Goal: Task Accomplishment & Management: Use online tool/utility

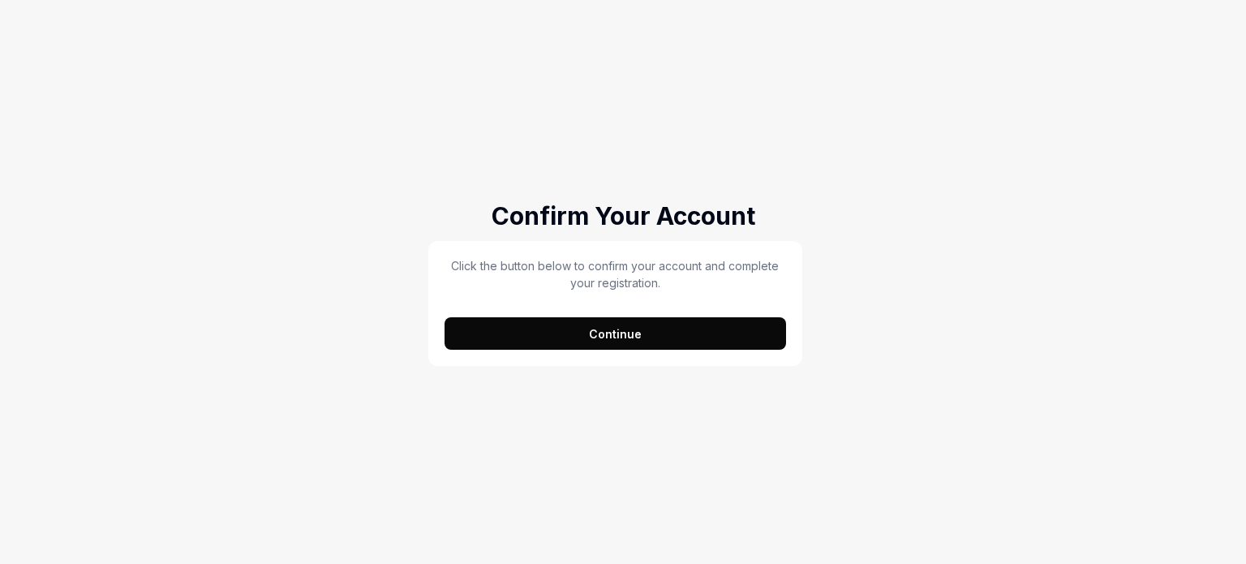
click at [552, 338] on button "Continue" at bounding box center [616, 333] width 342 height 32
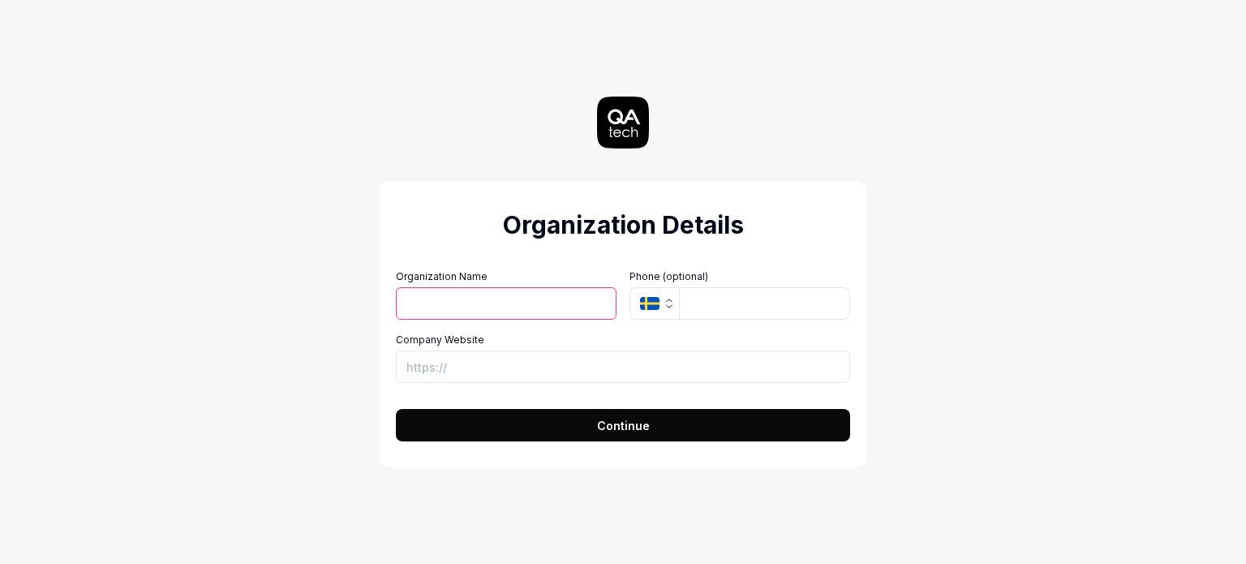
click at [942, 307] on div "Organization Details Organization Name Organization Logo (Square minimum 256x25…" at bounding box center [623, 282] width 727 height 564
click at [649, 424] on button "Continue" at bounding box center [623, 425] width 454 height 32
click at [571, 290] on input "Organization Name" at bounding box center [506, 303] width 221 height 32
type input "XBOSoft"
click at [616, 419] on span "Continue" at bounding box center [623, 425] width 53 height 17
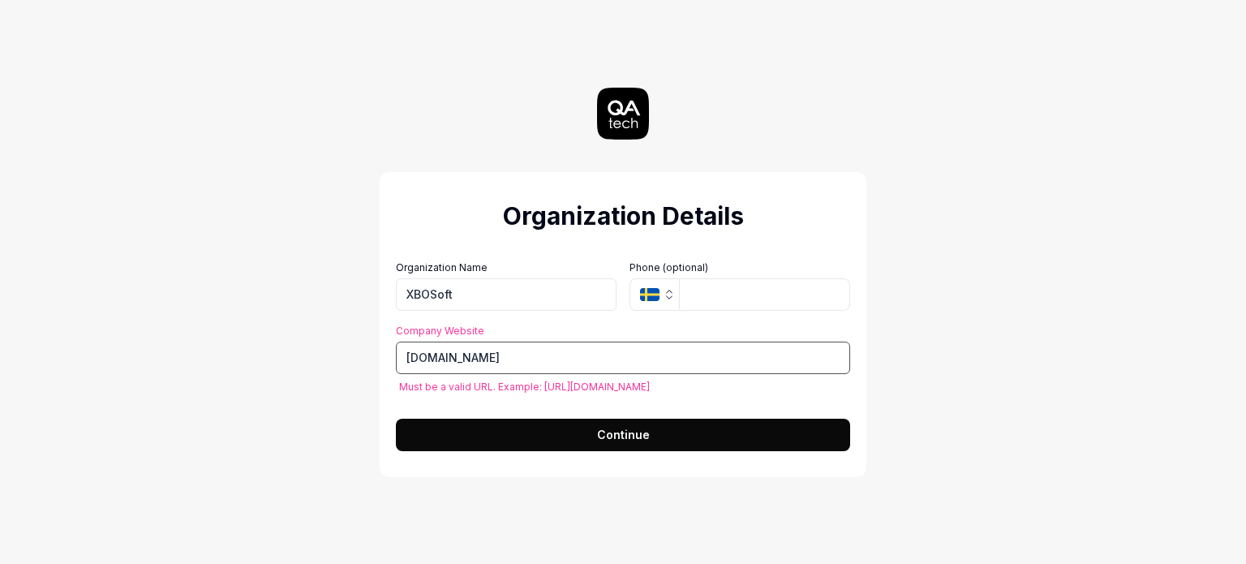
click at [402, 354] on input "[DOMAIN_NAME]" at bounding box center [623, 358] width 454 height 32
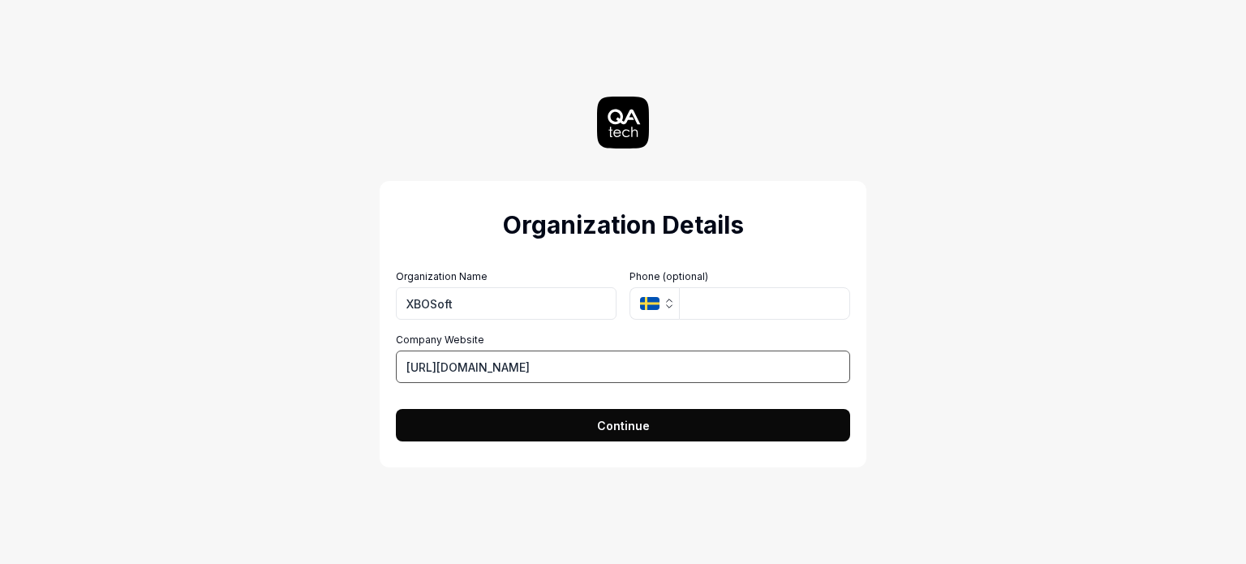
type input "[URL][DOMAIN_NAME]"
click at [470, 407] on form "Organization Name XBOSoft Organization Logo (Square minimum 256x256px) Click to…" at bounding box center [623, 351] width 454 height 182
click at [470, 421] on button "Continue" at bounding box center [623, 425] width 454 height 32
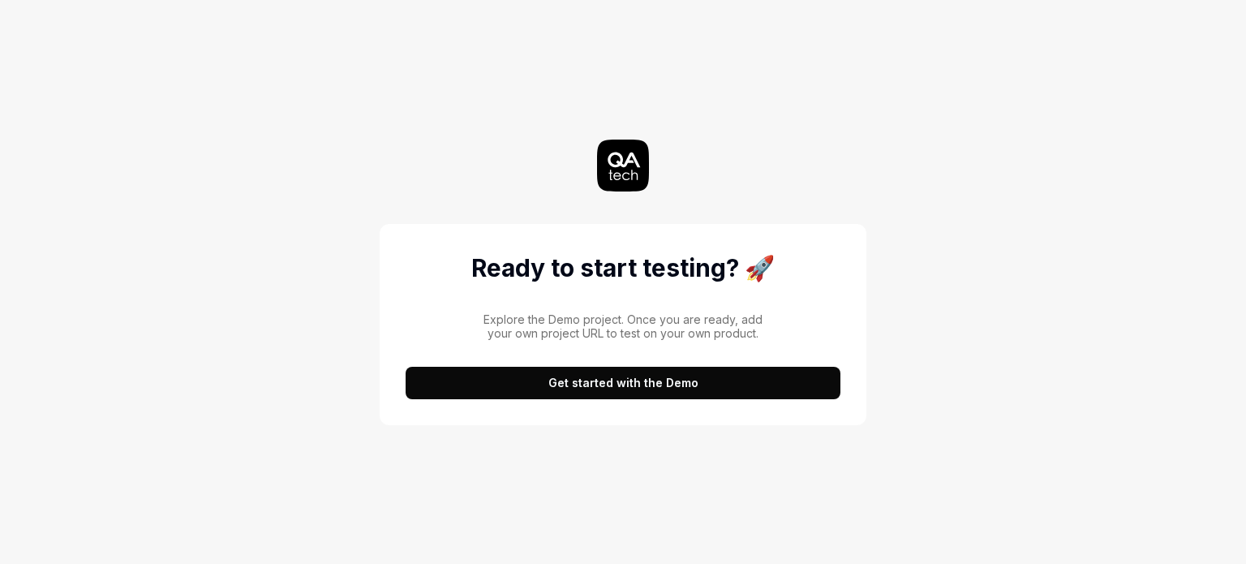
click at [544, 382] on button "Get started with the Demo" at bounding box center [623, 383] width 435 height 32
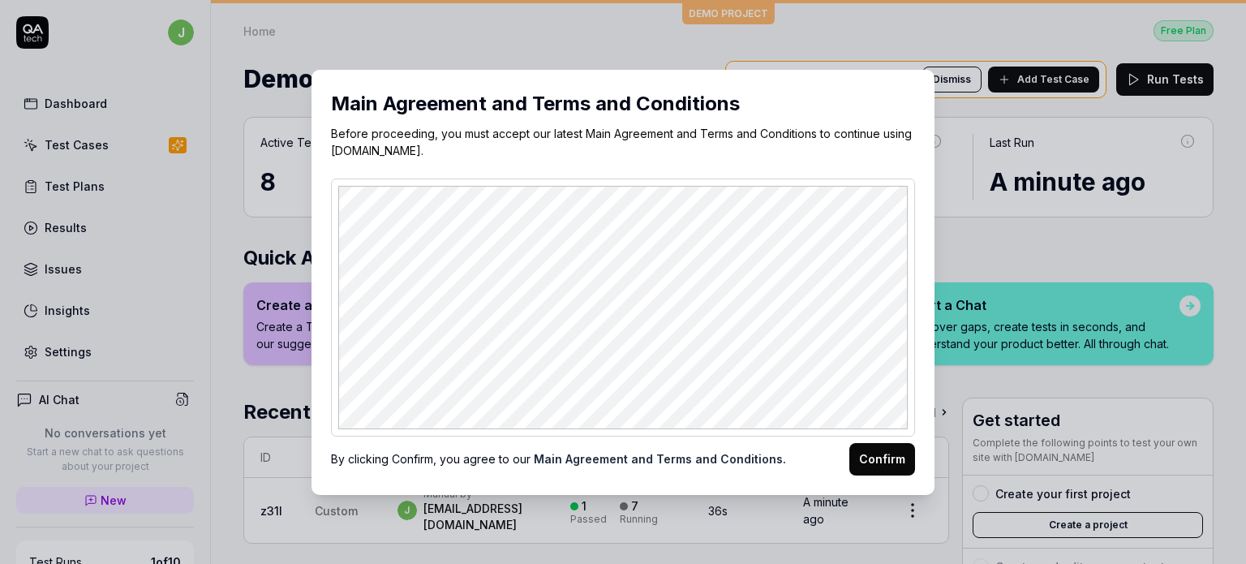
click at [870, 457] on button "Confirm" at bounding box center [883, 459] width 66 height 32
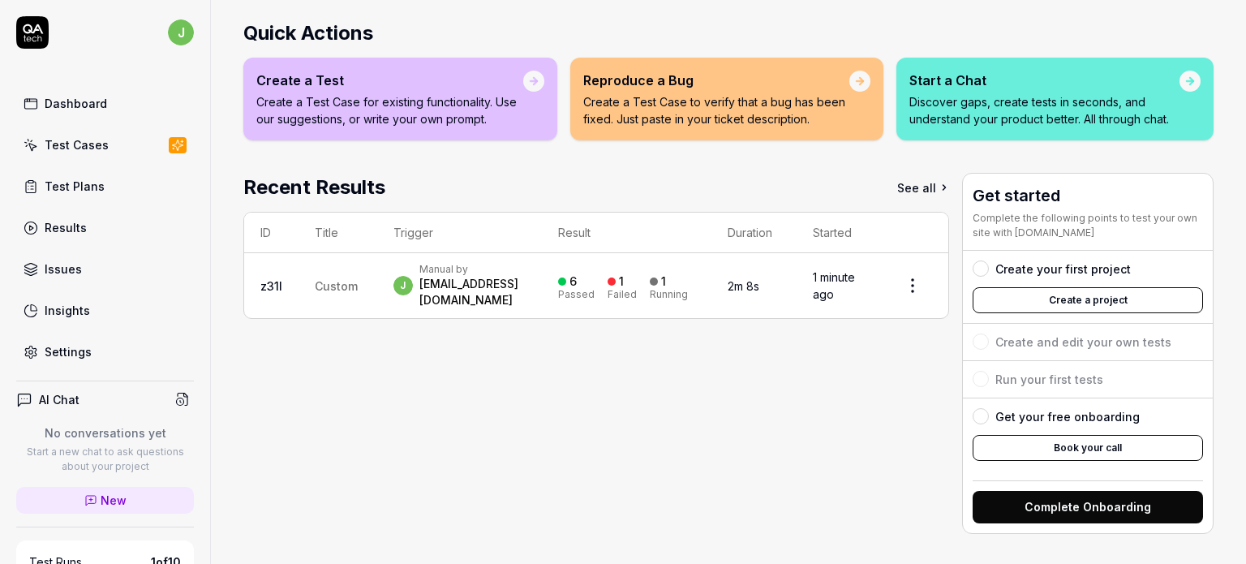
click at [1016, 295] on button "Create a project" at bounding box center [1088, 300] width 230 height 26
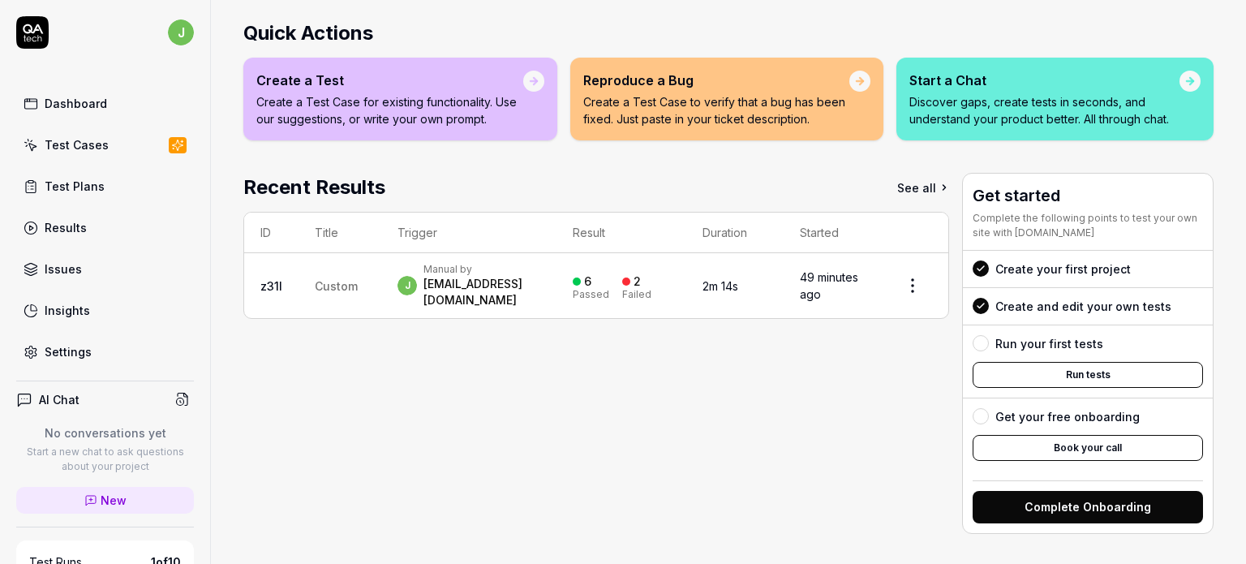
click at [98, 139] on div "Test Cases" at bounding box center [77, 144] width 64 height 17
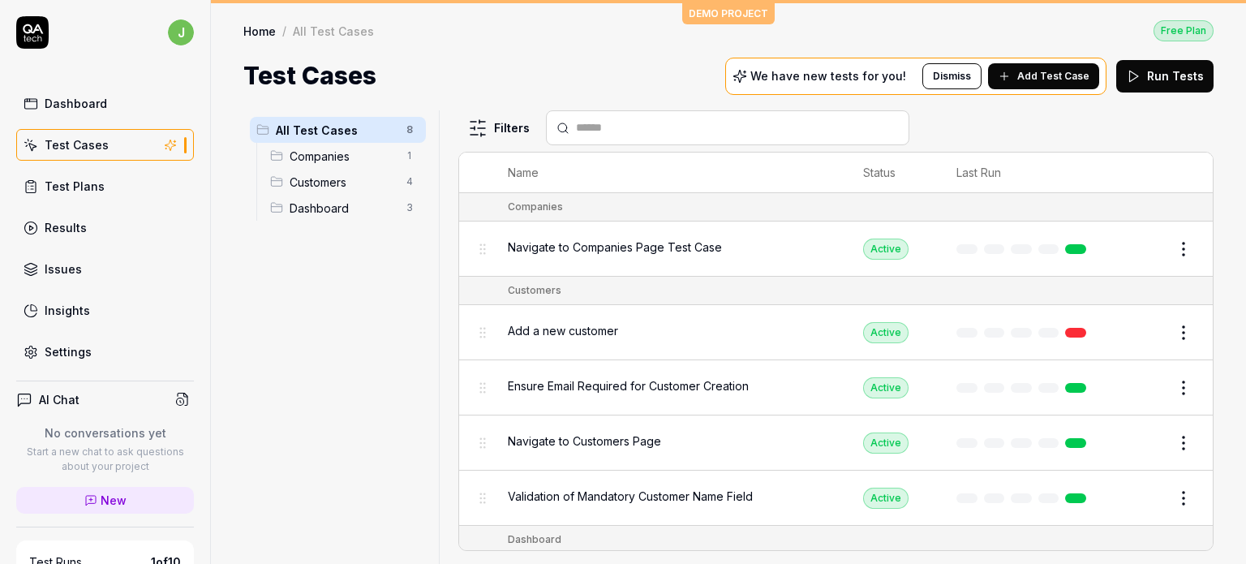
click at [318, 158] on span "Companies" at bounding box center [343, 156] width 107 height 17
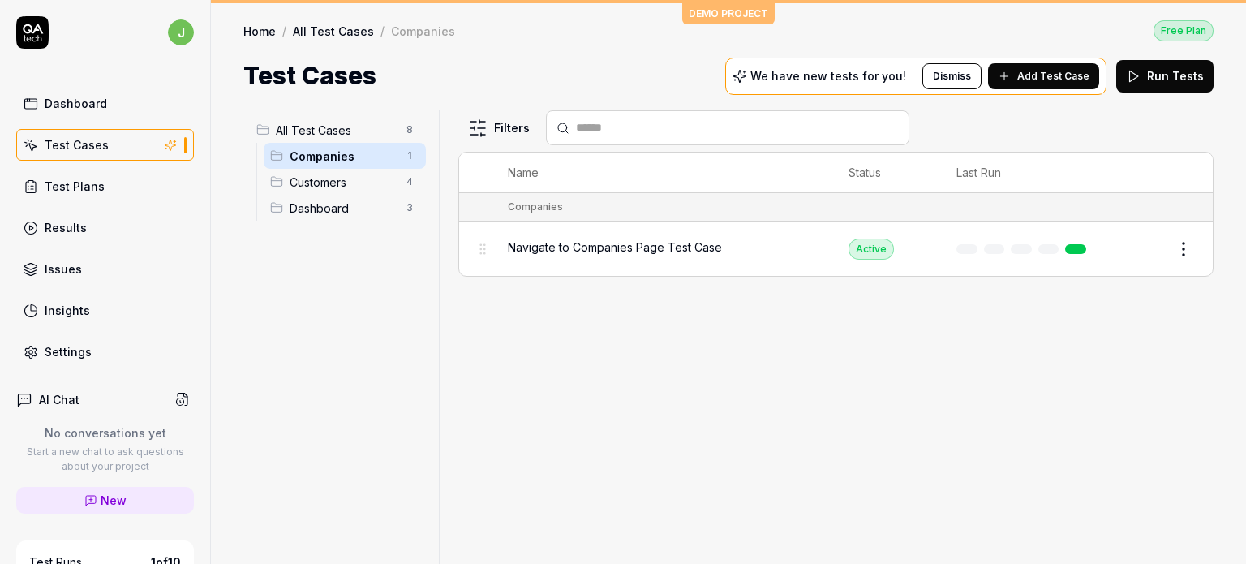
click at [539, 247] on span "Navigate to Companies Page Test Case" at bounding box center [615, 247] width 214 height 17
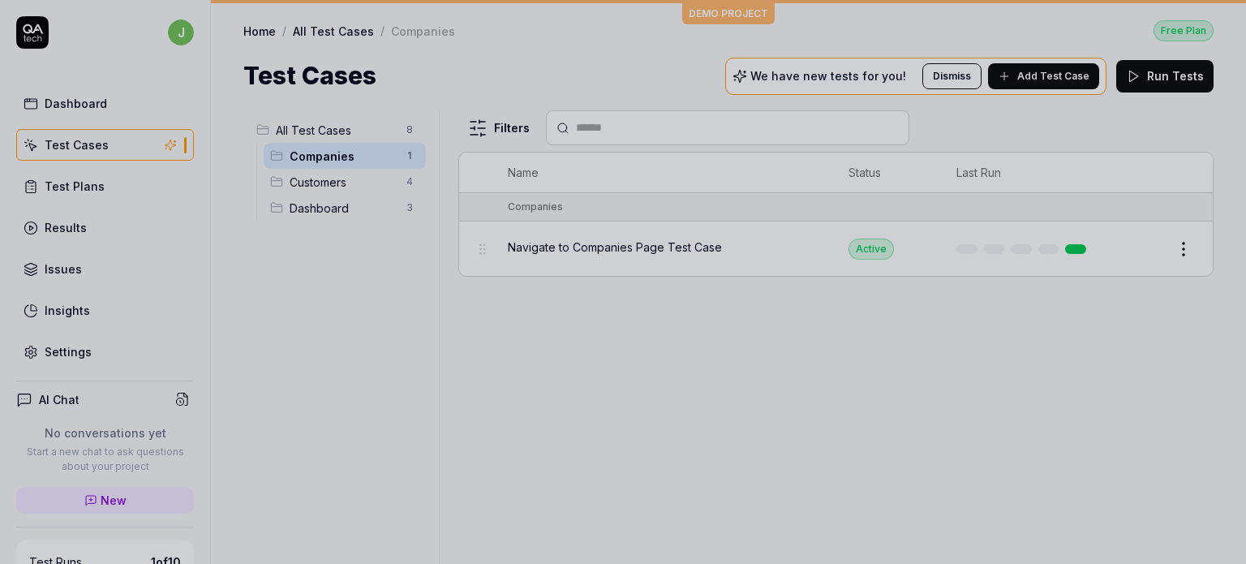
click at [617, 251] on div at bounding box center [623, 282] width 1246 height 564
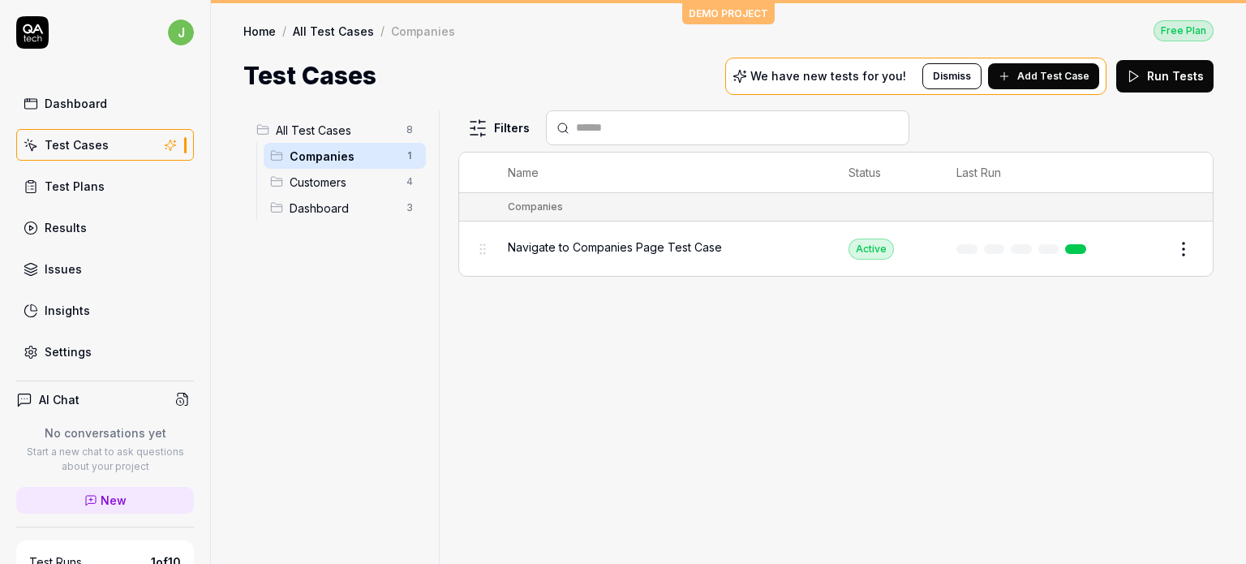
click at [617, 251] on span "Navigate to Companies Page Test Case" at bounding box center [615, 247] width 214 height 17
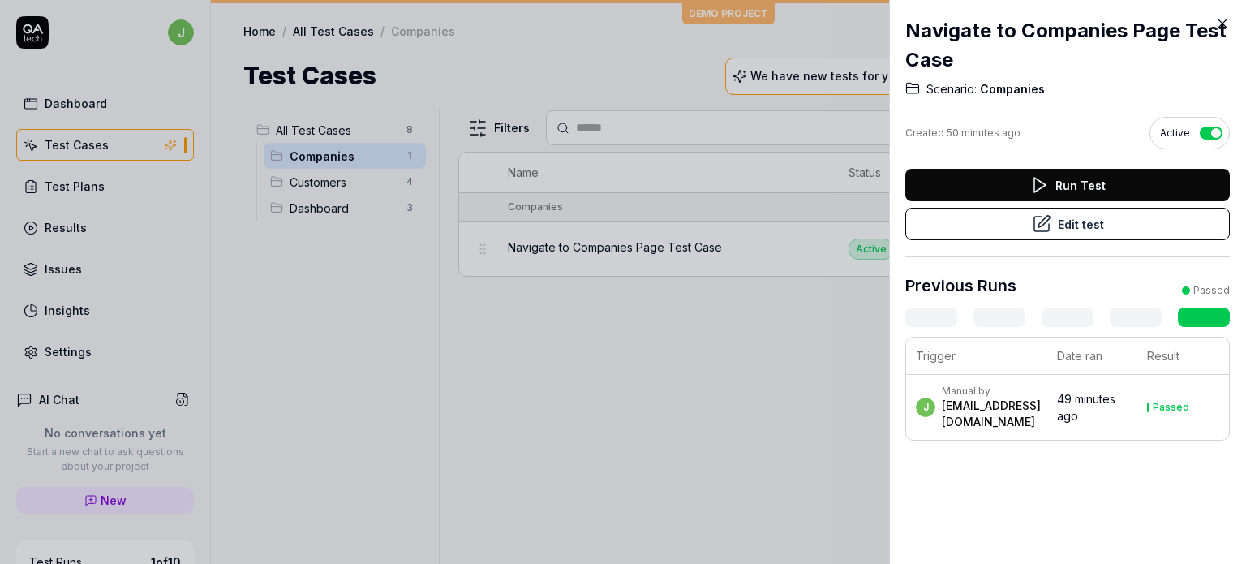
click at [966, 413] on div "[EMAIL_ADDRESS][DOMAIN_NAME]" at bounding box center [991, 414] width 99 height 32
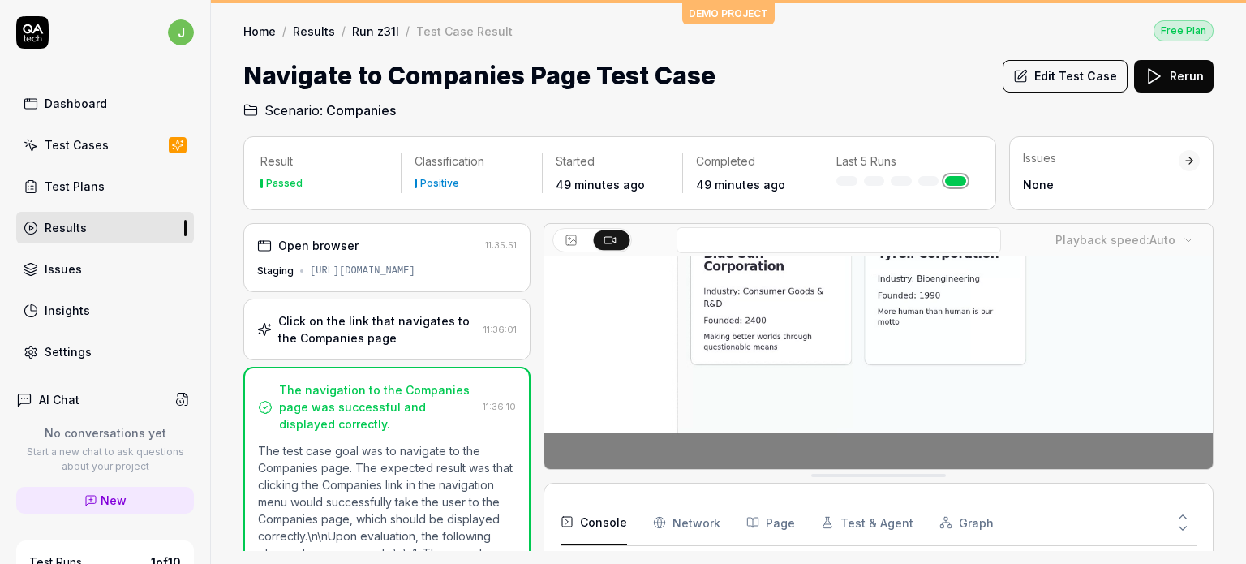
click at [82, 150] on div "Test Cases" at bounding box center [77, 144] width 64 height 17
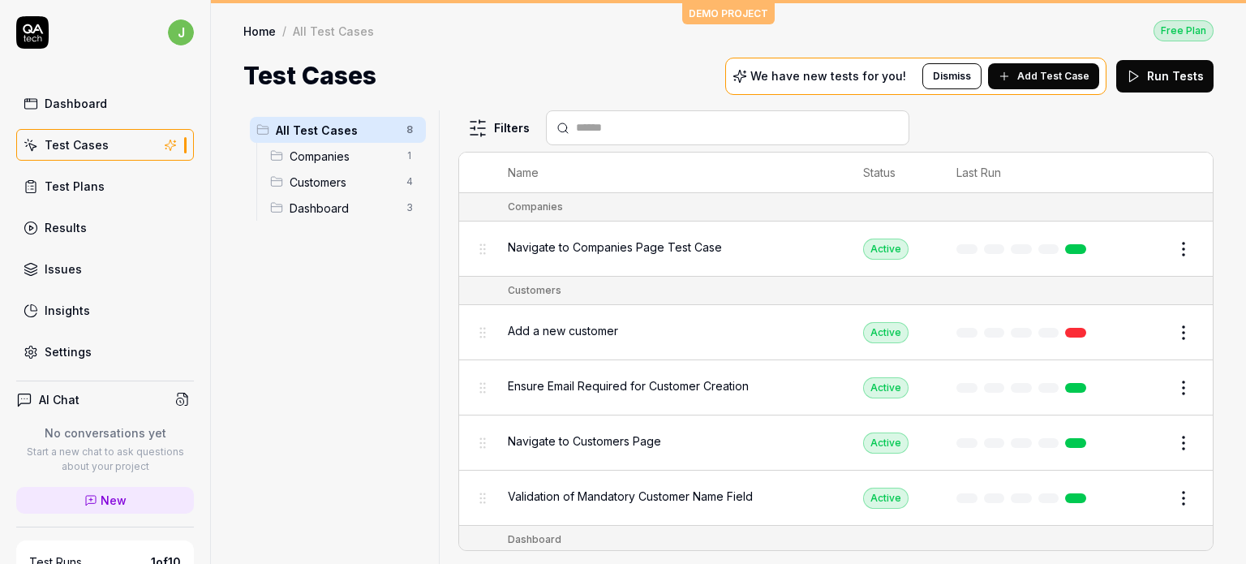
click at [376, 155] on span "Companies" at bounding box center [343, 156] width 107 height 17
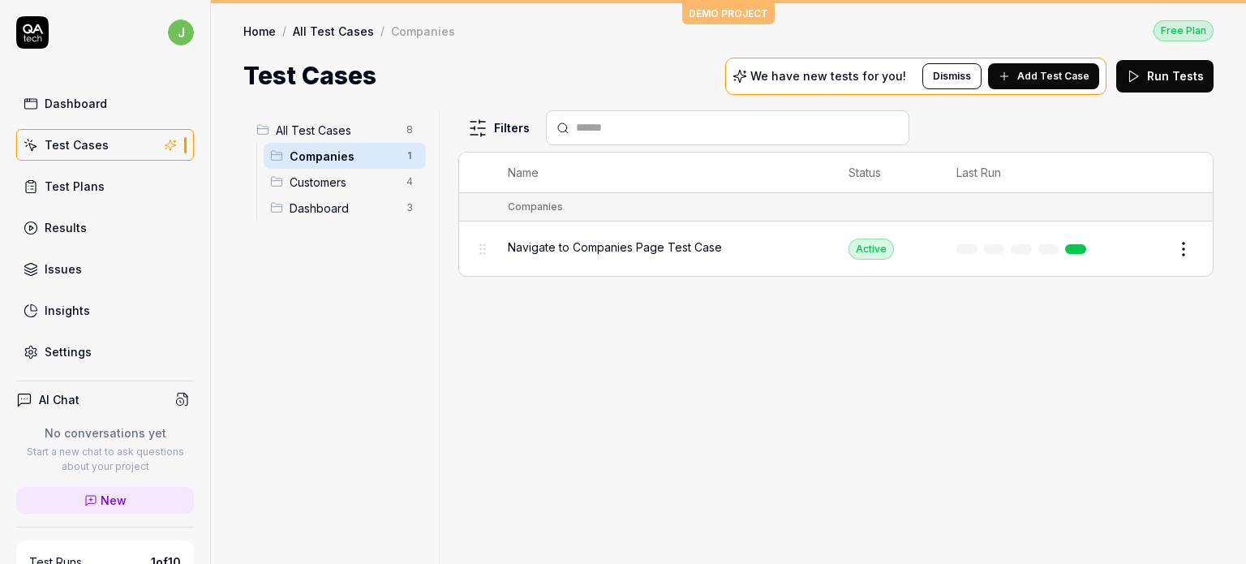
click at [93, 100] on div "Dashboard" at bounding box center [76, 103] width 62 height 17
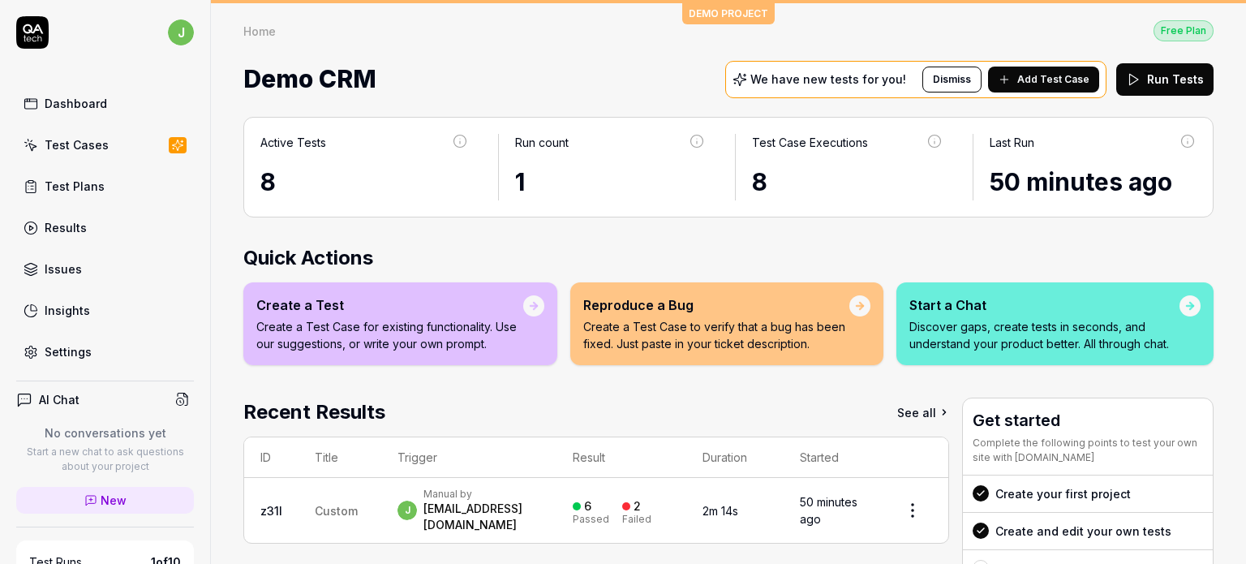
scroll to position [159, 0]
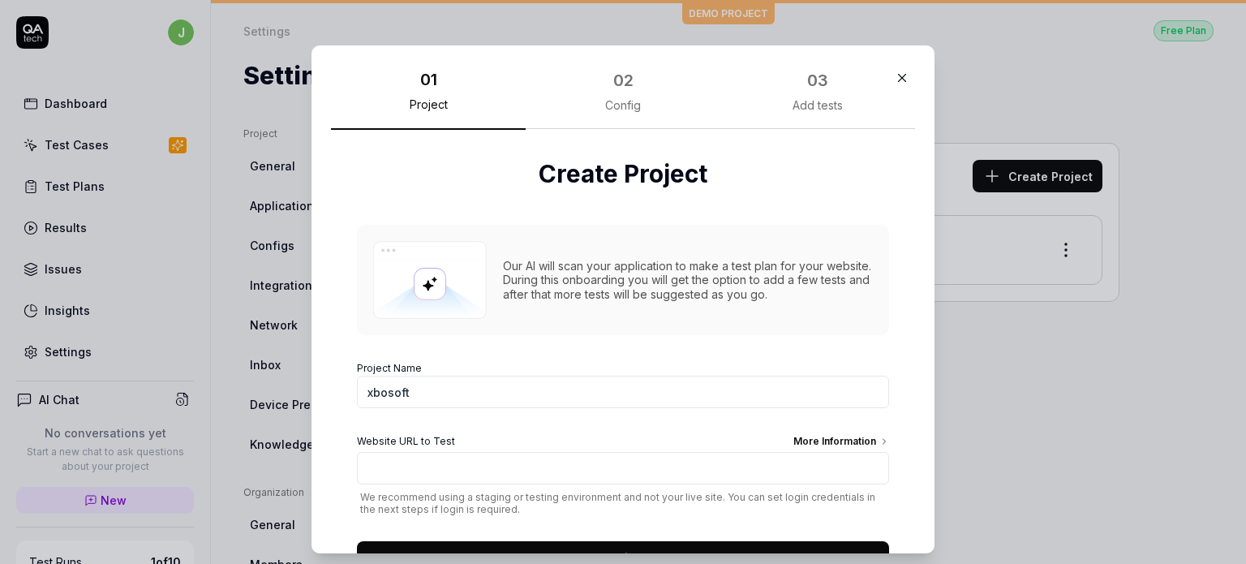
type input "xbosoft"
click at [880, 314] on div "Create Project Our AI will scan your application to make a test plan for your w…" at bounding box center [623, 365] width 584 height 471
click at [574, 470] on input "Website URL to Test More Information" at bounding box center [623, 468] width 532 height 32
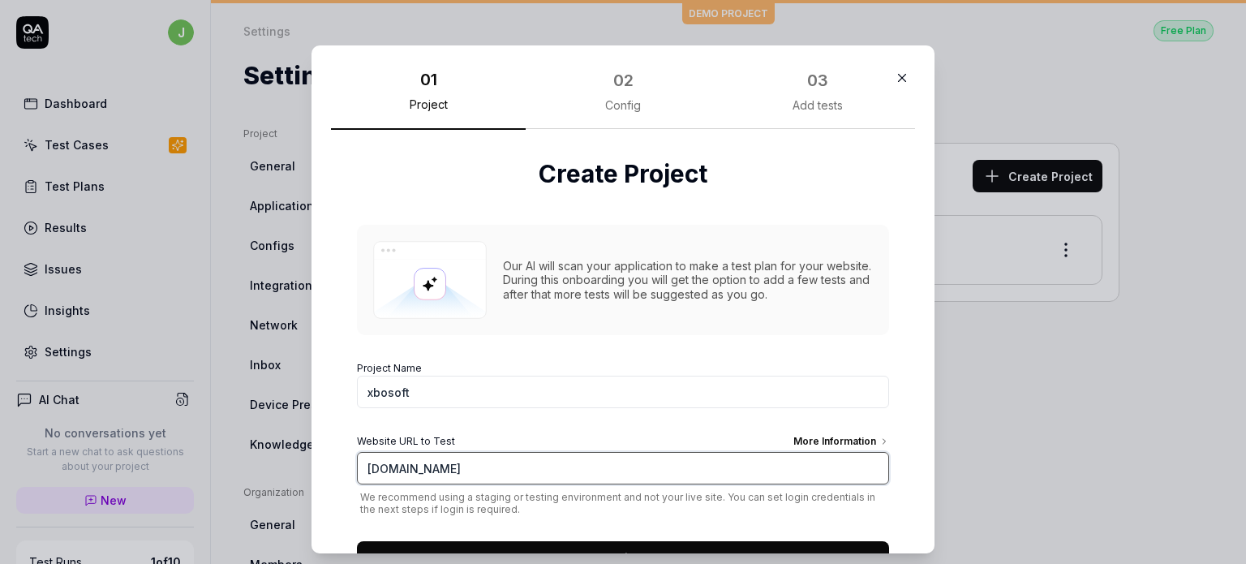
scroll to position [65, 0]
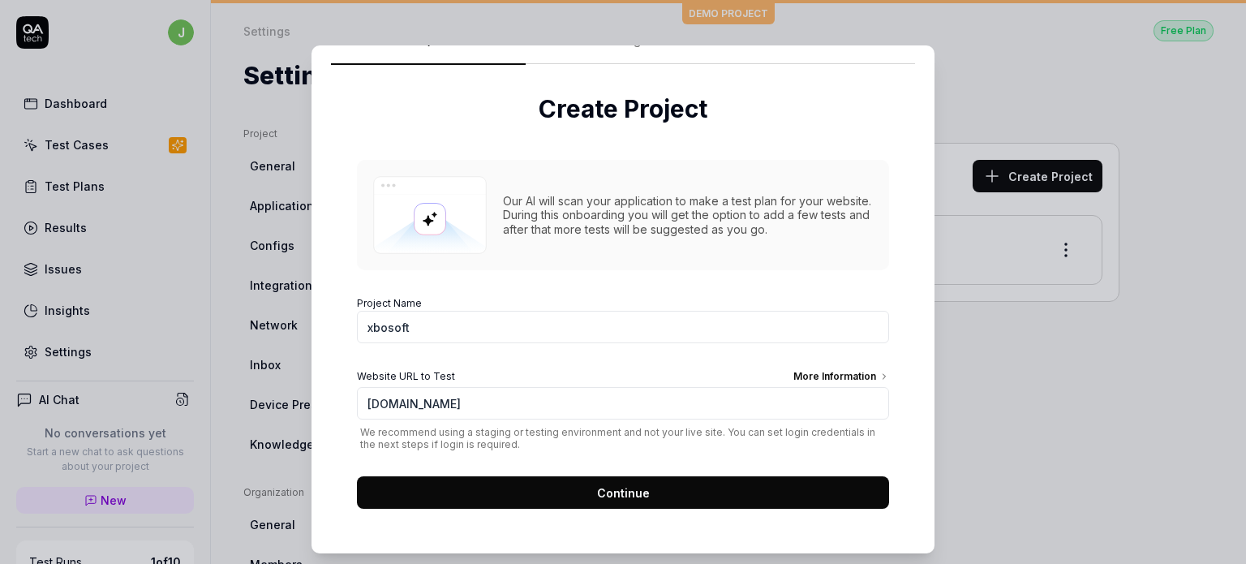
type input "https://www.xbosoft.com"
click at [546, 487] on button "Continue" at bounding box center [623, 492] width 532 height 32
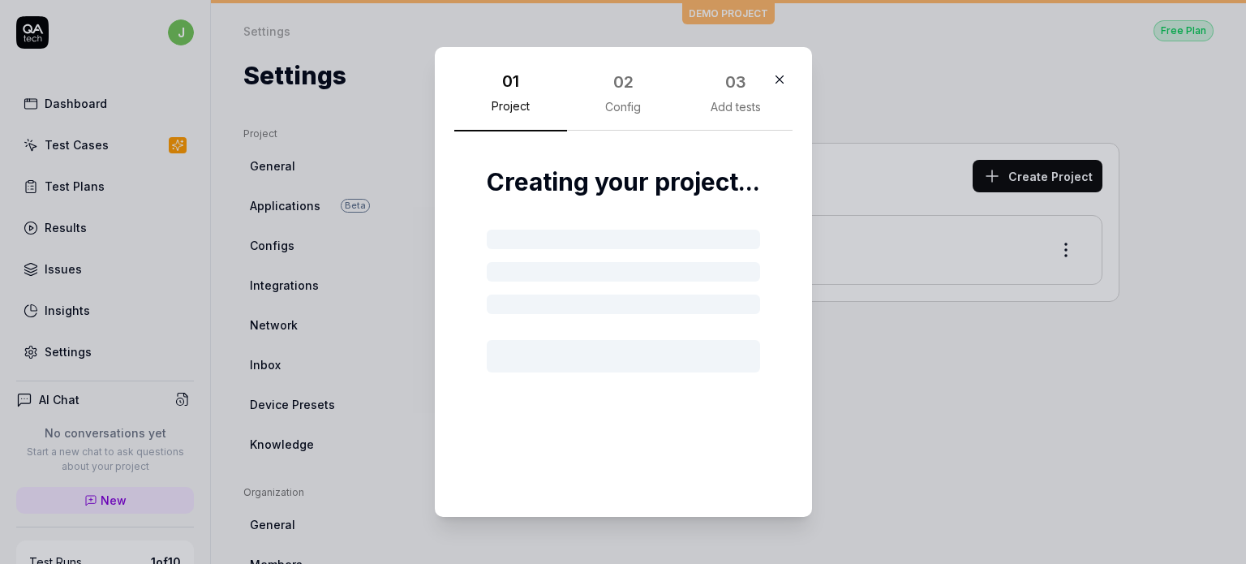
scroll to position [0, 0]
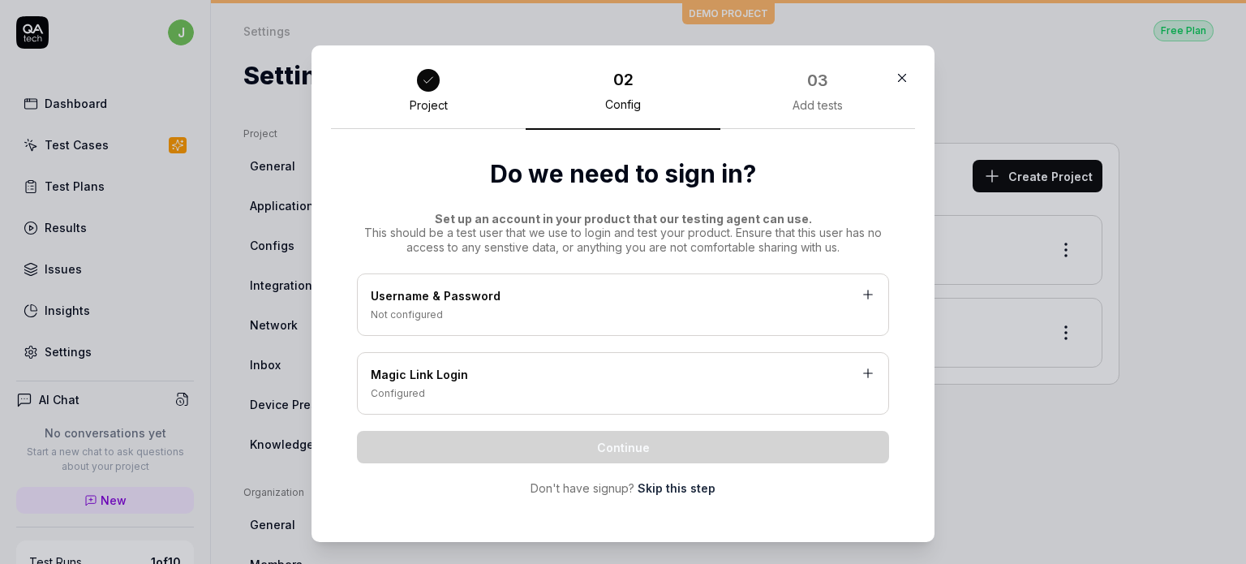
click at [461, 399] on div "Configured" at bounding box center [623, 393] width 505 height 15
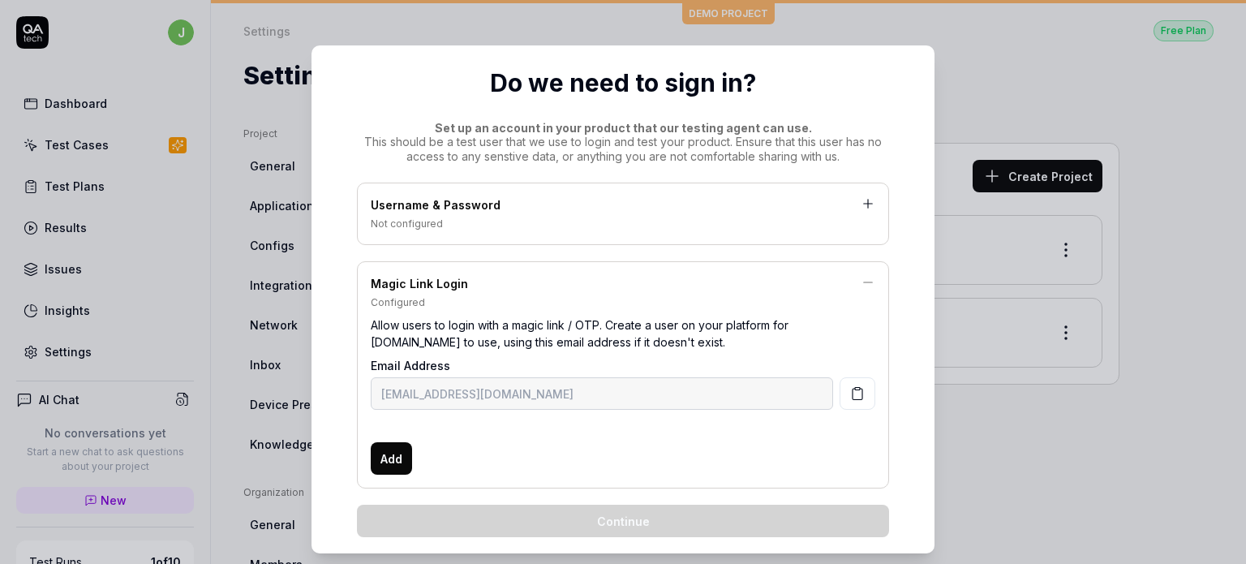
scroll to position [153, 0]
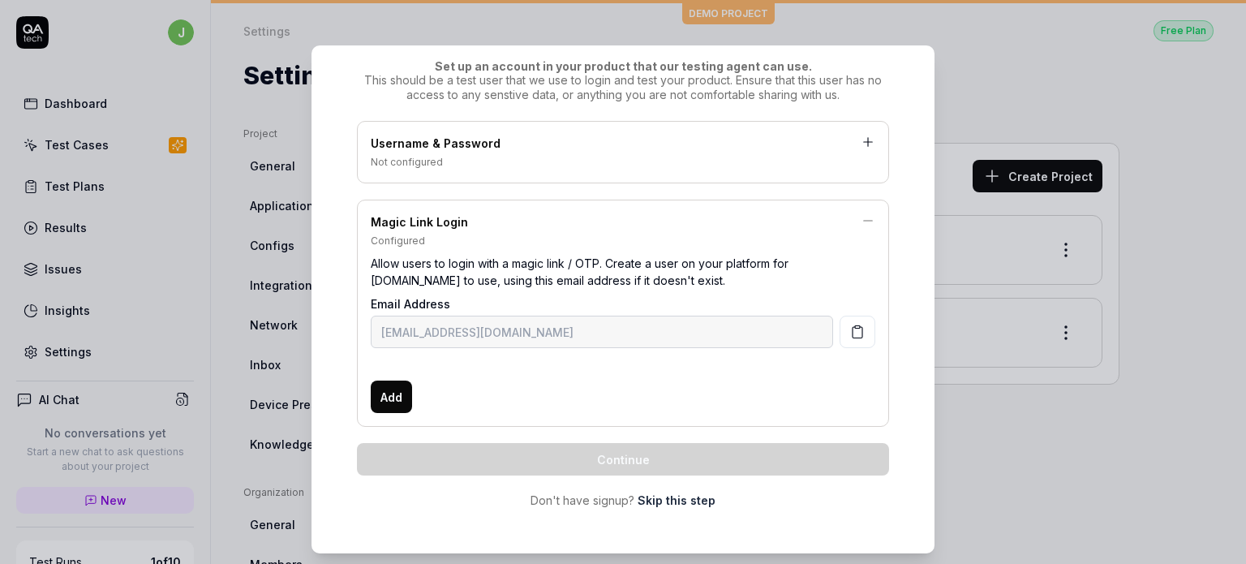
click at [682, 502] on link "Skip this step" at bounding box center [677, 500] width 78 height 17
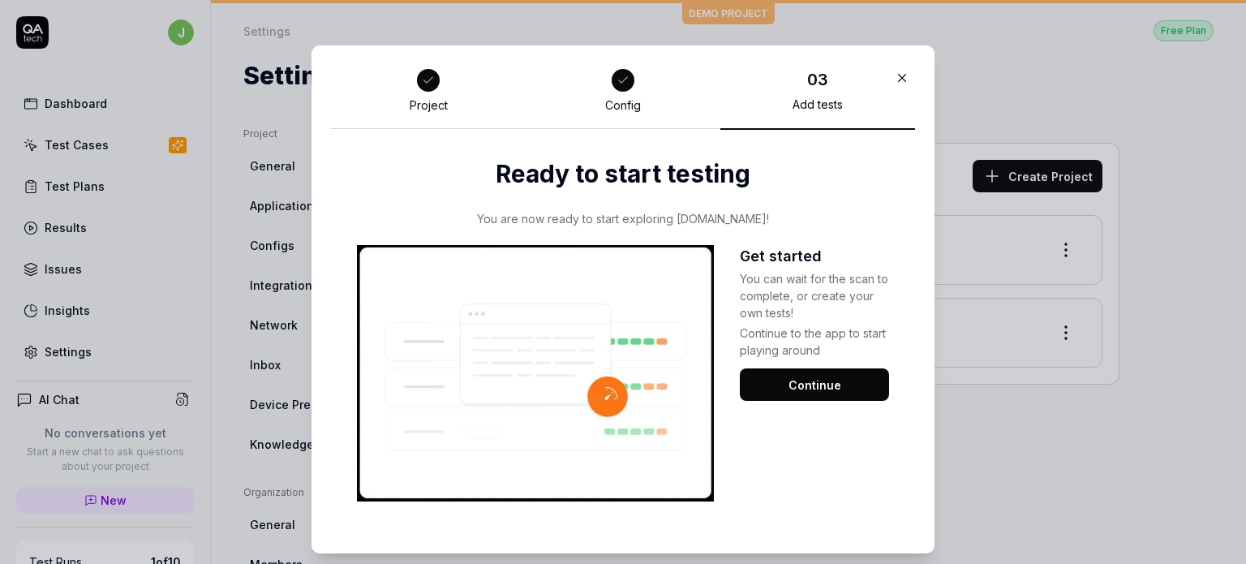
click at [833, 385] on button "Continue" at bounding box center [814, 384] width 149 height 32
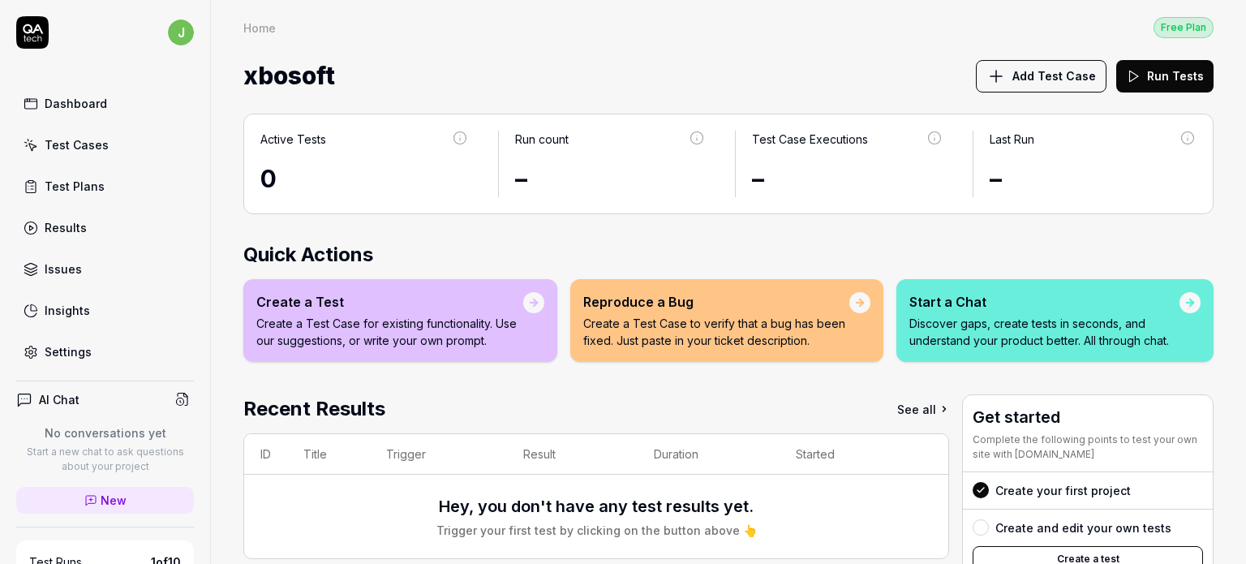
scroll to position [222, 0]
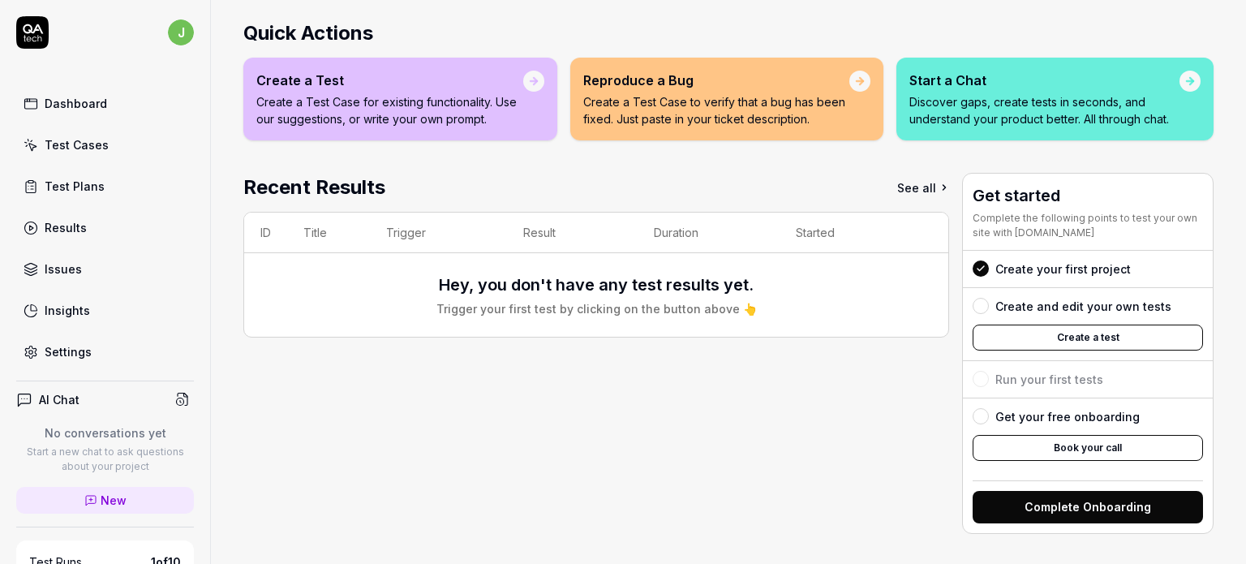
click at [1087, 336] on button "Create a test" at bounding box center [1088, 338] width 230 height 26
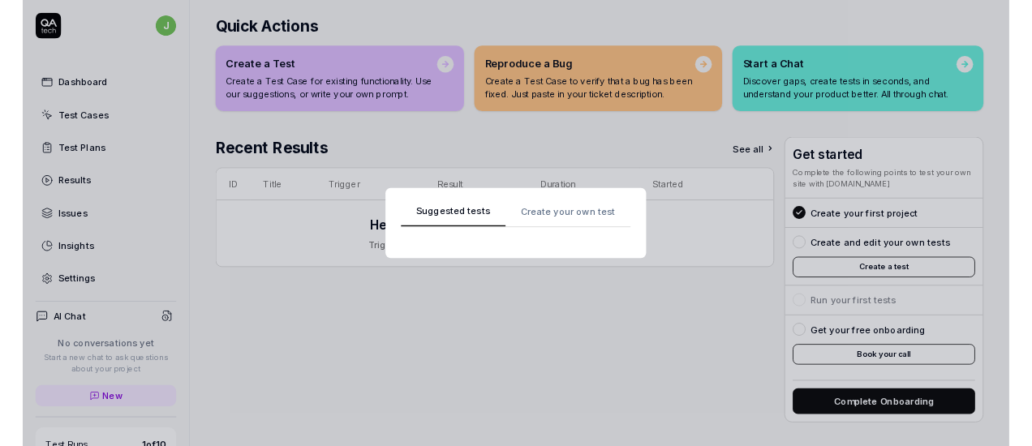
scroll to position [0, 0]
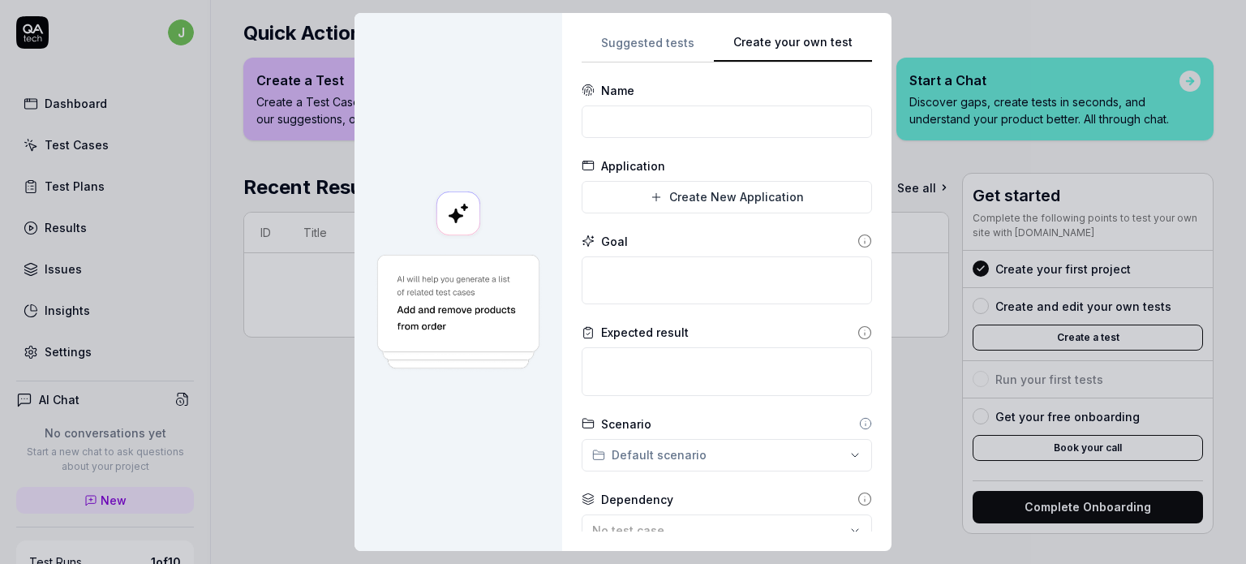
click at [841, 116] on div "**********" at bounding box center [727, 281] width 290 height 499
click at [709, 126] on input at bounding box center [727, 121] width 290 height 32
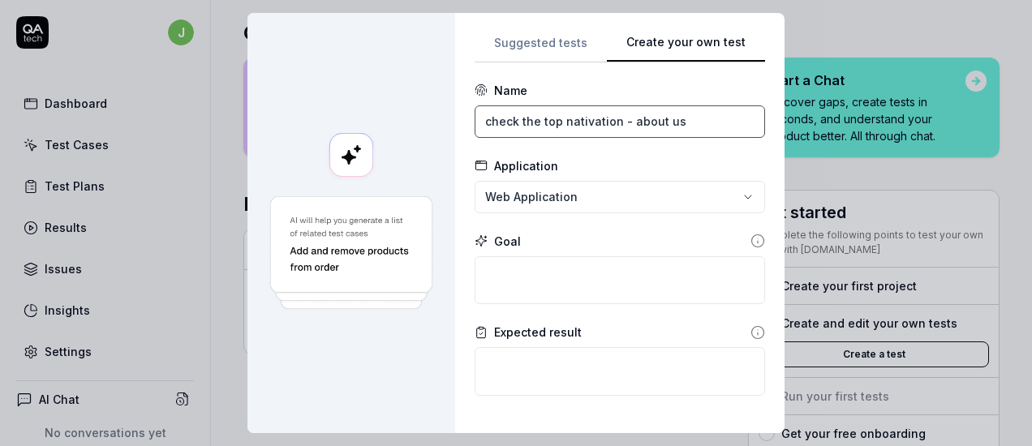
click at [577, 118] on input "check the top nativation - about us" at bounding box center [620, 121] width 290 height 32
type input "Check the home page"
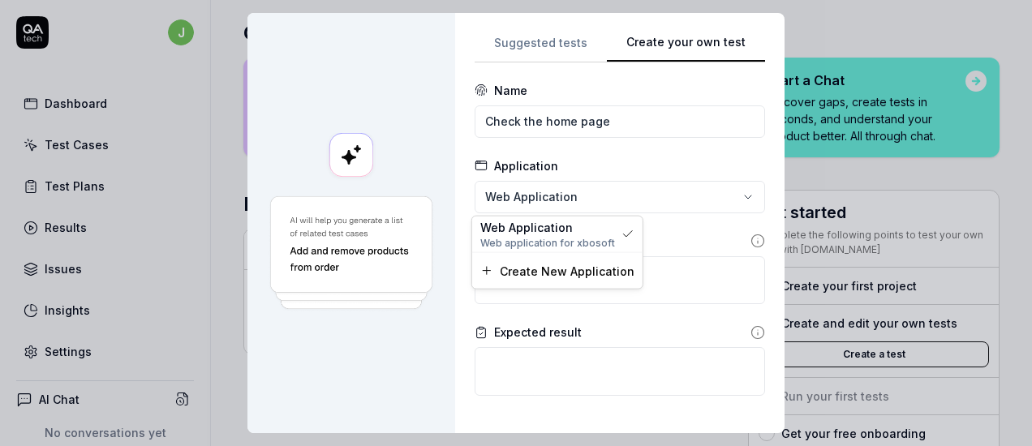
click at [612, 191] on div "**********" at bounding box center [516, 223] width 1032 height 446
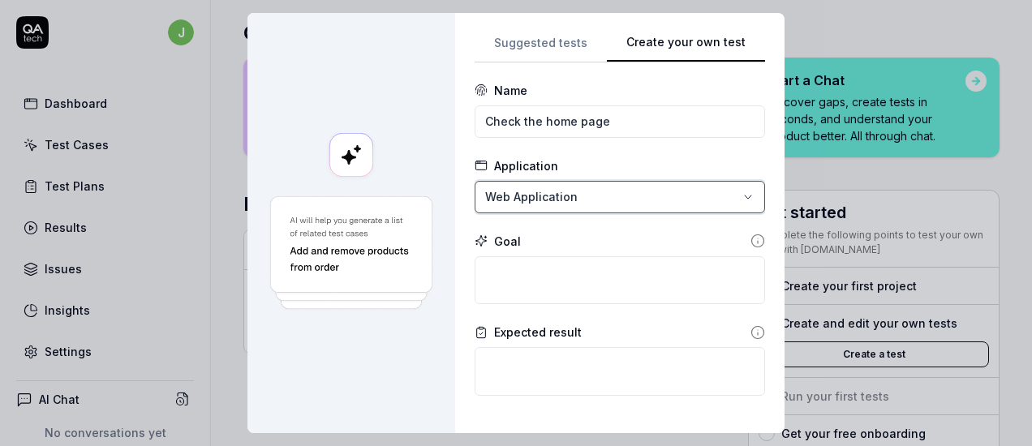
click at [678, 149] on div "**********" at bounding box center [516, 223] width 1032 height 446
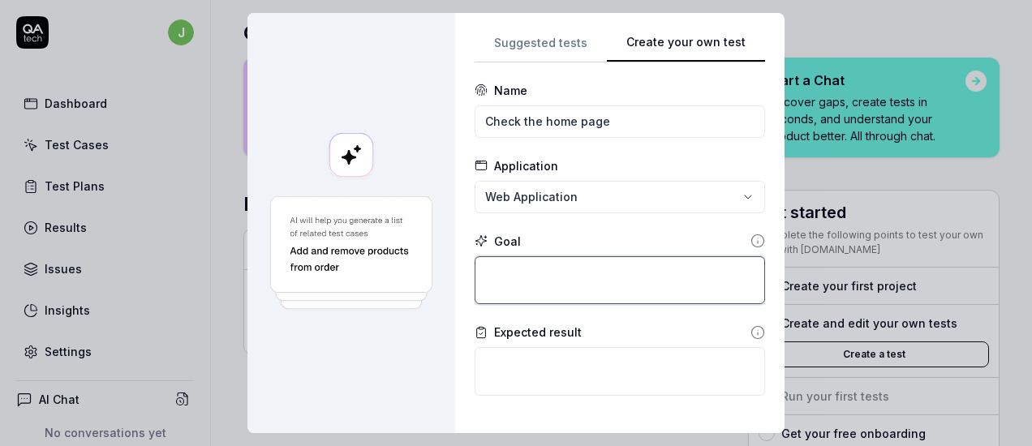
click at [571, 284] on textarea at bounding box center [620, 280] width 290 height 49
type textarea "*"
type textarea "Th"
type textarea "*"
type textarea "The"
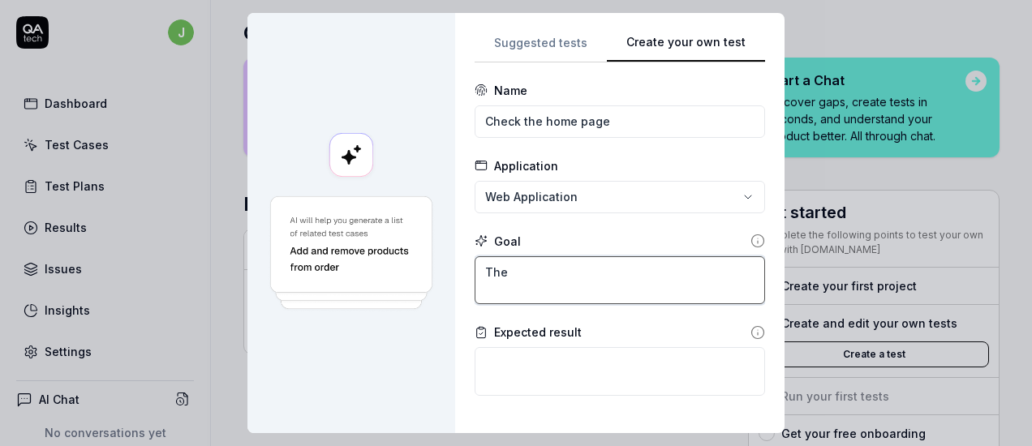
type textarea "*"
type textarea "The p"
type textarea "*"
type textarea "The pag"
type textarea "*"
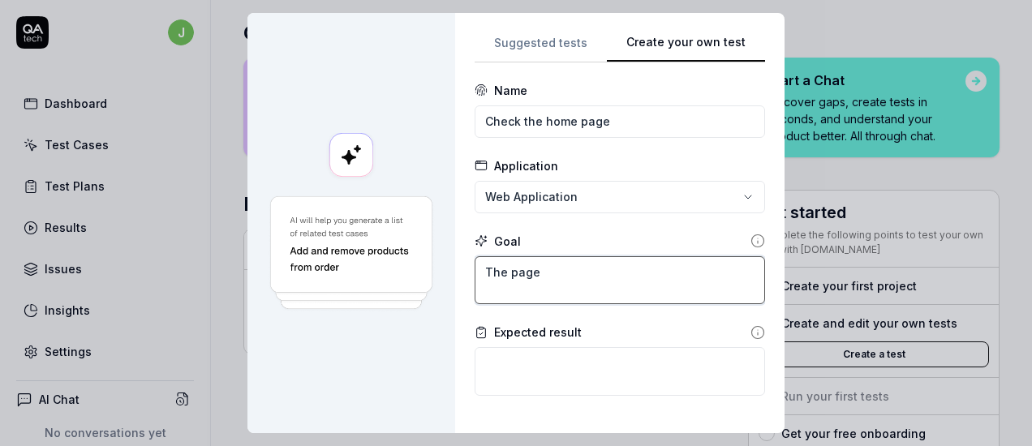
type textarea "The page"
type textarea "*"
type textarea "The page c"
type textarea "*"
type textarea "The page can"
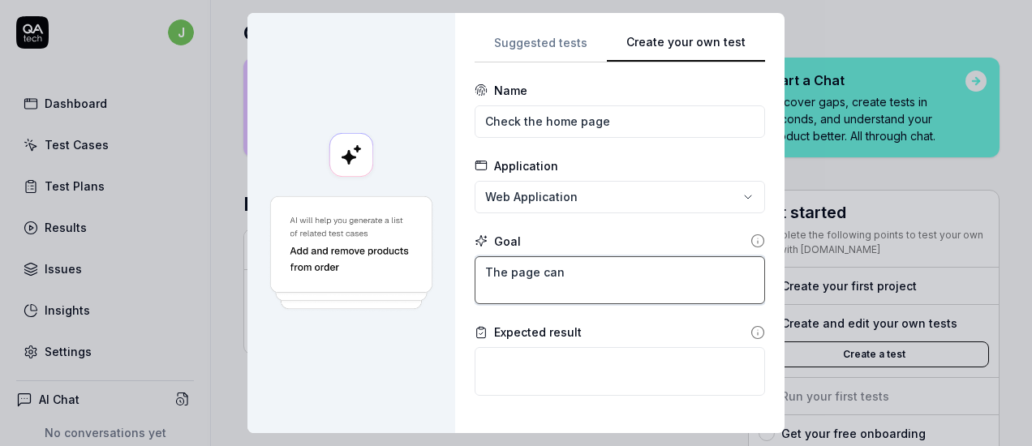
type textarea "*"
type textarea "The page can"
type textarea "*"
type textarea "The page can b"
type textarea "*"
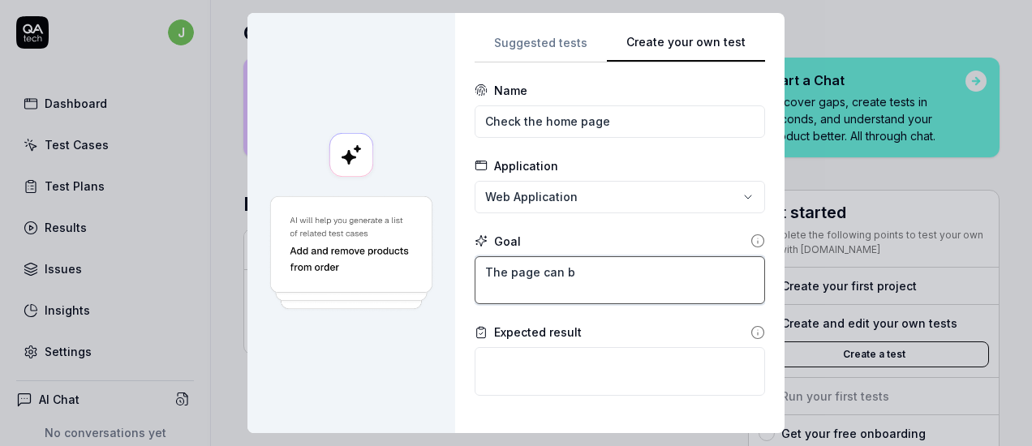
type textarea "The page can be"
type textarea "*"
type textarea "The page can be"
type textarea "*"
type textarea "The page can be l"
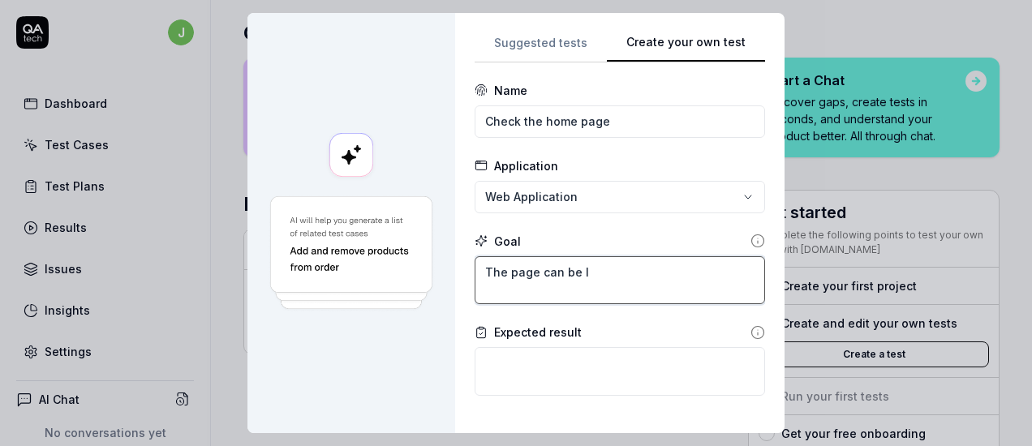
type textarea "*"
type textarea "The page can be lo"
type textarea "*"
type textarea "The page can be loa"
type textarea "*"
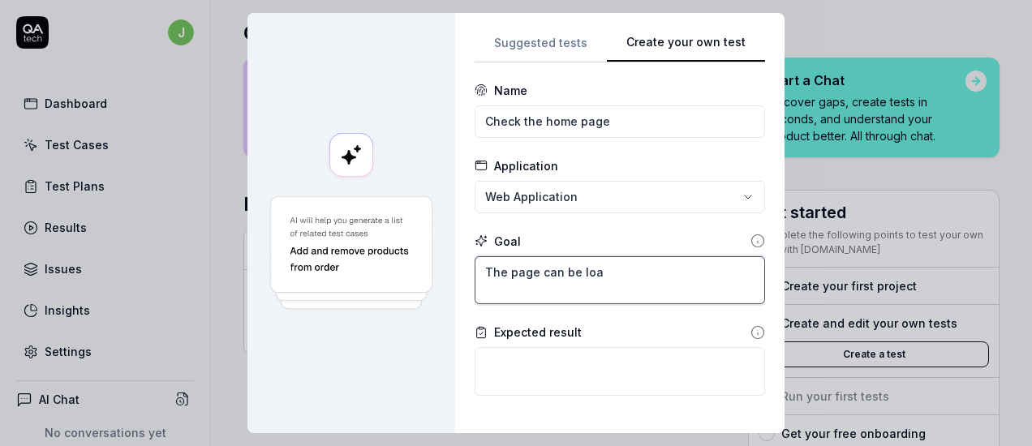
type textarea "The page can be load"
type textarea "*"
type textarea "The page can be loade"
type textarea "*"
type textarea "The page can be loaded"
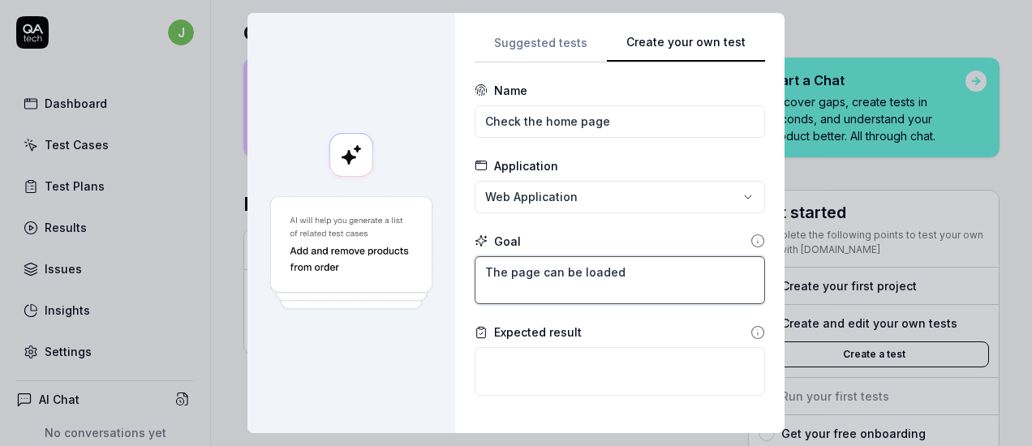
type textarea "*"
type textarea "The page can be loaded a"
type textarea "*"
type textarea "The page can be loaded an"
type textarea "*"
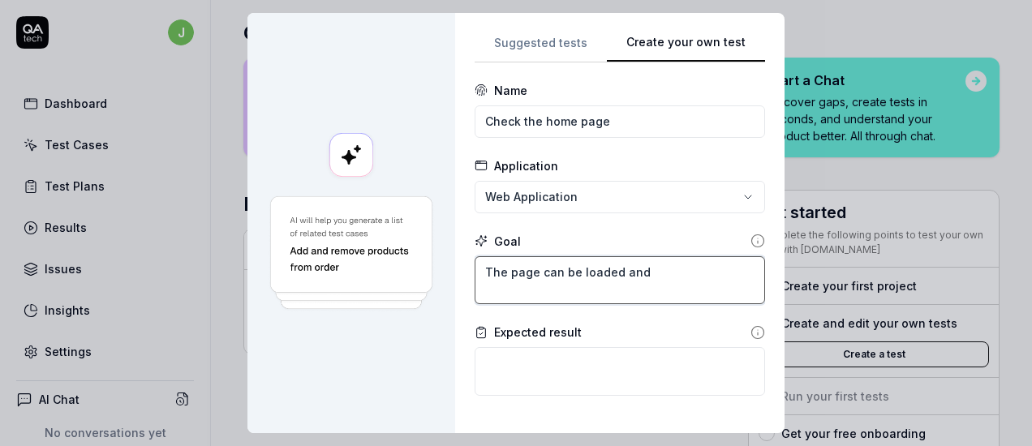
type textarea "The page can be loaded and"
type textarea "*"
type textarea "The page can be loaded and n"
type textarea "*"
type textarea "The page can be loaded and no"
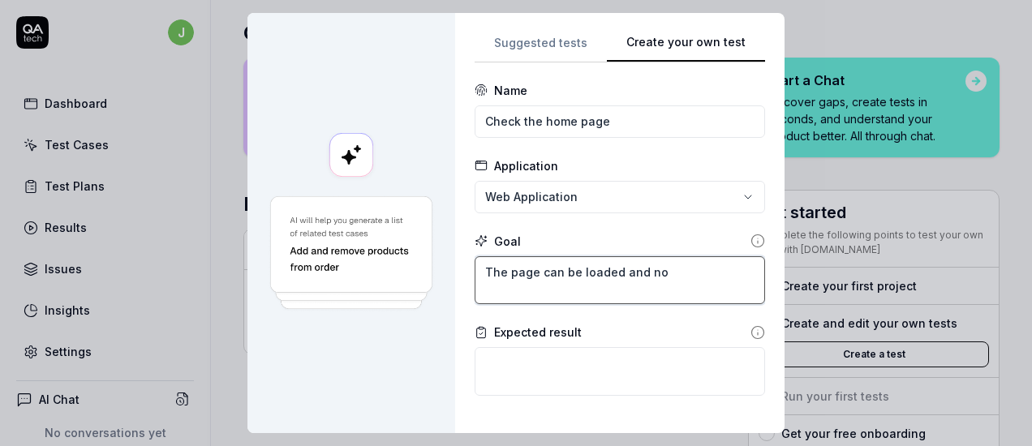
type textarea "*"
type textarea "The page can be loaded and no"
type textarea "*"
type textarea "The page can be loaded and no d"
type textarea "*"
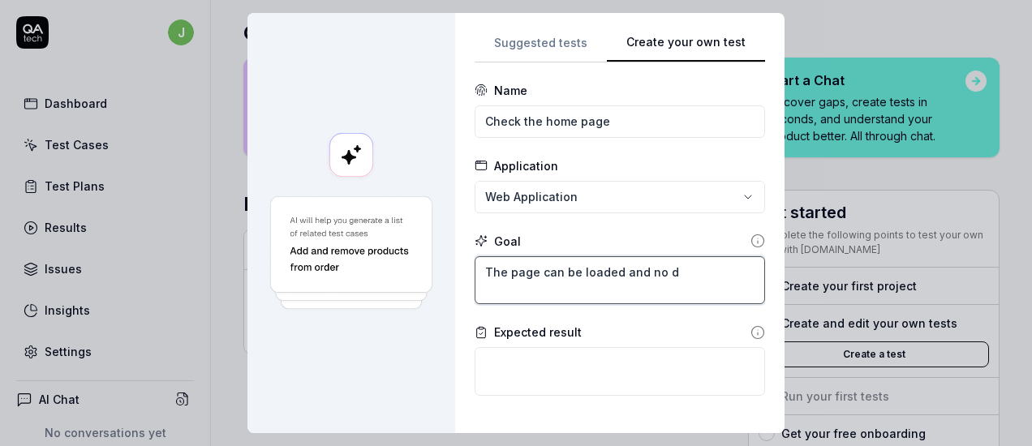
type textarea "The page can be loaded and no de"
type textarea "*"
type textarea "The page can be loaded and no d"
type textarea "*"
type textarea "The page can be loaded and no"
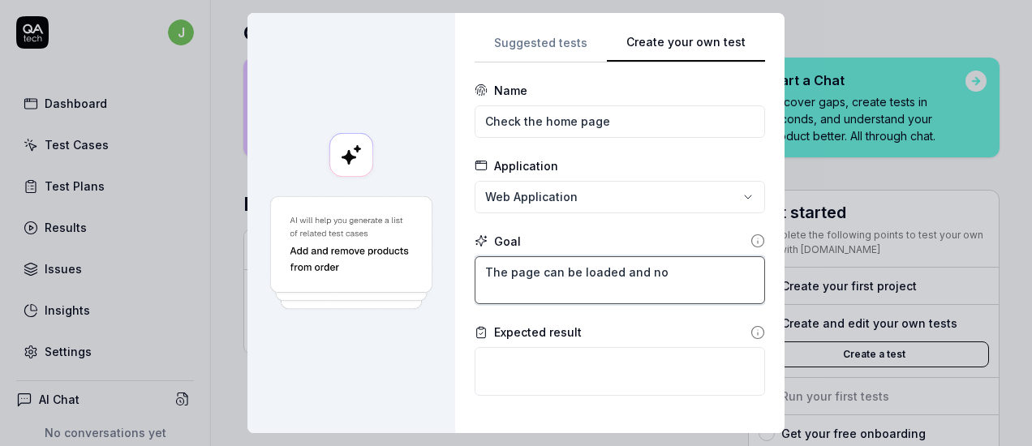
type textarea "*"
type textarea "The page can be loaded and no e"
type textarea "*"
type textarea "The page can be loaded and no"
type textarea "*"
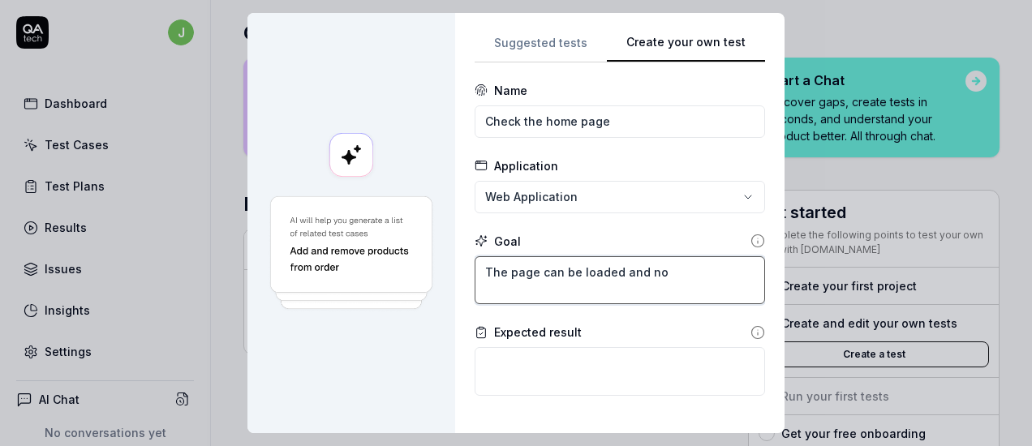
type textarea "The page can be loaded and no"
type textarea "*"
type textarea "The page can be loaded and n"
type textarea "*"
type textarea "The page can be loaded and"
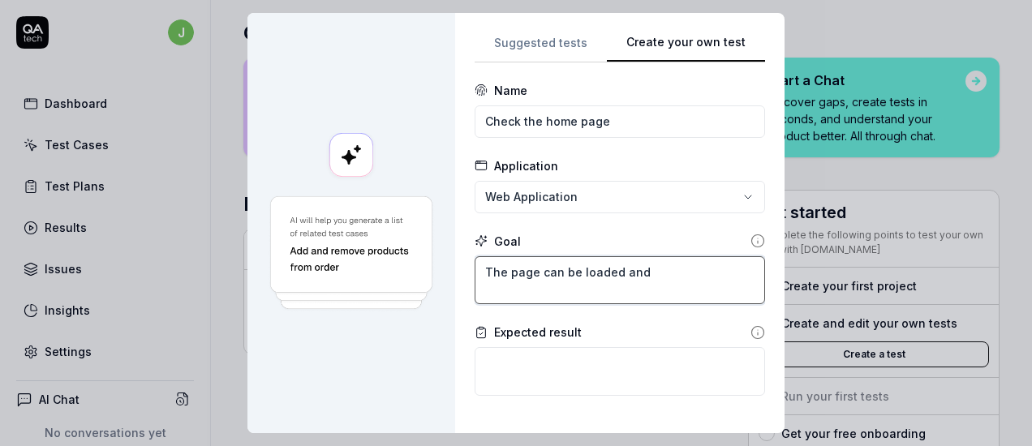
type textarea "*"
type textarea "The page can be loaded and di"
type textarea "*"
type textarea "The page can be loaded and dia"
type textarea "*"
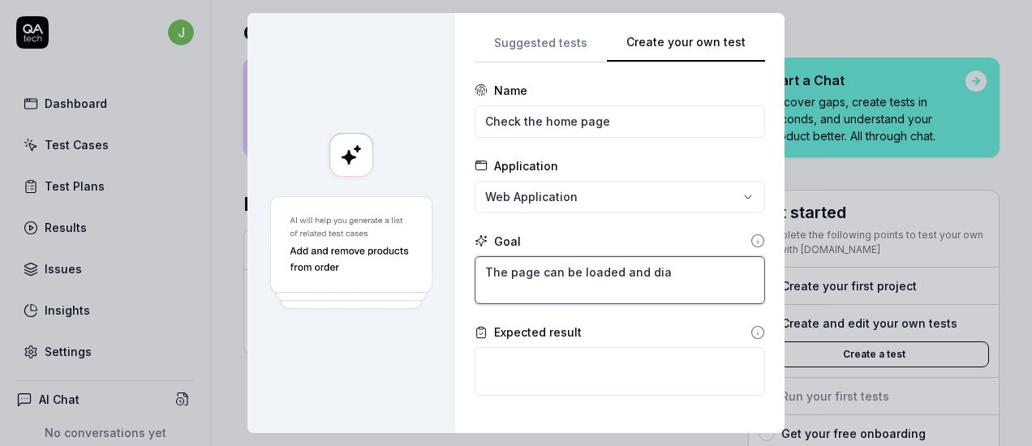
type textarea "The page can be loaded and di"
type textarea "*"
type textarea "The page can be loaded and dis"
type textarea "*"
type textarea "The page can be loaded and disp"
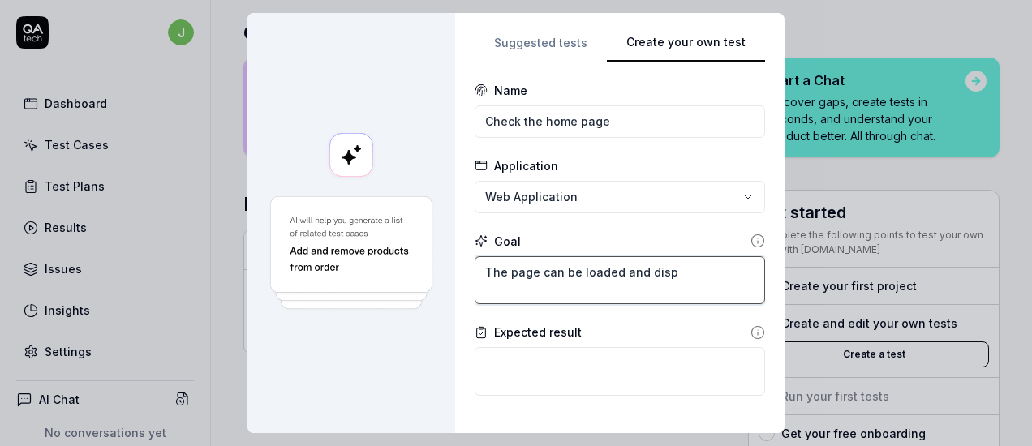
type textarea "*"
type textarea "The page can be loaded and displ"
type textarea "*"
type textarea "The page can be loaded and displa"
type textarea "*"
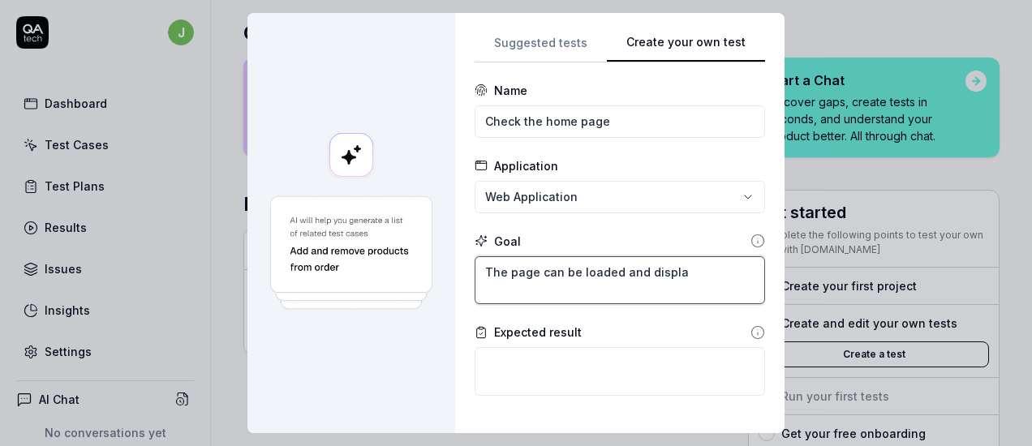
type textarea "The page can be loaded and display"
type textarea "*"
type textarea "The page can be loaded and display"
type textarea "*"
type textarea "The page can be loaded and display p"
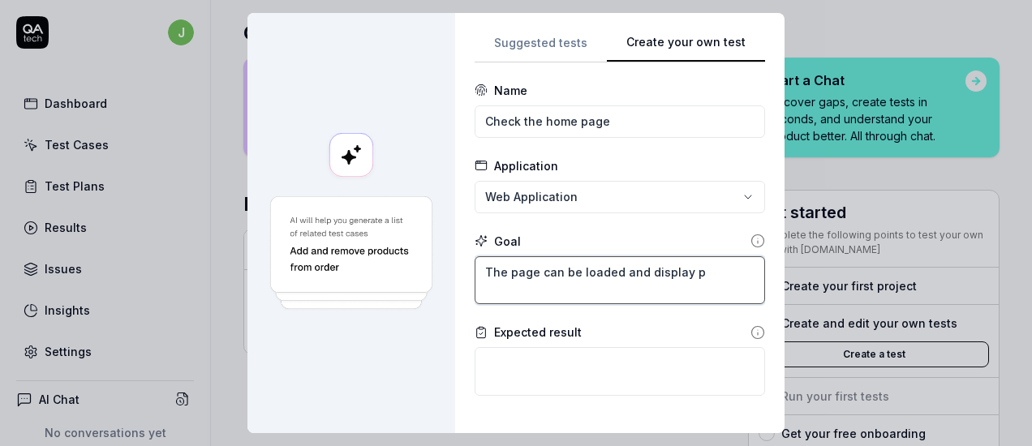
type textarea "*"
type textarea "The page can be loaded and display pr"
type textarea "*"
type textarea "The page can be loaded and display pro"
type textarea "*"
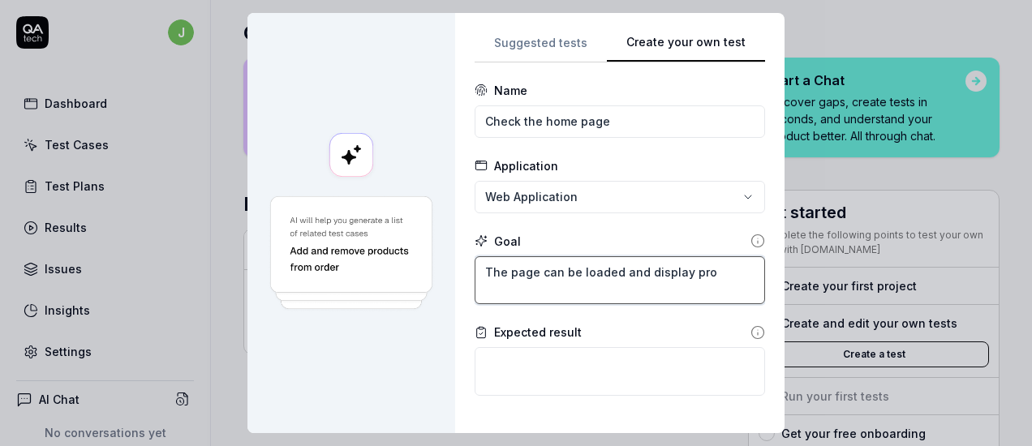
type textarea "The page can be loaded and display pr"
type textarea "*"
type textarea "The page can be loaded and display p"
type textarea "*"
type textarea "The page can be loaded and display"
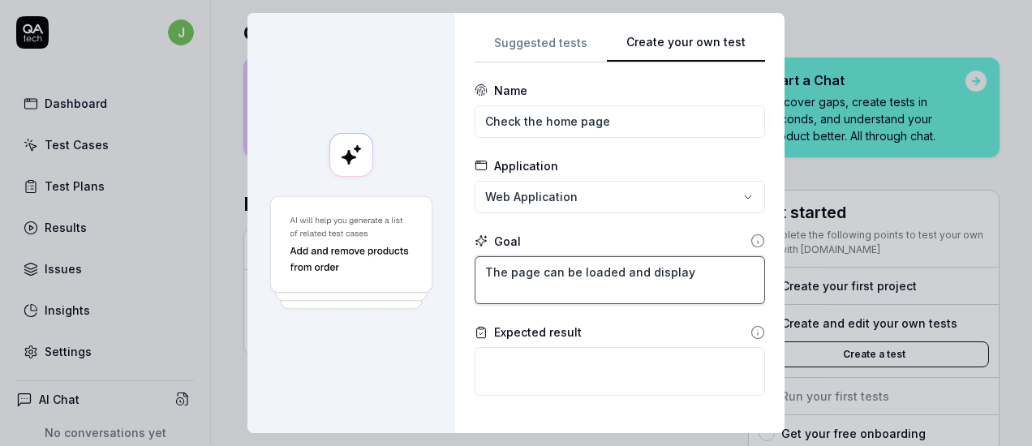
type textarea "*"
type textarea "The page can be loaded and display o"
type textarea "*"
type textarea "The page can be loaded and display"
type textarea "*"
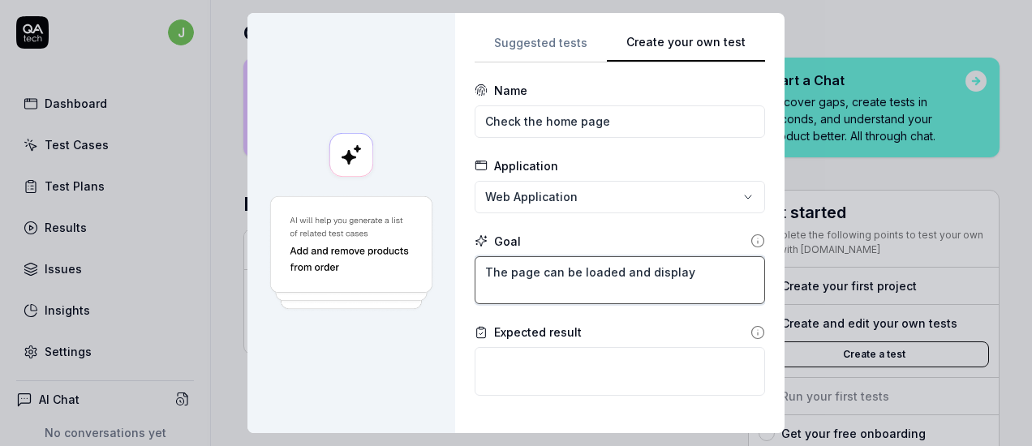
type textarea "The page can be loaded and display p"
type textarea "*"
type textarea "The page can be loaded and display pr"
type textarea "*"
type textarea "The page can be loaded and display pro"
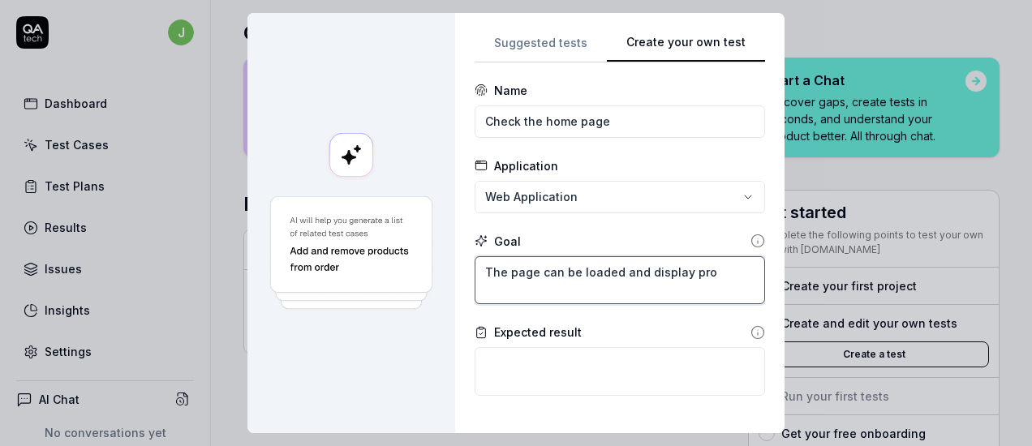
type textarea "*"
type textarea "The page can be loaded and display prof"
type textarea "*"
type textarea "The page can be loaded and display profe"
type textarea "*"
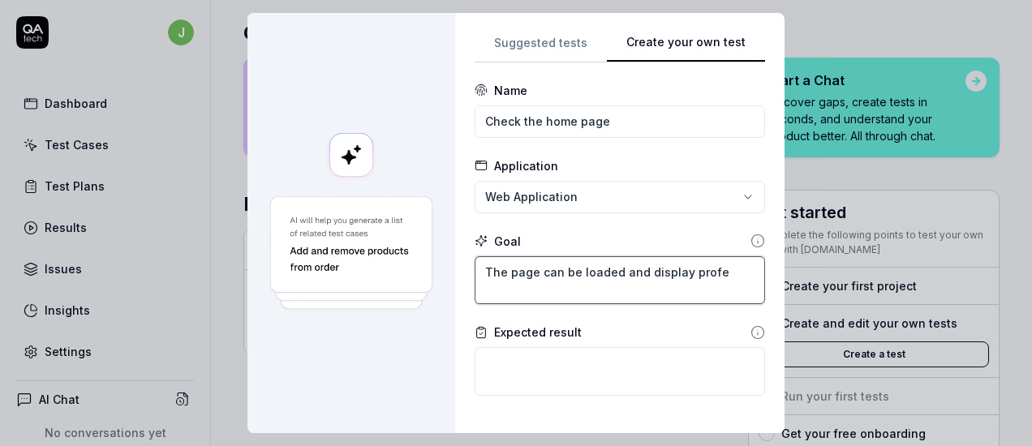
type textarea "The page can be loaded and display profes"
type textarea "*"
type textarea "The page can be loaded and display profess"
type textarea "*"
type textarea "The page can be loaded and display professi"
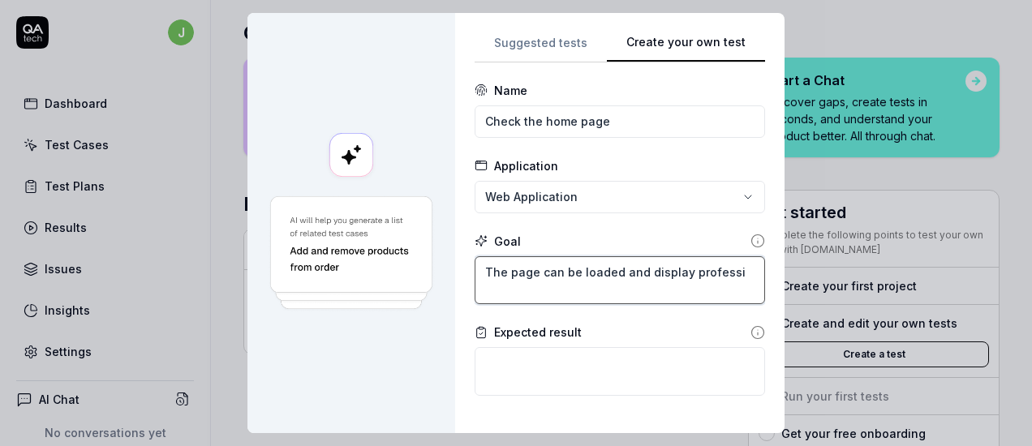
type textarea "*"
type textarea "The page can be loaded and display professio"
type textarea "*"
type textarea "The page can be loaded and display profession"
type textarea "*"
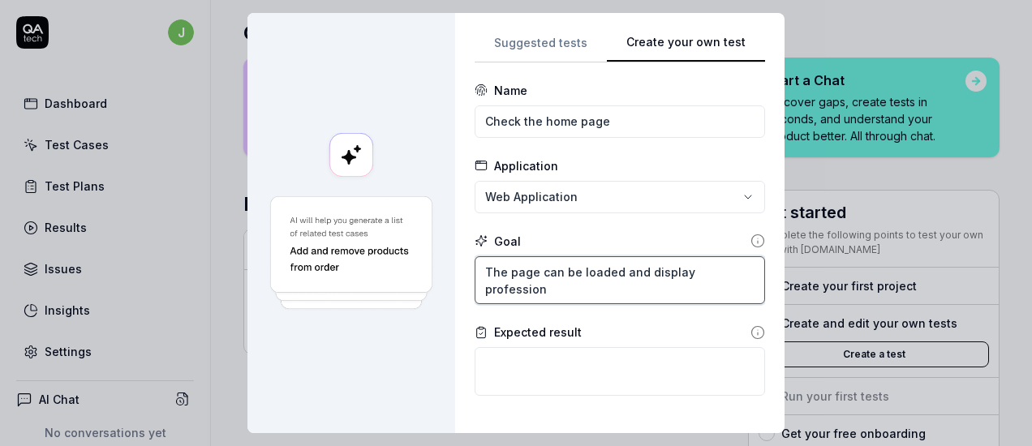
type textarea "The page can be loaded and display professiona"
type textarea "*"
type textarea "The page can be loaded and display professional"
type textarea "*"
type textarea "The page can be loaded and display professionall"
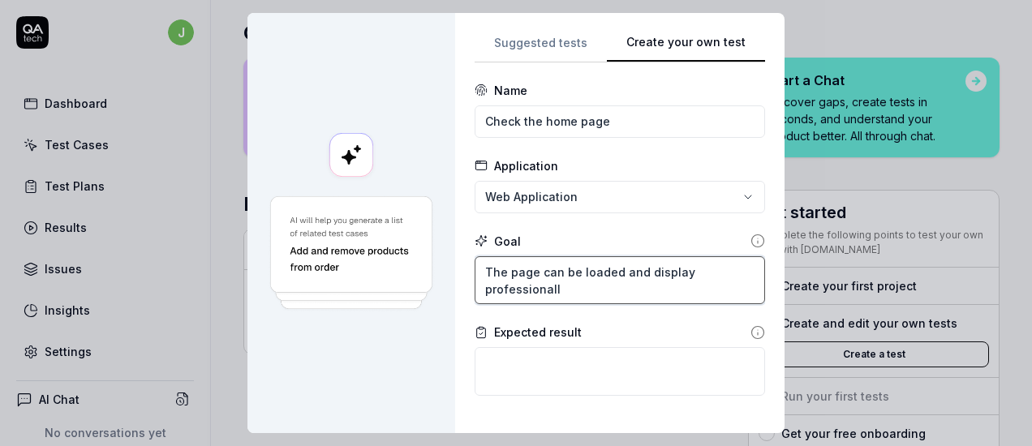
type textarea "*"
type textarea "The page can be loaded and display professionally"
type textarea "*"
type textarea "The page can be loaded and display professionally"
type textarea "*"
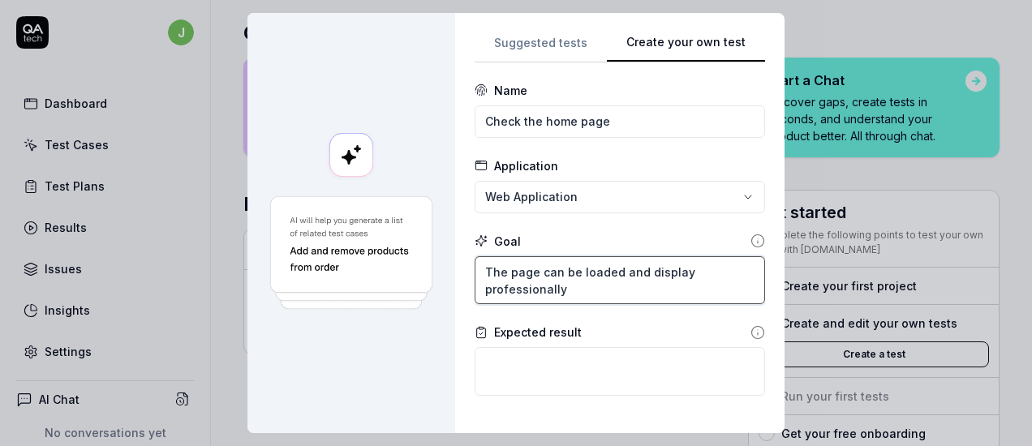
type textarea "The page can be loaded and display professionally a"
type textarea "*"
type textarea "The page can be loaded and display professionally as"
type textarea "*"
type textarea "The page can be loaded and display professionally as a"
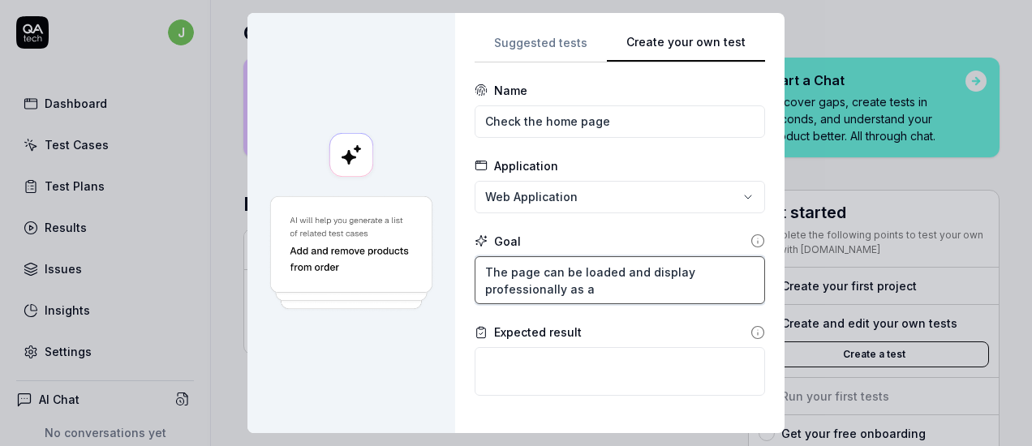
type textarea "*"
type textarea "The page can be loaded and display professionally as an"
type textarea "*"
type textarea "The page can be loaded and display professionally as an"
type textarea "*"
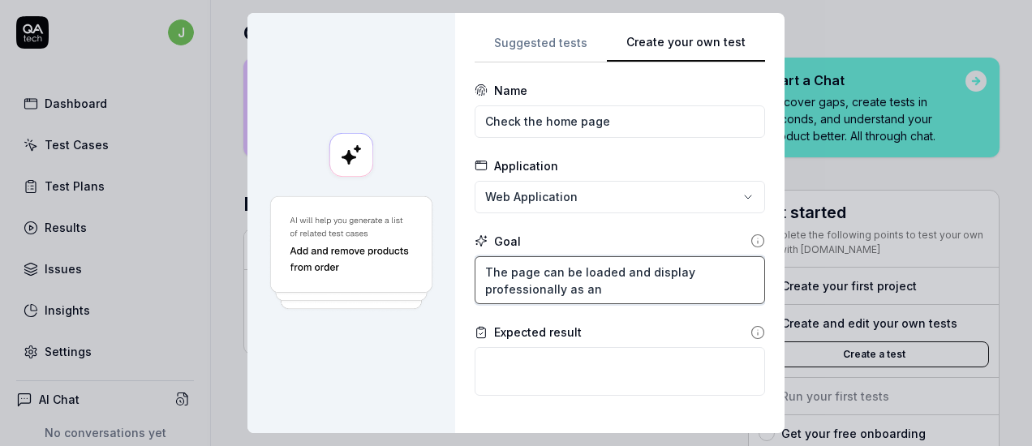
type textarea "The page can be loaded and display professionally as an o"
type textarea "*"
type textarea "The page can be loaded and display professionally as an"
type textarea "*"
type textarea "The page can be loaded and display professionally as an o"
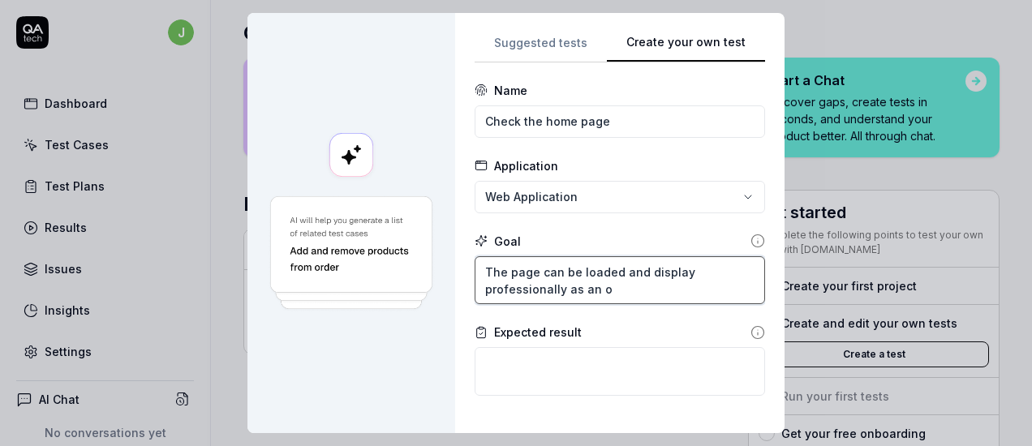
type textarea "*"
type textarea "The page can be loaded and display professionally as an or"
type textarea "*"
type textarea "The page can be loaded and display professionally as an org"
type textarea "*"
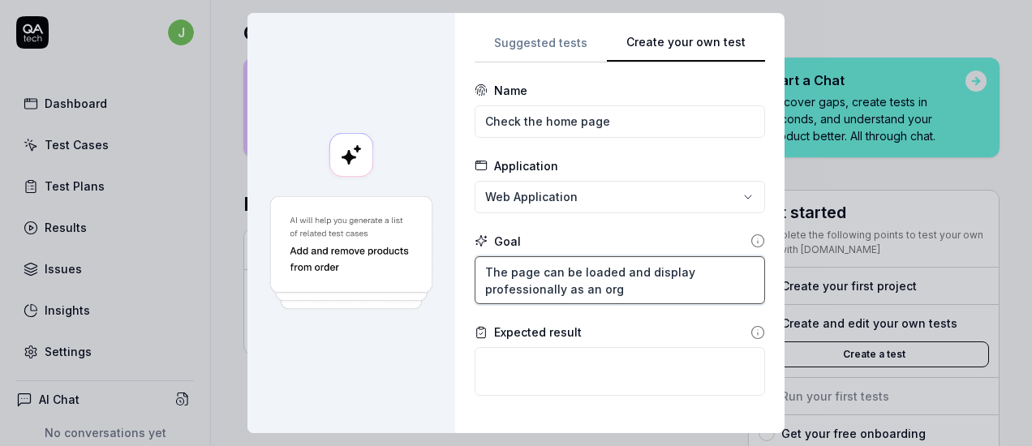
type textarea "The page can be loaded and display professionally as an orga"
type textarea "*"
type textarea "The page can be loaded and display professionally as an organ"
type textarea "*"
type textarea "The page can be loaded and display professionally as an organz"
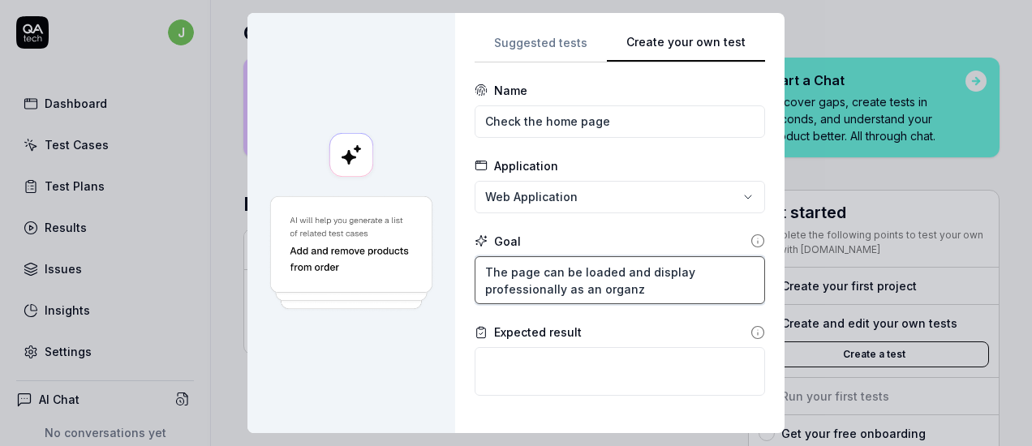
type textarea "*"
type textarea "The page can be loaded and display professionally as an organzi"
type textarea "*"
type textarea "The page can be loaded and display professionally as an organzia"
type textarea "*"
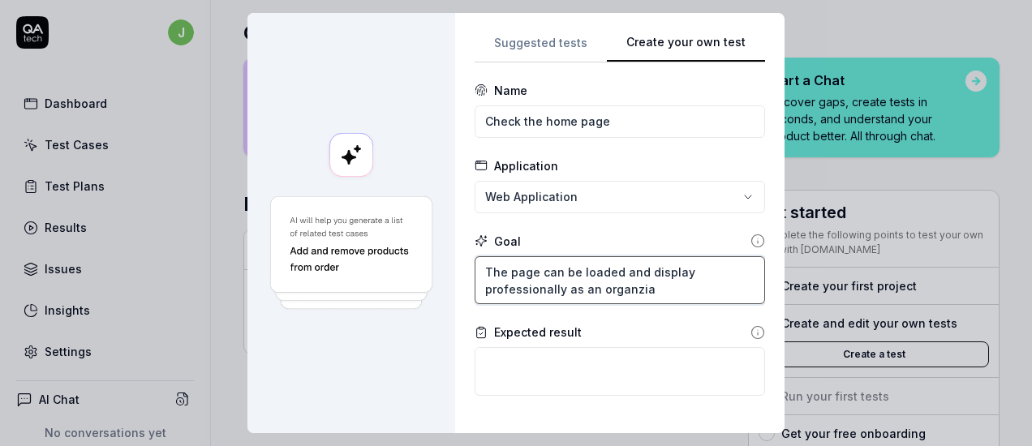
type textarea "The page can be loaded and display professionally as an organzi"
type textarea "*"
type textarea "The page can be loaded and display professionally as an organz"
type textarea "*"
type textarea "The page can be loaded and display professionally as an organ"
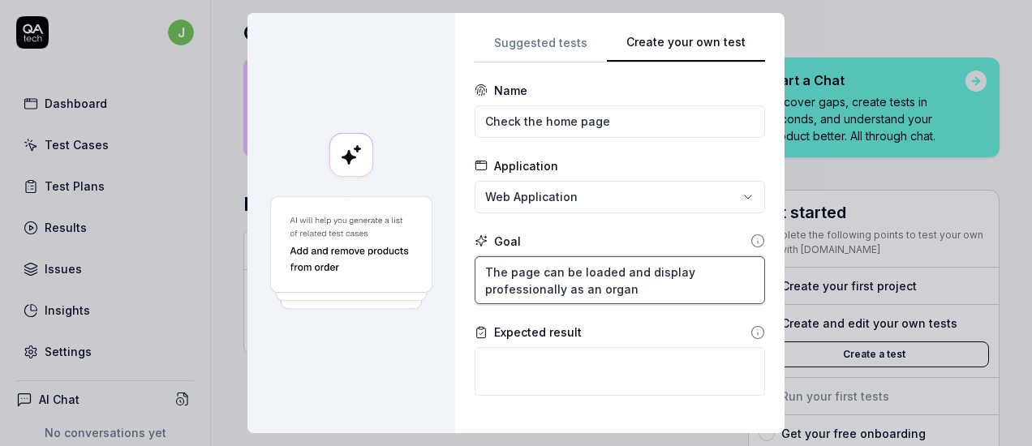
type textarea "*"
type textarea "The page can be loaded and display professionally as an organi"
type textarea "*"
type textarea "The page can be loaded and display professionally as an organiz"
type textarea "*"
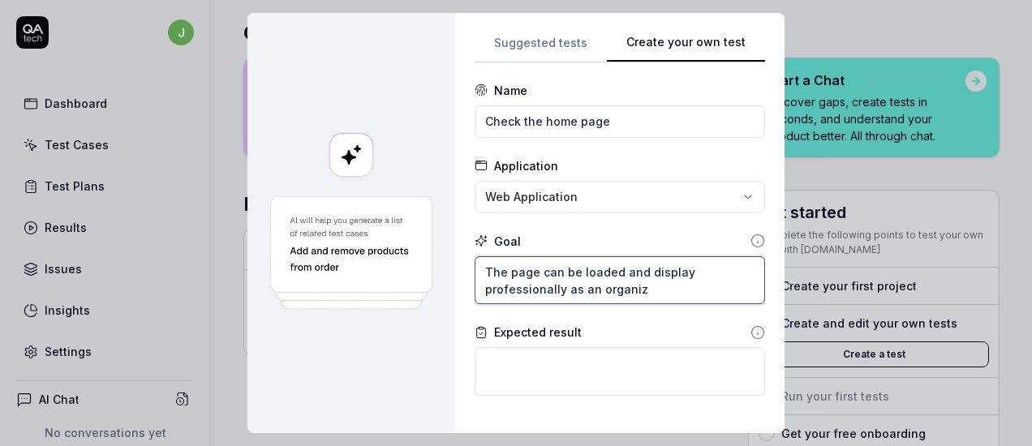
type textarea "The page can be loaded and display professionally as an organiza"
type textarea "*"
type textarea "The page can be loaded and display professionally as an organizat"
type textarea "*"
type textarea "The page can be loaded and display professionally as an organizati"
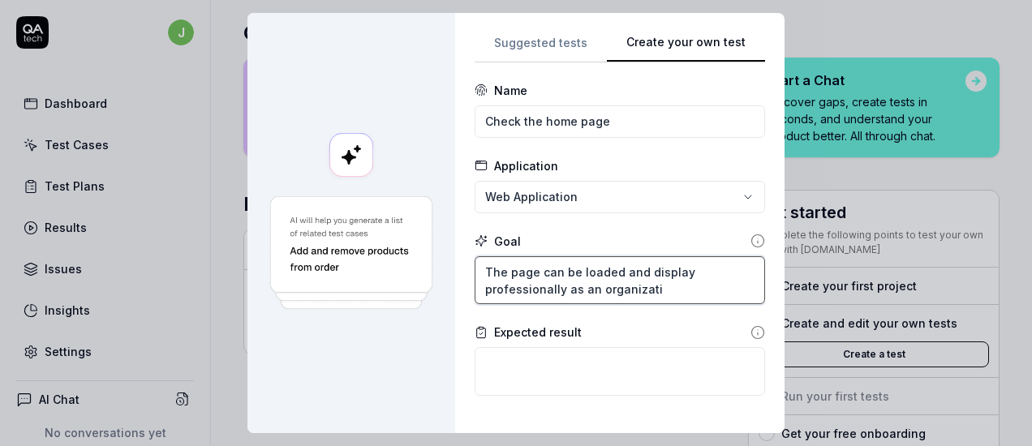
type textarea "*"
type textarea "The page can be loaded and display professionally as an organization"
type textarea "*"
type textarea "The page can be loaded and display professionally as an organizationa"
type textarea "*"
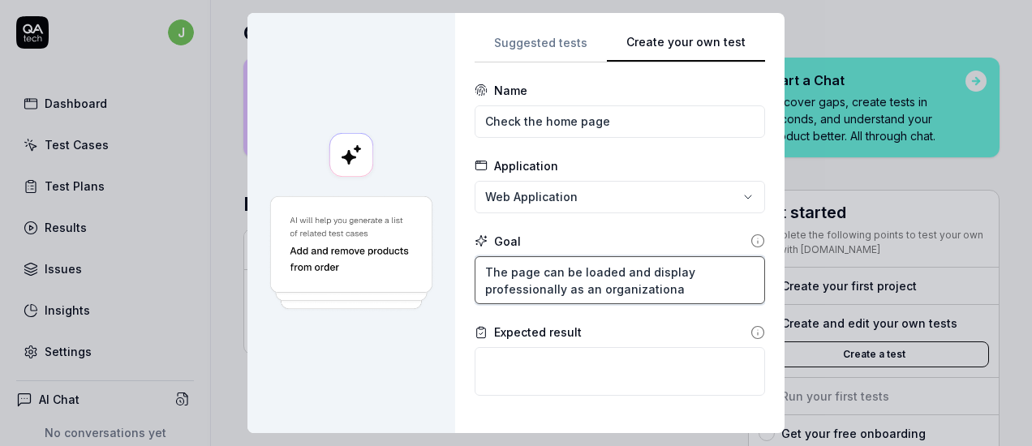
type textarea "The page can be loaded and display professionally as an organizational"
type textarea "*"
type textarea "The page can be loaded and display professionally as an organizational"
type textarea "*"
type textarea "The page can be loaded and display professionally as an organizational w"
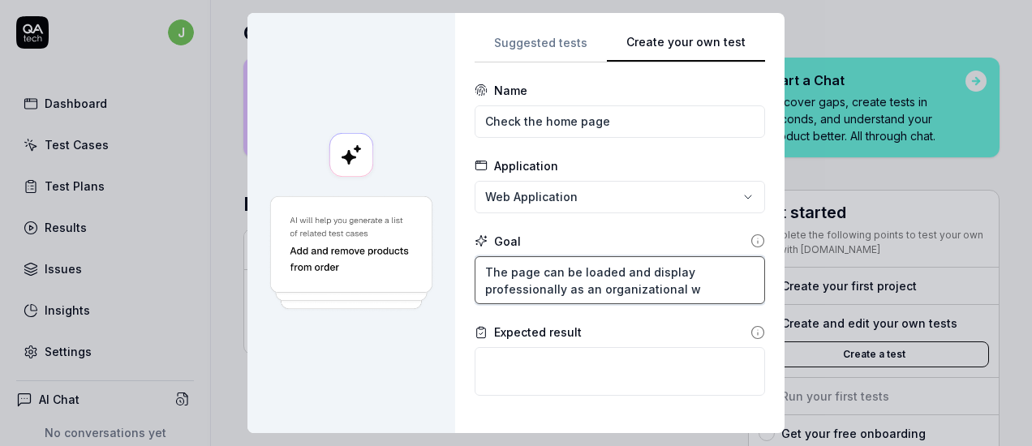
type textarea "*"
type textarea "The page can be loaded and display professionally as an organizational we"
type textarea "*"
type textarea "The page can be loaded and display professionally as an organizational web"
type textarea "*"
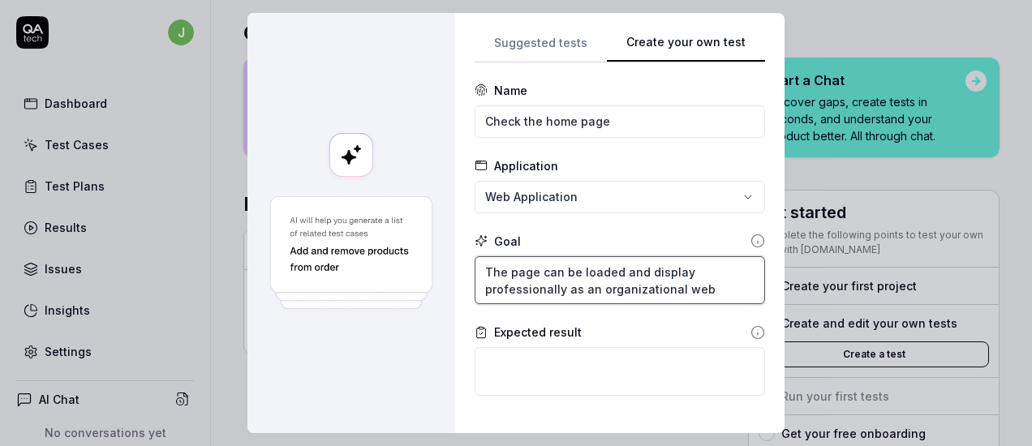
type textarea "The page can be loaded and display professionally as an organizational webs"
type textarea "*"
type textarea "The page can be loaded and display professionally as an organizational websi"
type textarea "*"
type textarea "The page can be loaded and display professionally as an organizational websit"
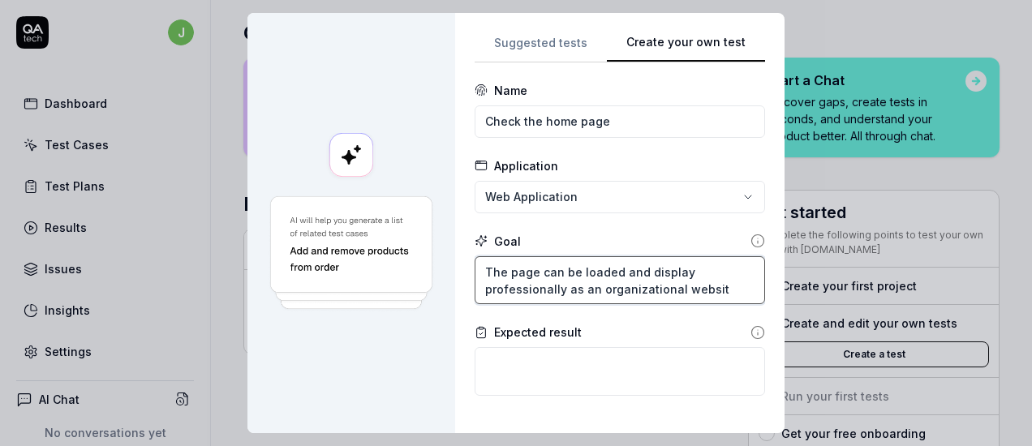
type textarea "*"
type textarea "The page can be loaded and display professionally as an organizational website"
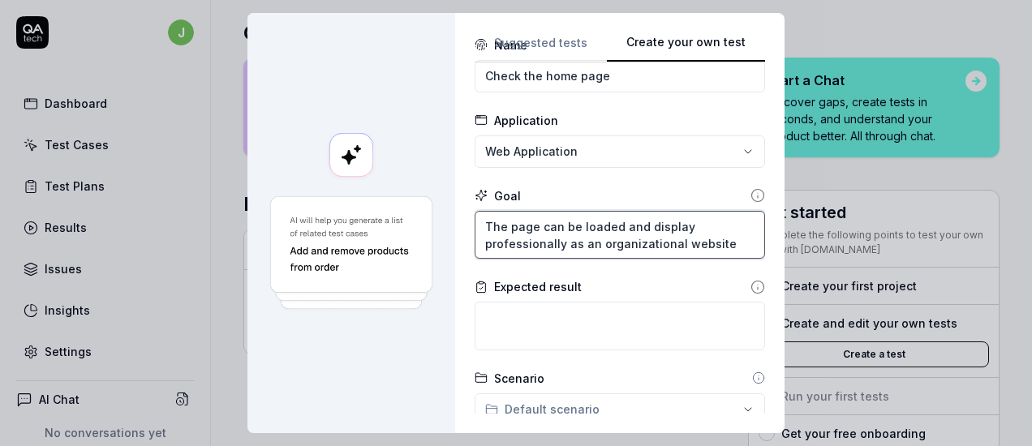
scroll to position [45, 0]
type textarea "*"
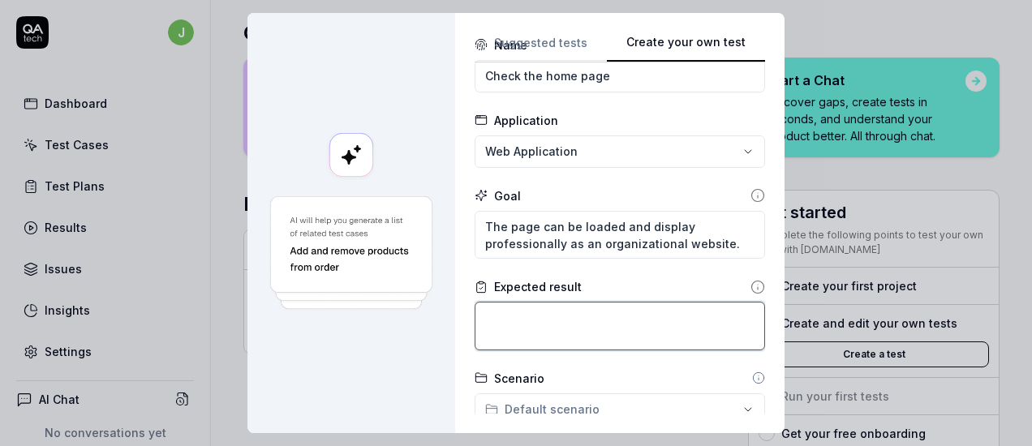
click at [586, 331] on textarea at bounding box center [620, 326] width 290 height 49
click at [751, 191] on icon at bounding box center [758, 195] width 15 height 15
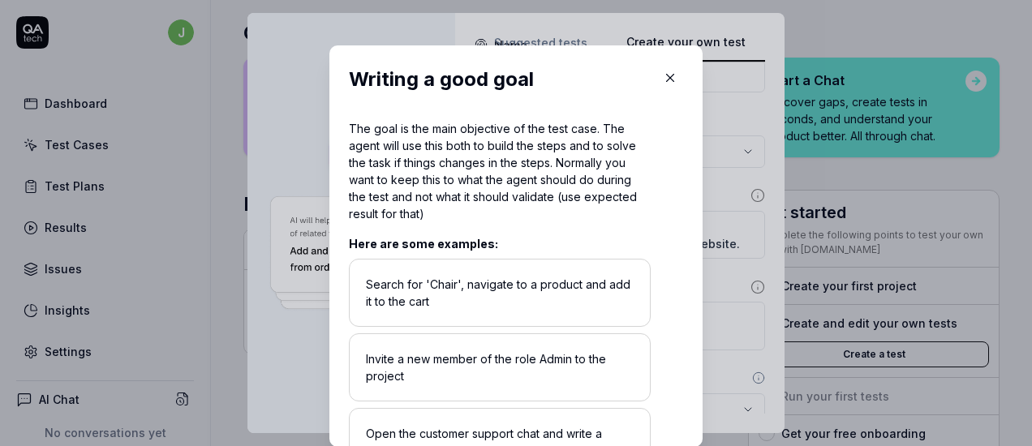
scroll to position [48, 0]
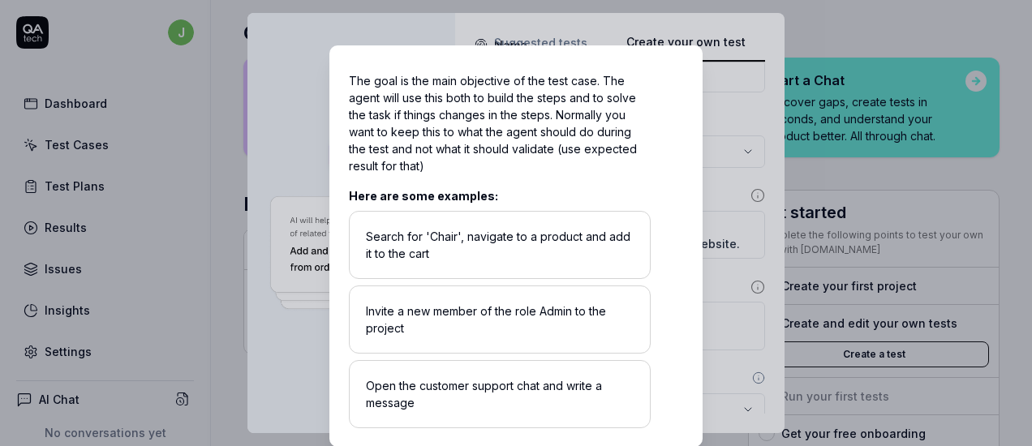
click at [726, 123] on div "​ Writing a good goal The goal is the main objective of the test case. The agen…" at bounding box center [516, 246] width 438 height 441
click at [725, 341] on div "​ Writing a good goal The goal is the main objective of the test case. The agen…" at bounding box center [516, 246] width 438 height 441
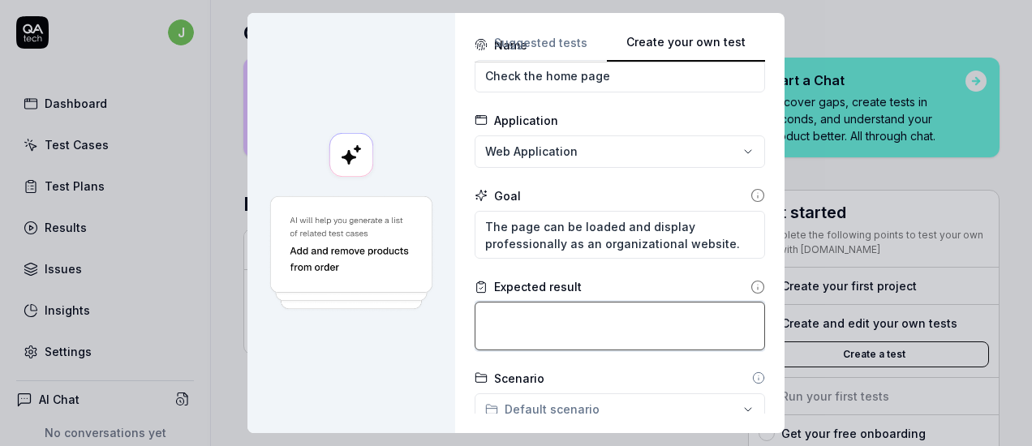
click at [743, 315] on textarea at bounding box center [620, 326] width 290 height 49
click at [751, 286] on icon at bounding box center [758, 287] width 15 height 15
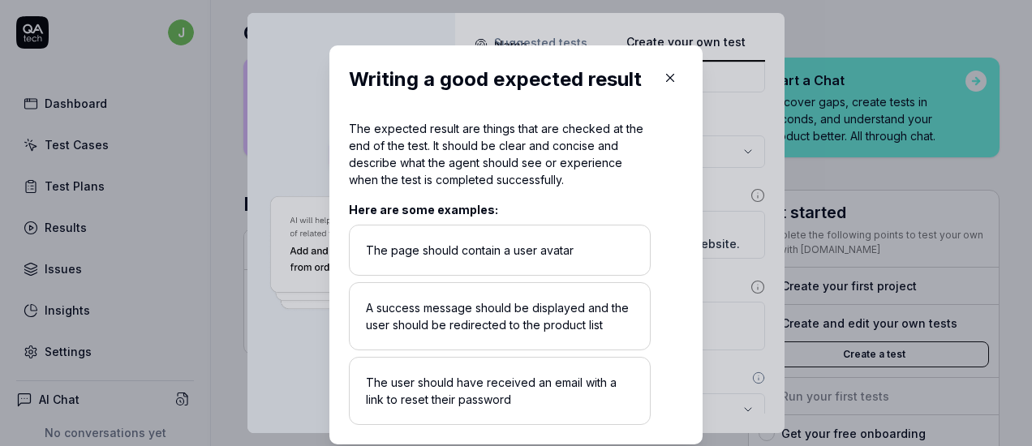
click at [665, 77] on icon "button" at bounding box center [670, 78] width 15 height 15
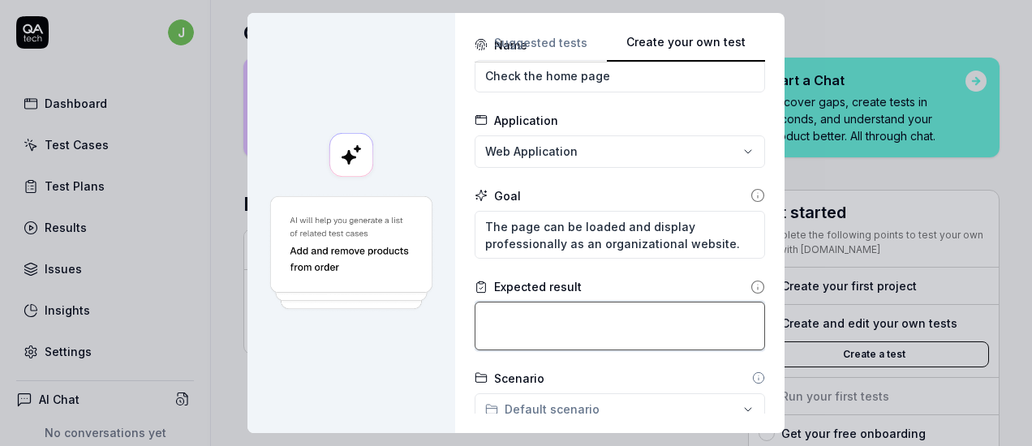
click at [607, 335] on textarea at bounding box center [620, 326] width 290 height 49
paste textarea "Release your software with confidence"
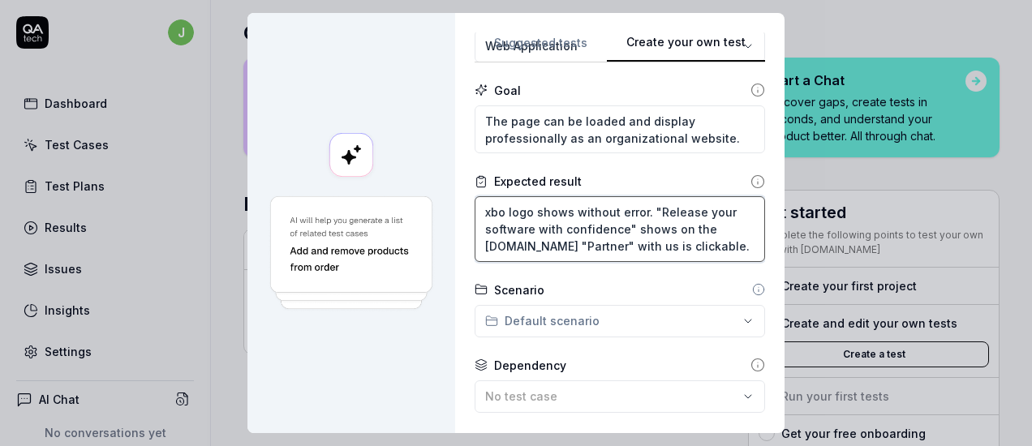
scroll to position [152, 0]
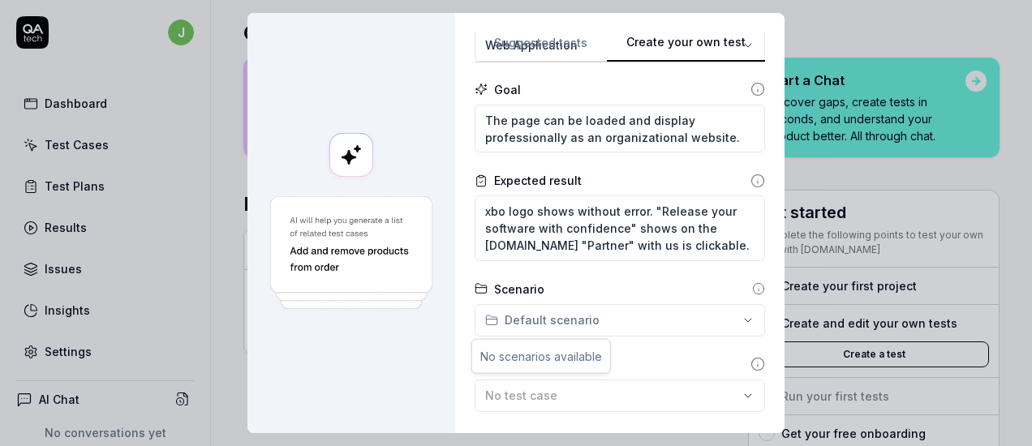
click at [634, 325] on div "**********" at bounding box center [516, 223] width 1032 height 446
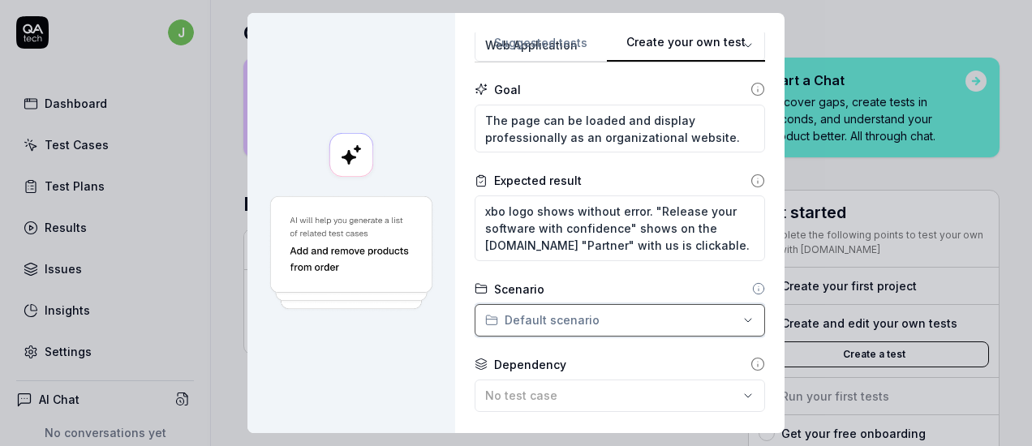
click at [663, 288] on div "**********" at bounding box center [516, 223] width 1032 height 446
click at [752, 286] on icon at bounding box center [758, 288] width 13 height 13
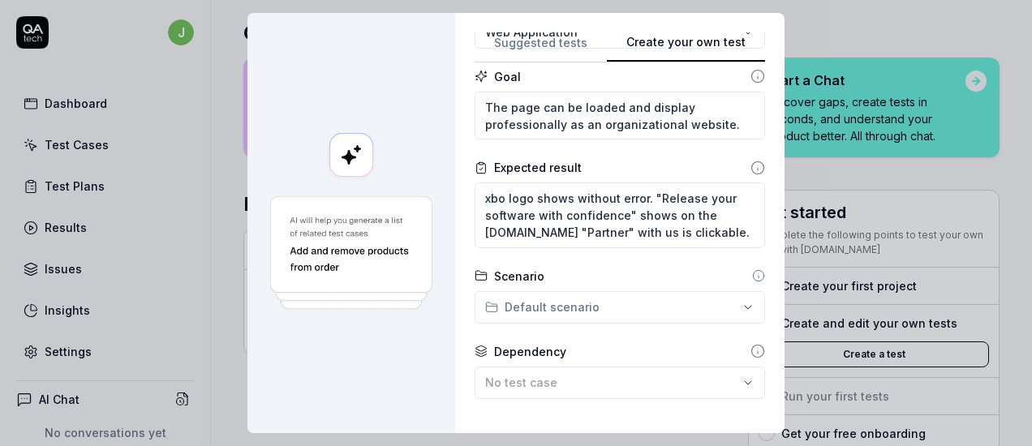
click at [752, 273] on icon at bounding box center [758, 275] width 13 height 13
click at [649, 268] on div "Scenario" at bounding box center [620, 276] width 290 height 17
click at [570, 376] on div "No test case" at bounding box center [611, 382] width 253 height 17
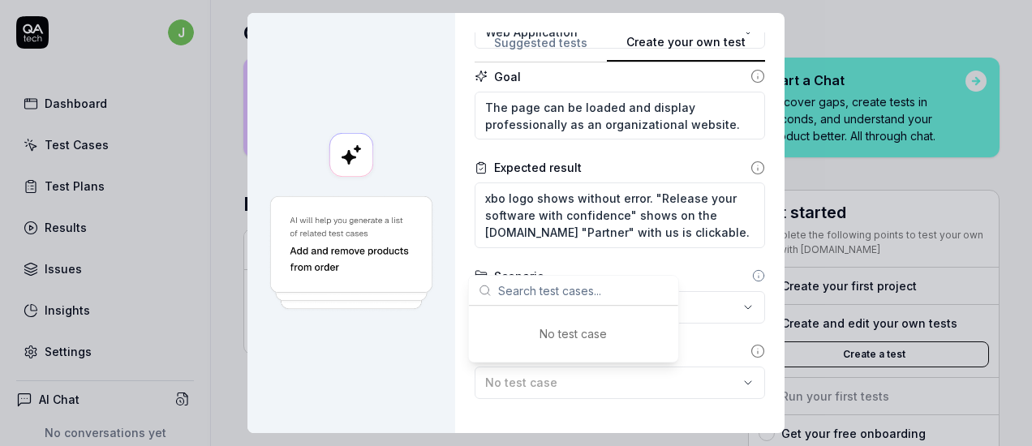
click at [697, 331] on form "**********" at bounding box center [620, 241] width 290 height 648
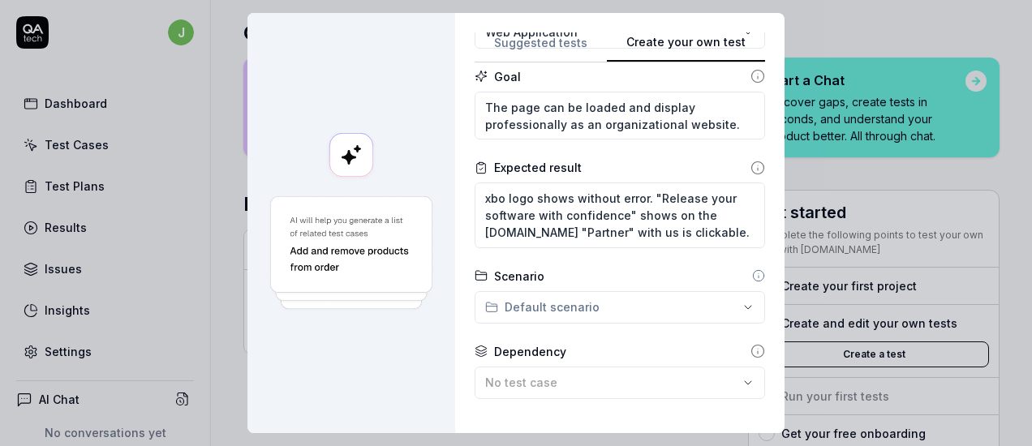
click at [752, 272] on icon at bounding box center [758, 275] width 13 height 13
click at [751, 351] on icon at bounding box center [758, 351] width 15 height 15
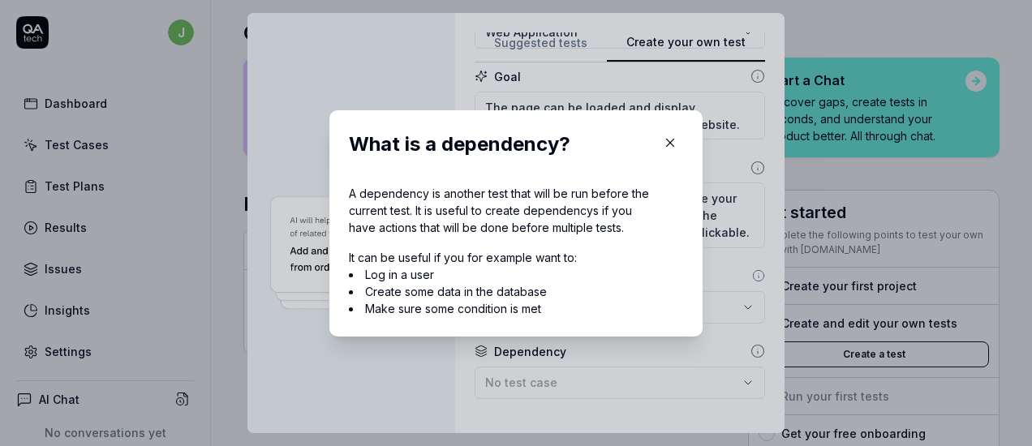
click at [663, 141] on icon "button" at bounding box center [670, 143] width 15 height 15
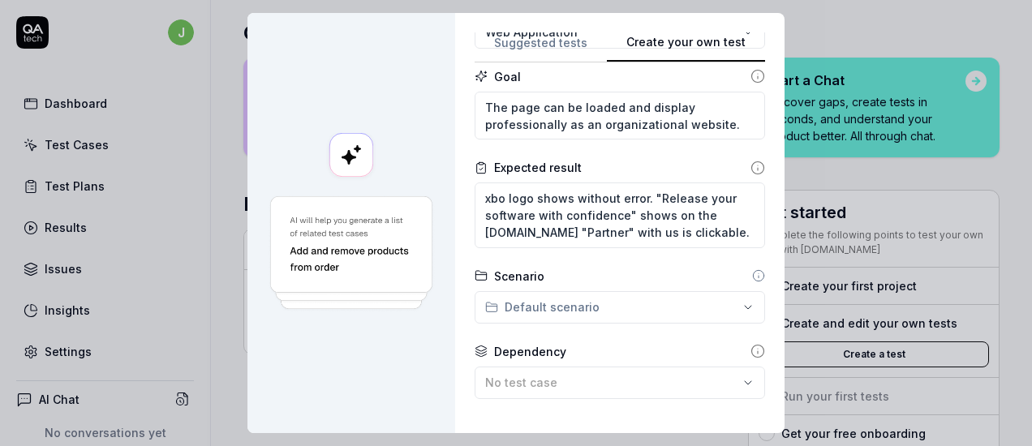
scroll to position [308, 0]
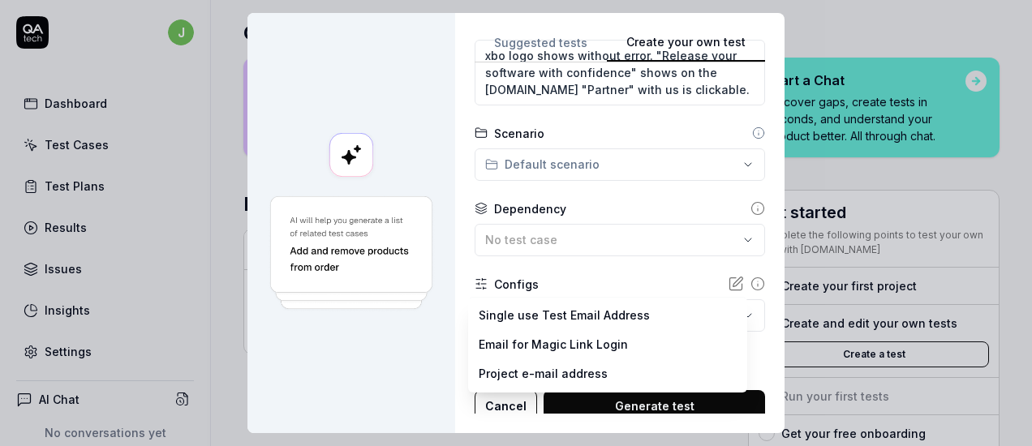
click at [538, 317] on body "j Dashboard Test Cases Test Plans Results Issues Insights Settings AI Chat No c…" at bounding box center [516, 223] width 1032 height 446
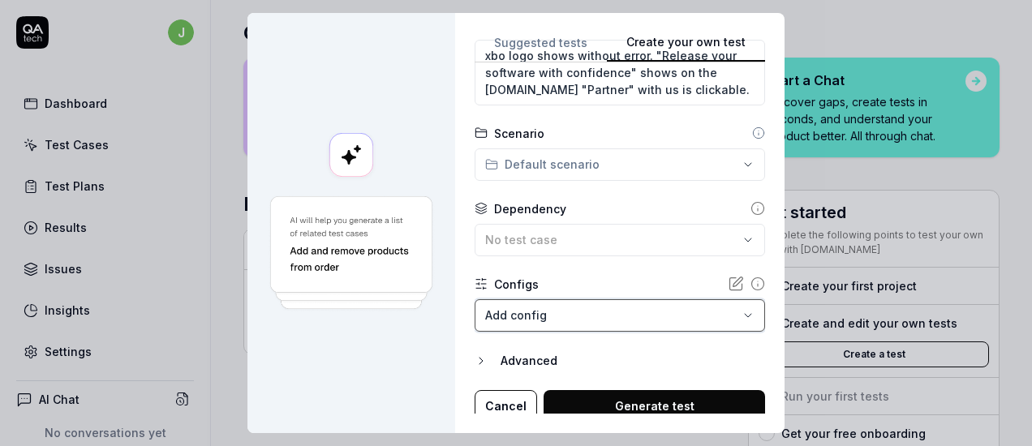
click at [432, 350] on div "**********" at bounding box center [516, 223] width 1032 height 446
click at [542, 311] on body "j Dashboard Test Cases Test Plans Results Issues Insights Settings AI Chat No c…" at bounding box center [516, 223] width 1032 height 446
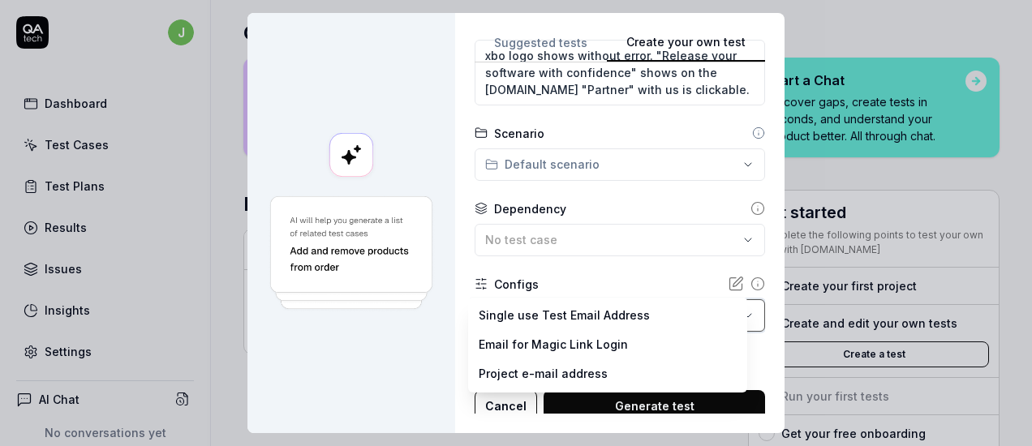
click at [740, 285] on div "**********" at bounding box center [516, 223] width 1032 height 446
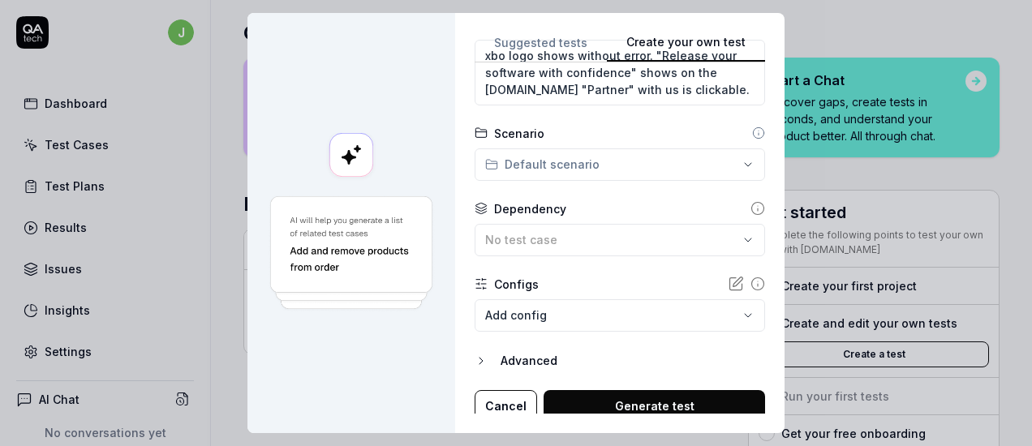
click at [751, 285] on icon at bounding box center [758, 284] width 15 height 15
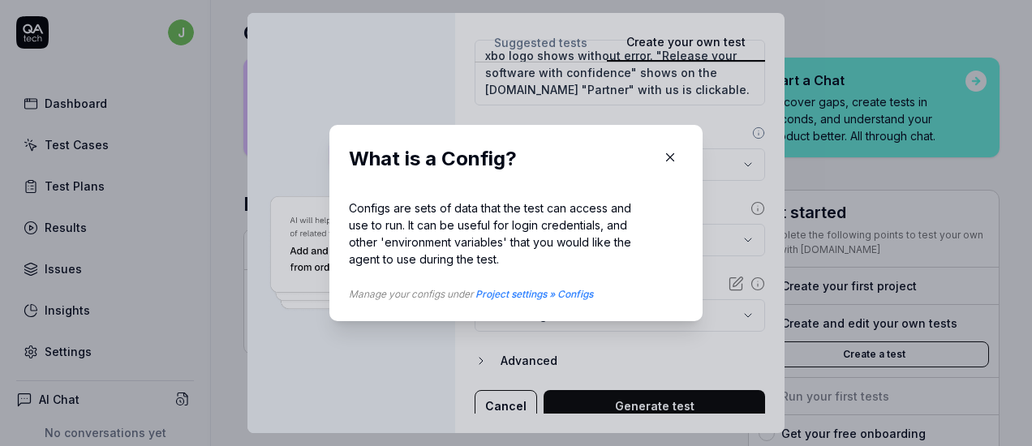
click at [667, 157] on icon "button" at bounding box center [670, 157] width 15 height 15
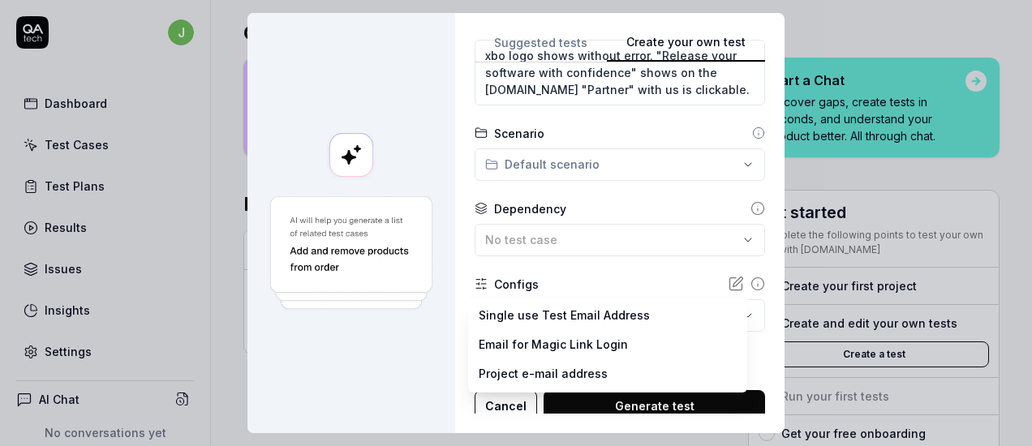
click at [604, 311] on body "j Dashboard Test Cases Test Plans Results Issues Insights Settings AI Chat No c…" at bounding box center [516, 223] width 1032 height 446
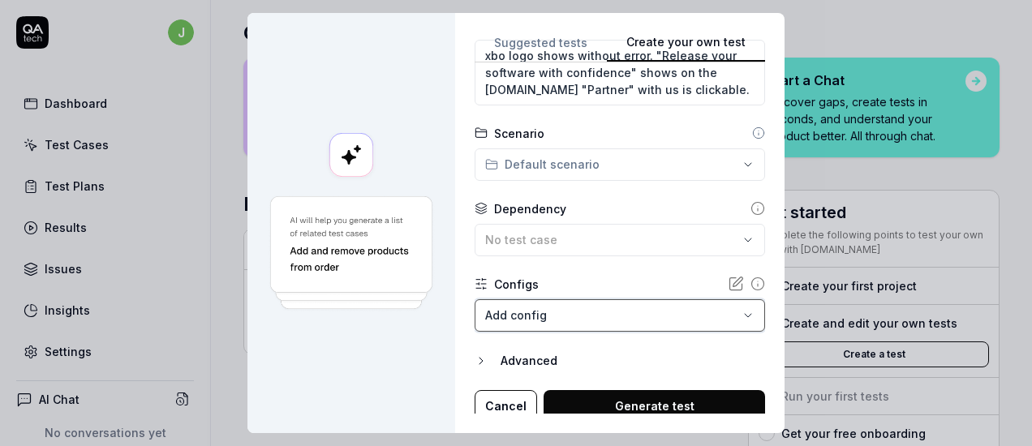
click at [719, 282] on div "**********" at bounding box center [516, 223] width 1032 height 446
click at [728, 282] on icon at bounding box center [736, 284] width 16 height 16
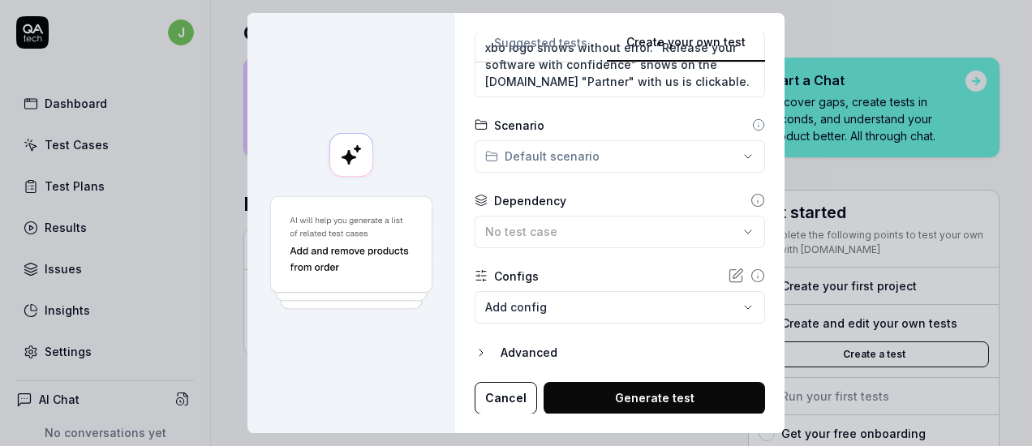
click at [475, 355] on icon "button" at bounding box center [481, 352] width 13 height 13
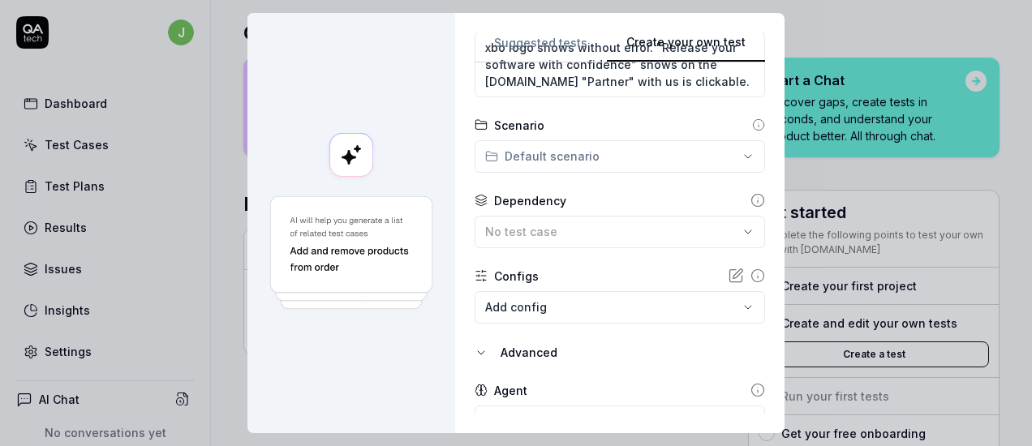
scroll to position [391, 0]
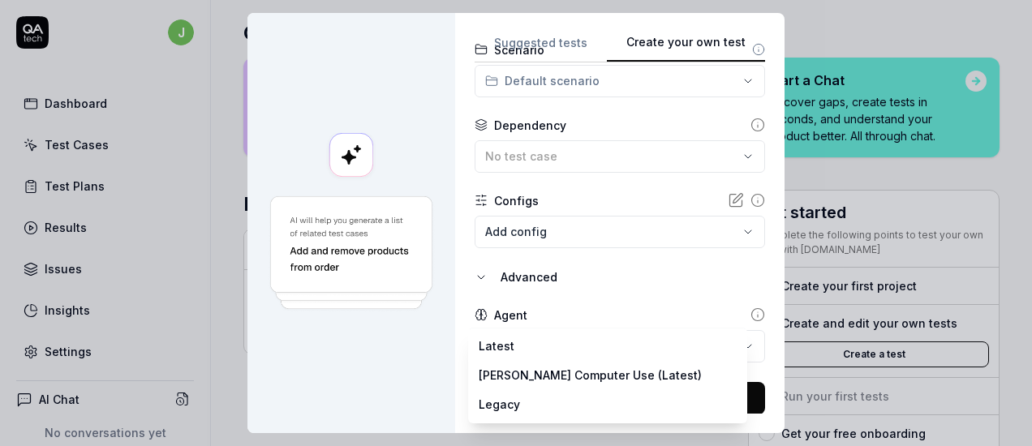
click at [591, 355] on body "j Dashboard Test Cases Test Plans Results Issues Insights Settings AI Chat No c…" at bounding box center [516, 223] width 1032 height 446
click at [608, 309] on div "**********" at bounding box center [516, 223] width 1032 height 446
click at [545, 339] on body "j Dashboard Test Cases Test Plans Results Issues Insights Settings AI Chat No c…" at bounding box center [516, 223] width 1032 height 446
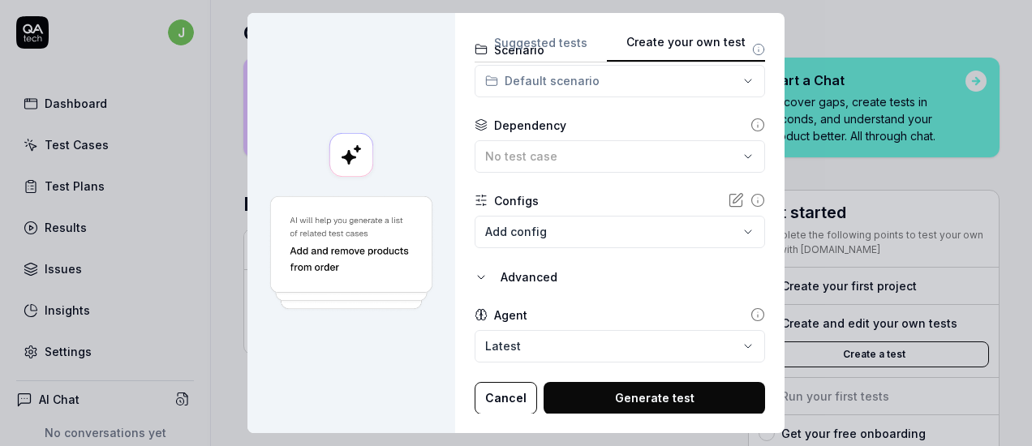
click at [581, 312] on div "Agent" at bounding box center [620, 315] width 290 height 17
click at [534, 344] on body "j Dashboard Test Cases Test Plans Results Issues Insights Settings AI Chat No c…" at bounding box center [516, 223] width 1032 height 446
click at [751, 308] on icon at bounding box center [758, 315] width 15 height 15
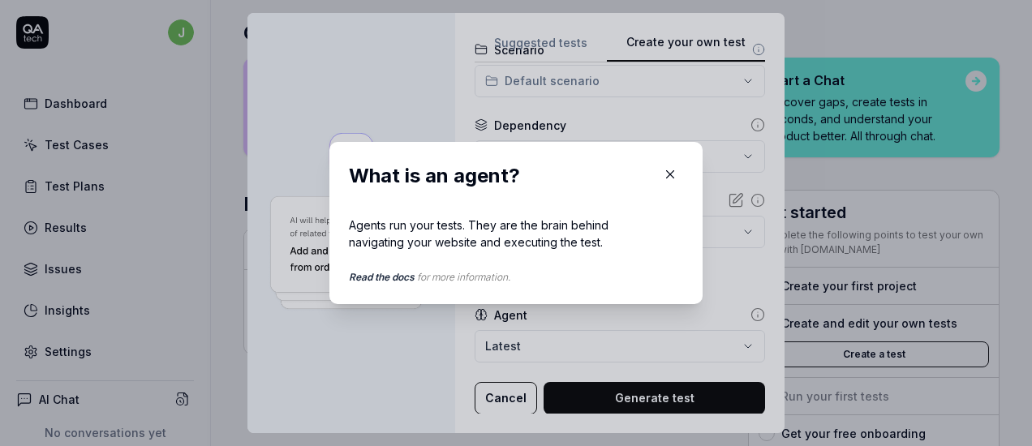
click at [665, 176] on icon "button" at bounding box center [670, 174] width 15 height 15
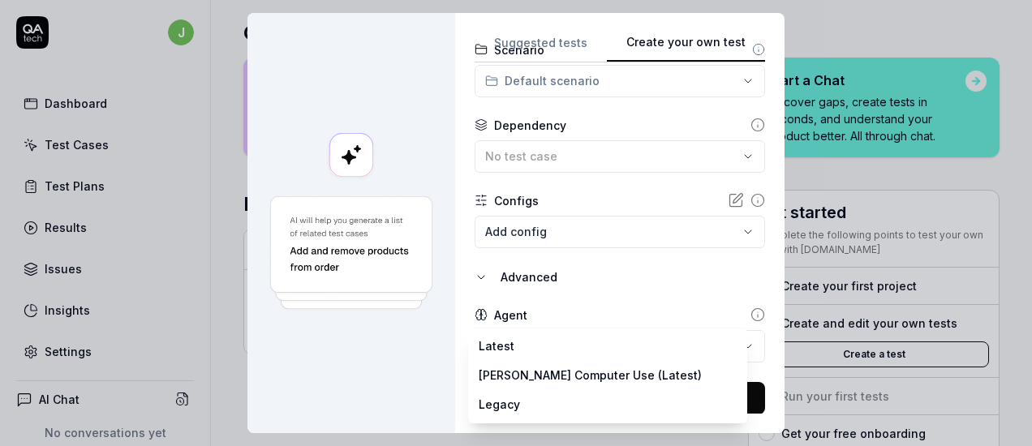
click at [523, 349] on body "j Dashboard Test Cases Test Plans Results Issues Insights Settings AI Chat No c…" at bounding box center [516, 223] width 1032 height 446
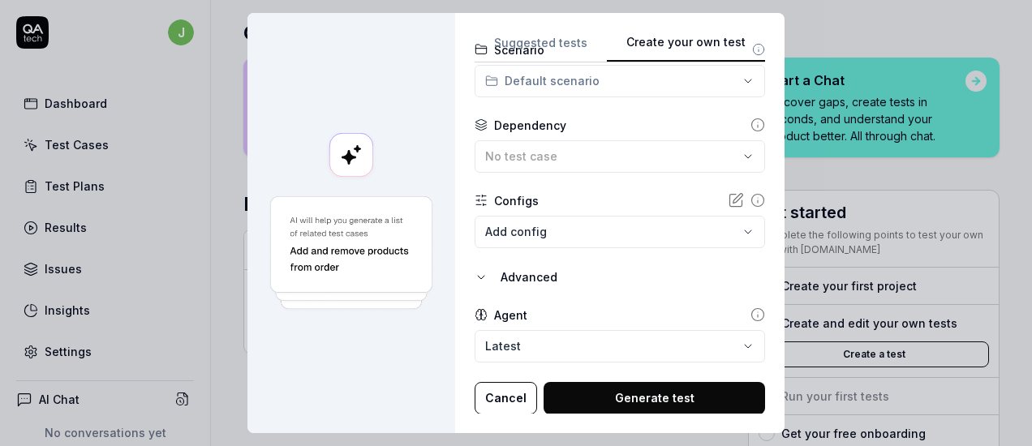
click at [620, 403] on button "Generate test" at bounding box center [655, 398] width 222 height 32
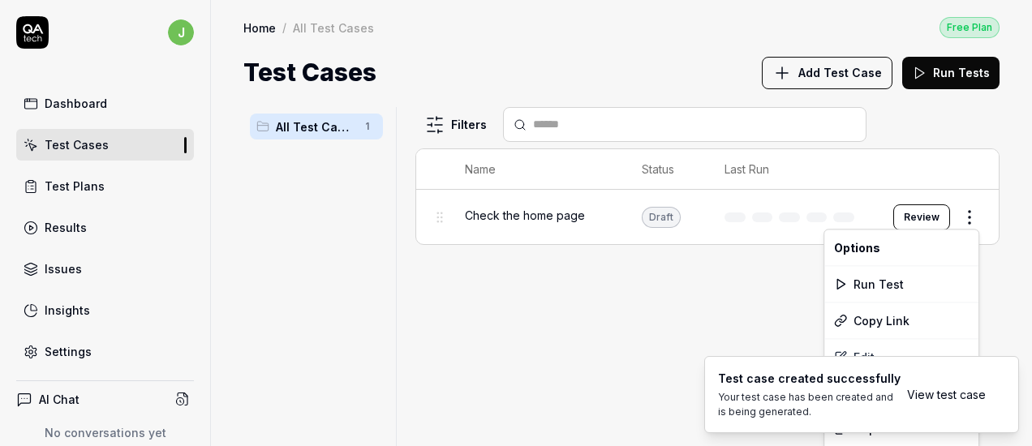
click at [975, 220] on html "j Dashboard Test Cases Test Plans Results Issues Insights Settings AI Chat No c…" at bounding box center [516, 223] width 1032 height 446
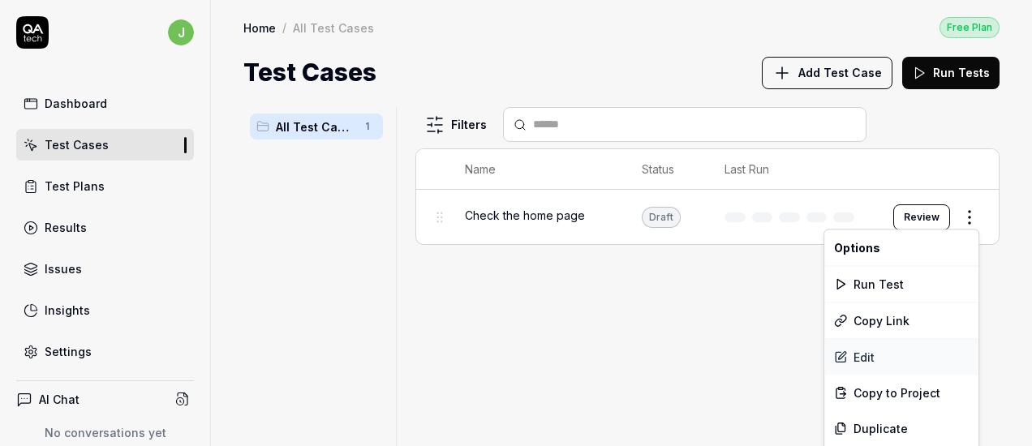
click at [857, 349] on div "Edit" at bounding box center [901, 357] width 154 height 36
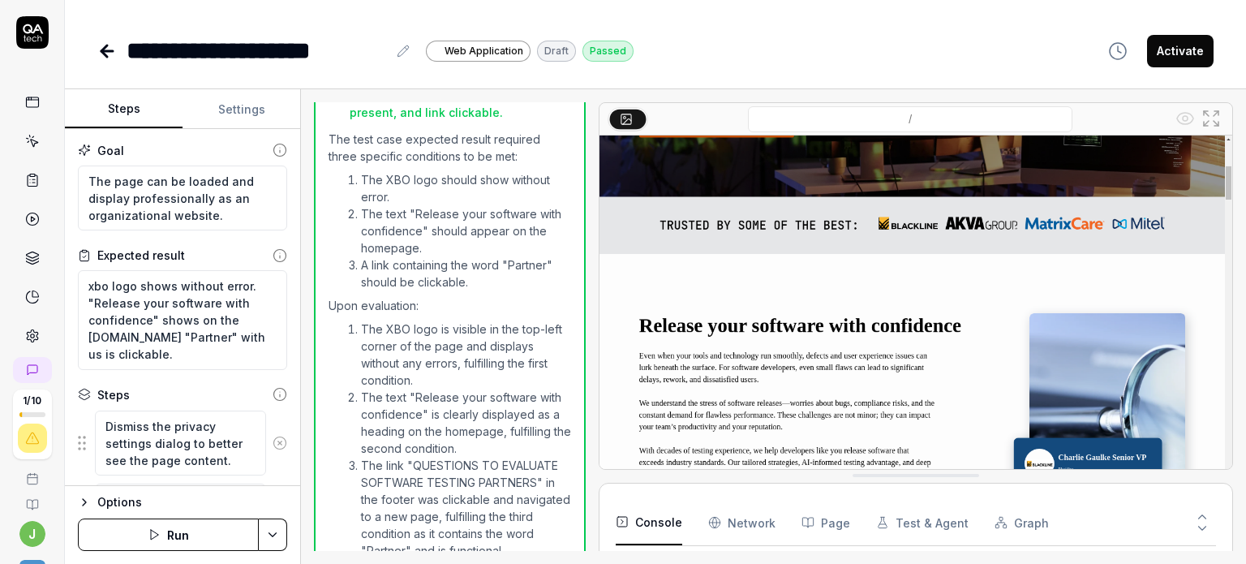
scroll to position [769, 0]
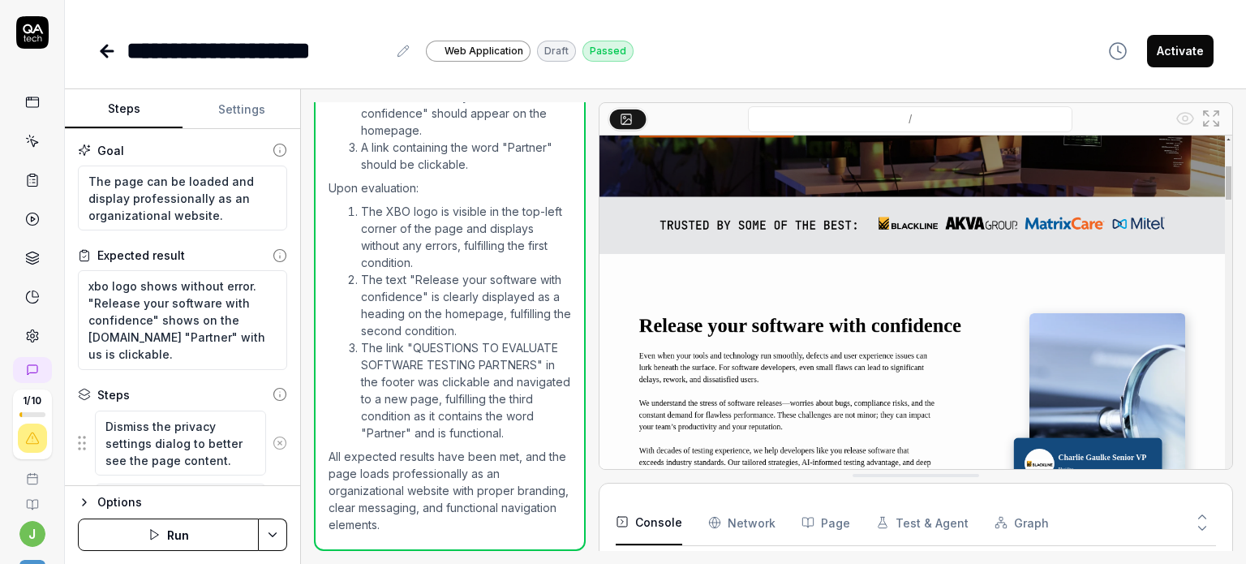
scroll to position [54, 0]
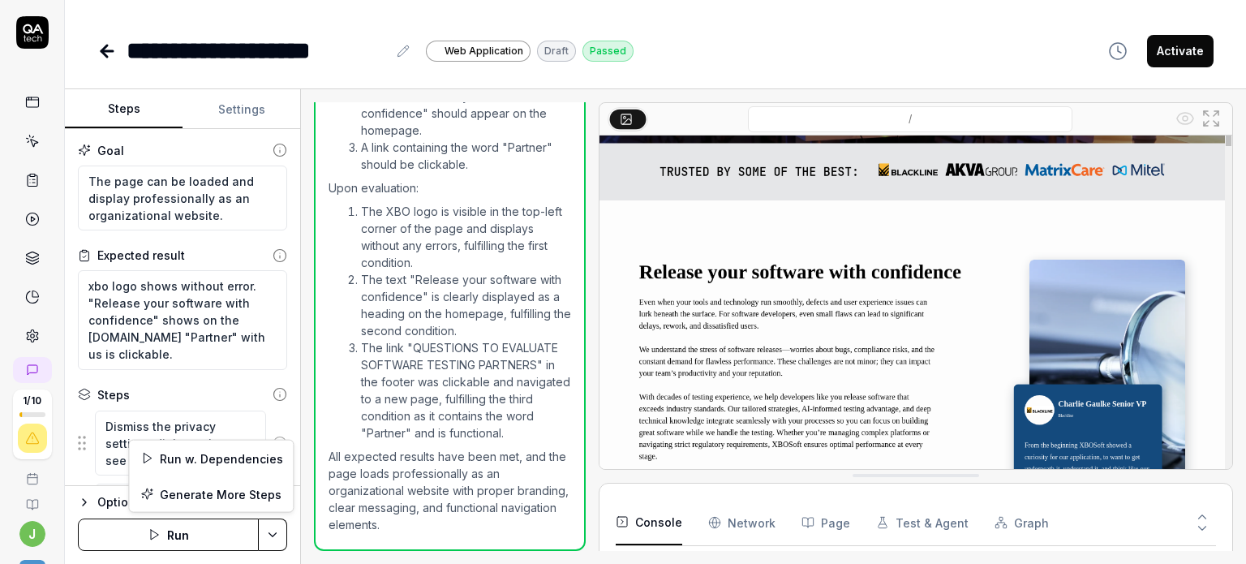
click at [267, 536] on html "**********" at bounding box center [623, 282] width 1246 height 564
click at [214, 187] on html "**********" at bounding box center [623, 282] width 1246 height 564
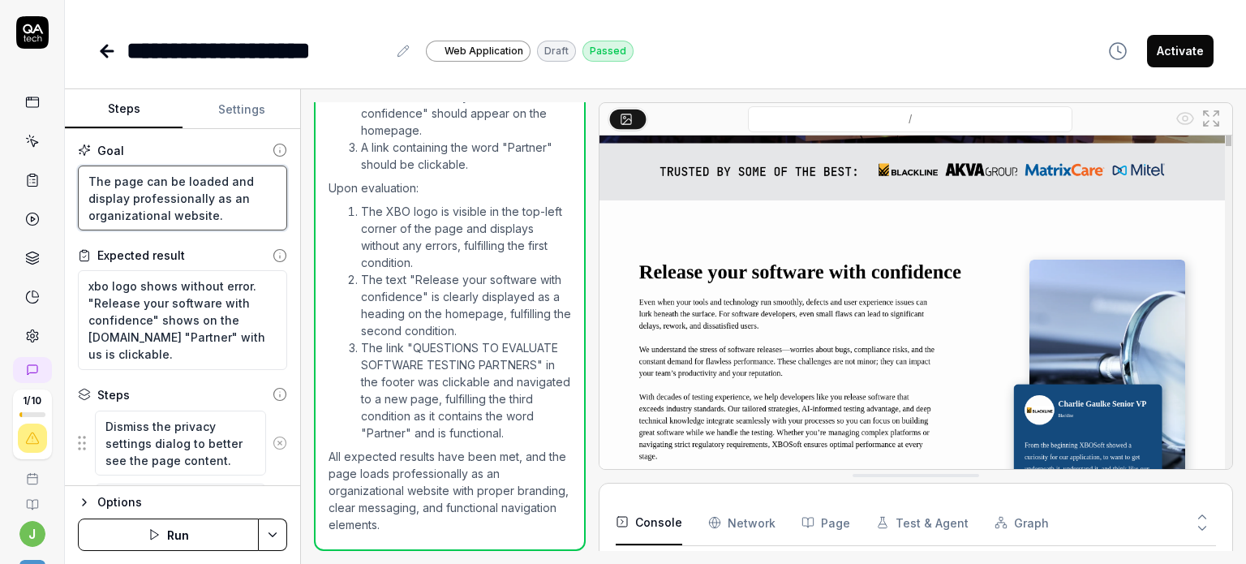
click at [224, 200] on textarea "The page can be loaded and display professionally as an organizational website." at bounding box center [182, 199] width 209 height 66
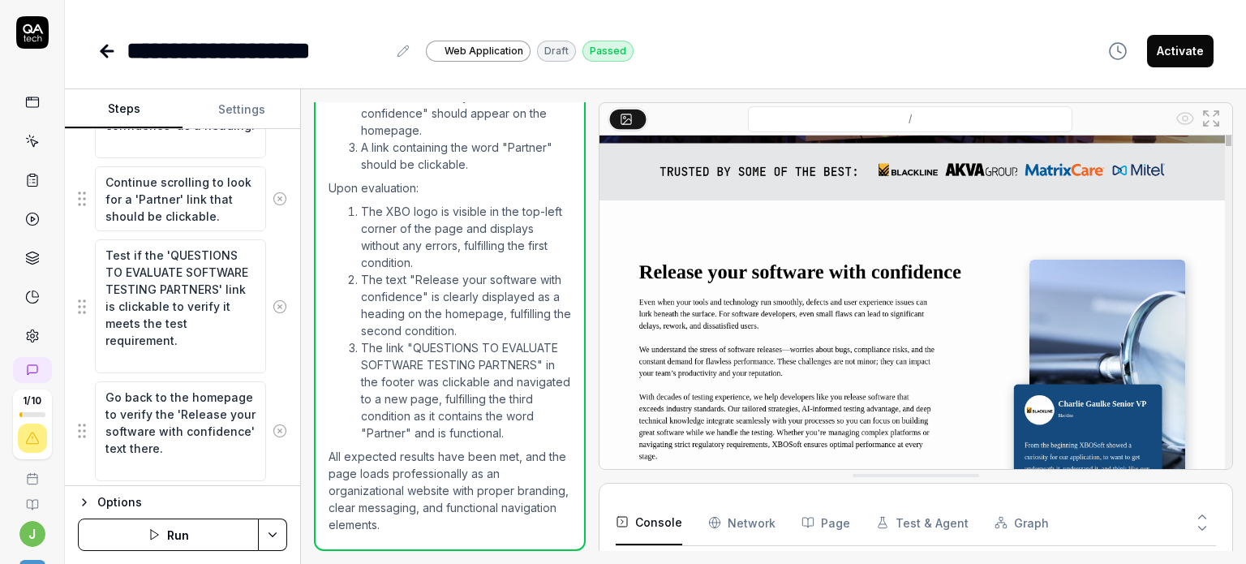
scroll to position [469, 0]
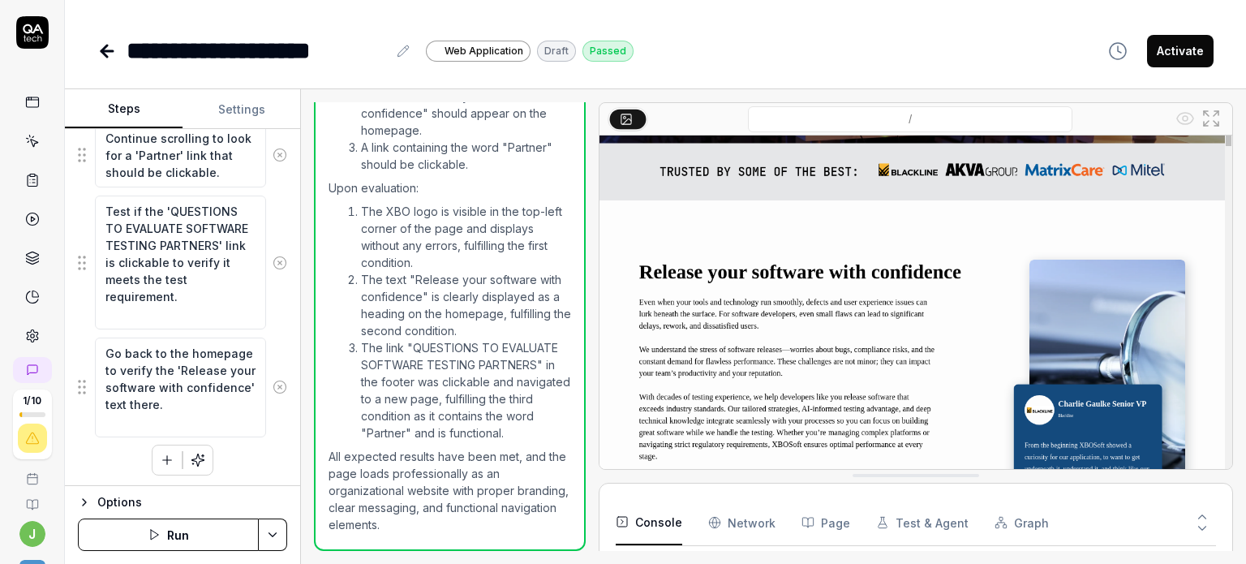
click at [405, 49] on icon at bounding box center [403, 51] width 13 height 13
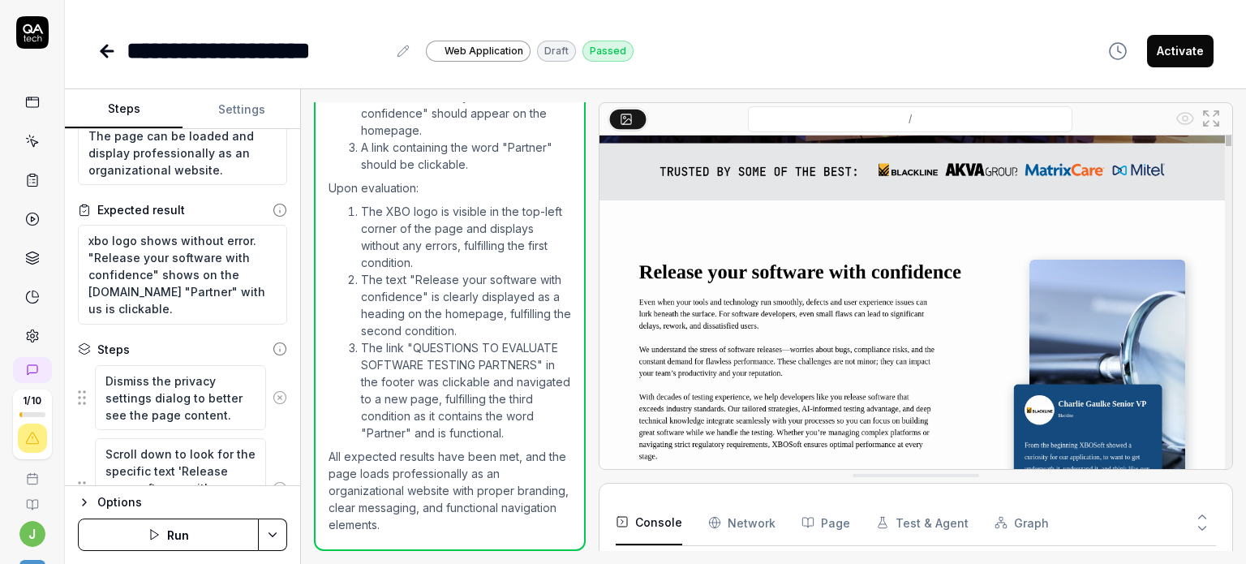
scroll to position [0, 0]
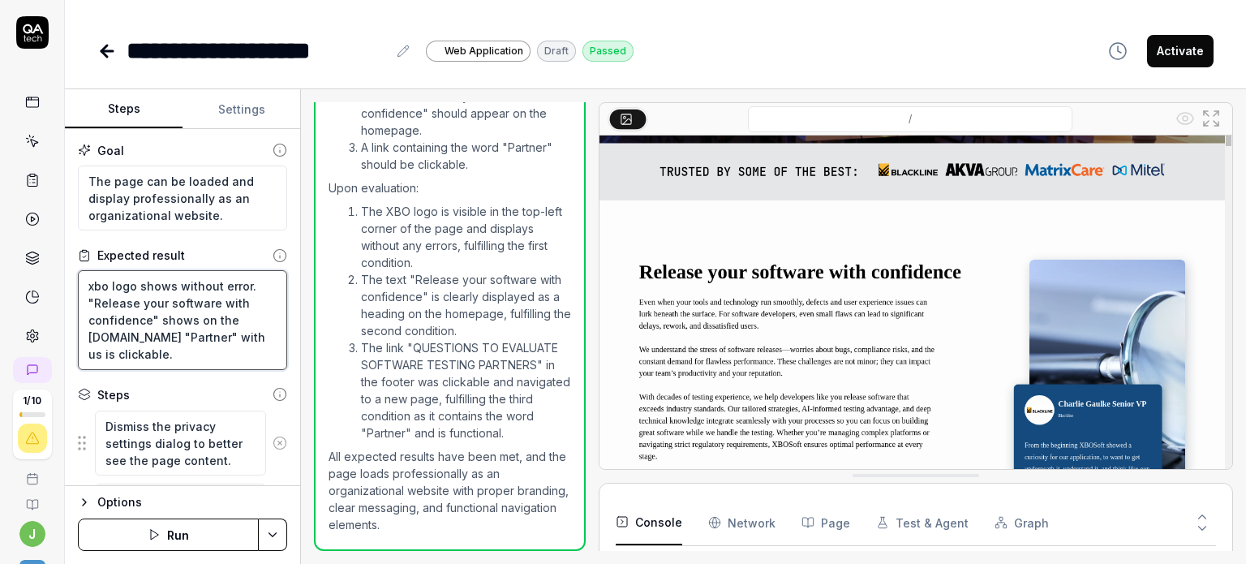
click at [158, 351] on textarea "xbo logo shows without error. "Release your software with confidence" shows on …" at bounding box center [182, 320] width 209 height 100
click at [219, 333] on textarea "xbo logo shows without error. "Release your software with confidence" shows on …" at bounding box center [182, 320] width 209 height 100
click at [182, 535] on button "Save & Run" at bounding box center [168, 534] width 181 height 32
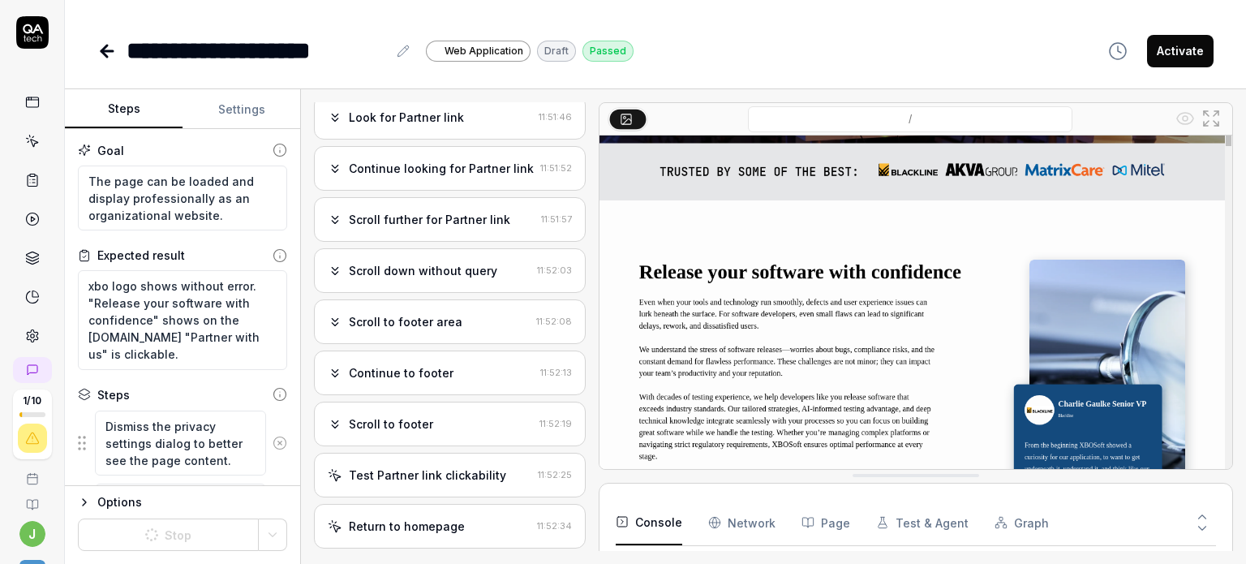
scroll to position [183, 0]
click at [86, 503] on icon "button" at bounding box center [84, 502] width 13 height 13
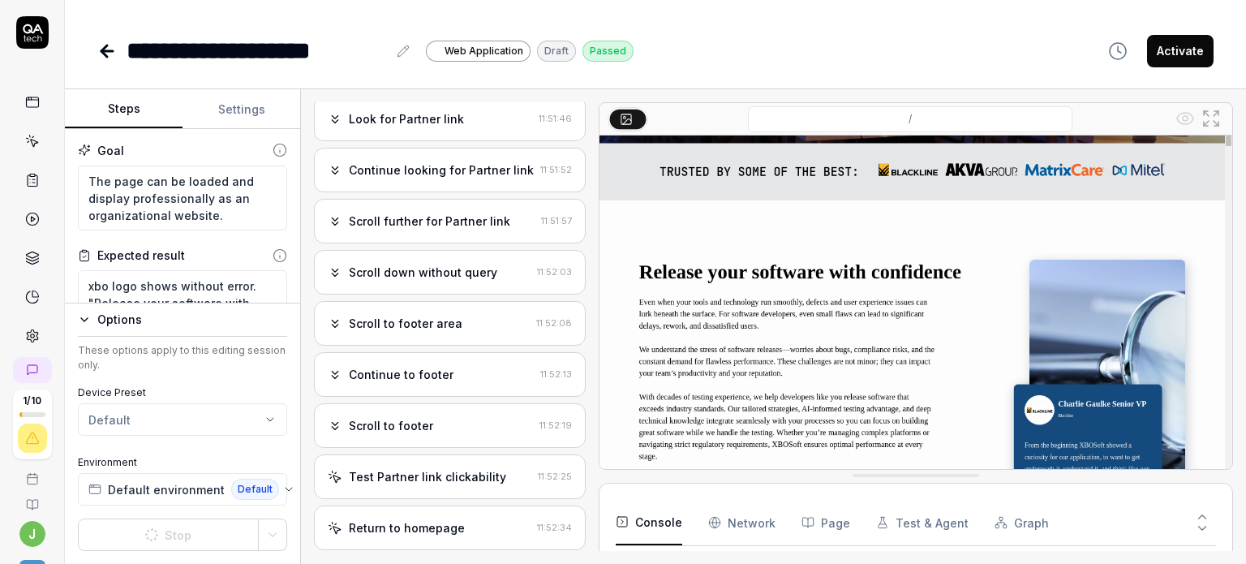
click at [78, 321] on icon "button" at bounding box center [84, 319] width 13 height 13
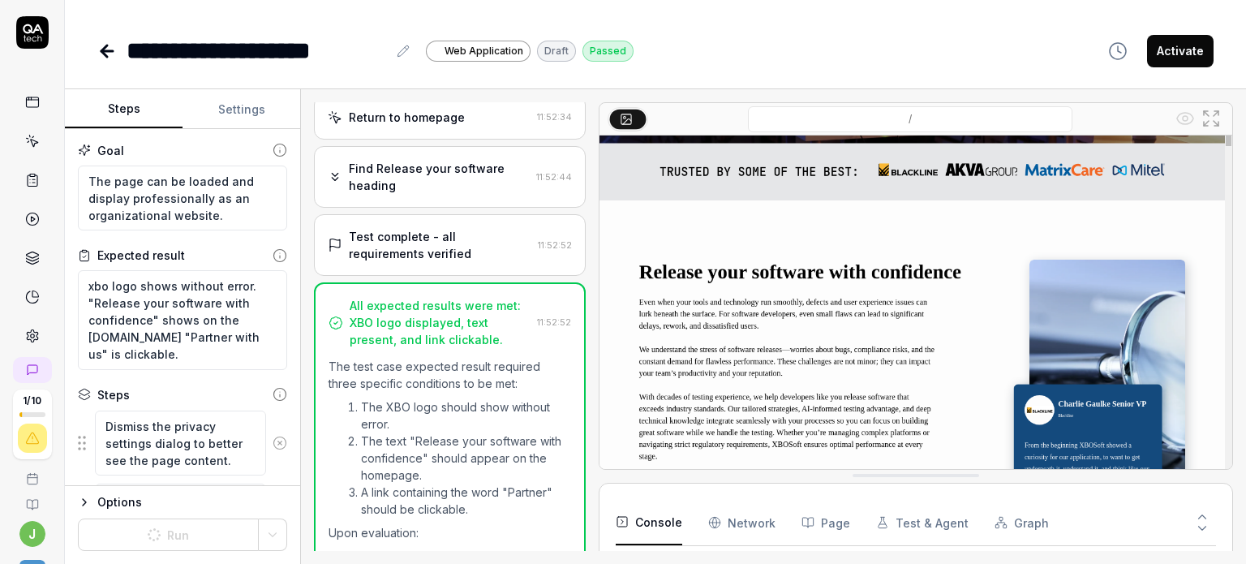
scroll to position [964, 0]
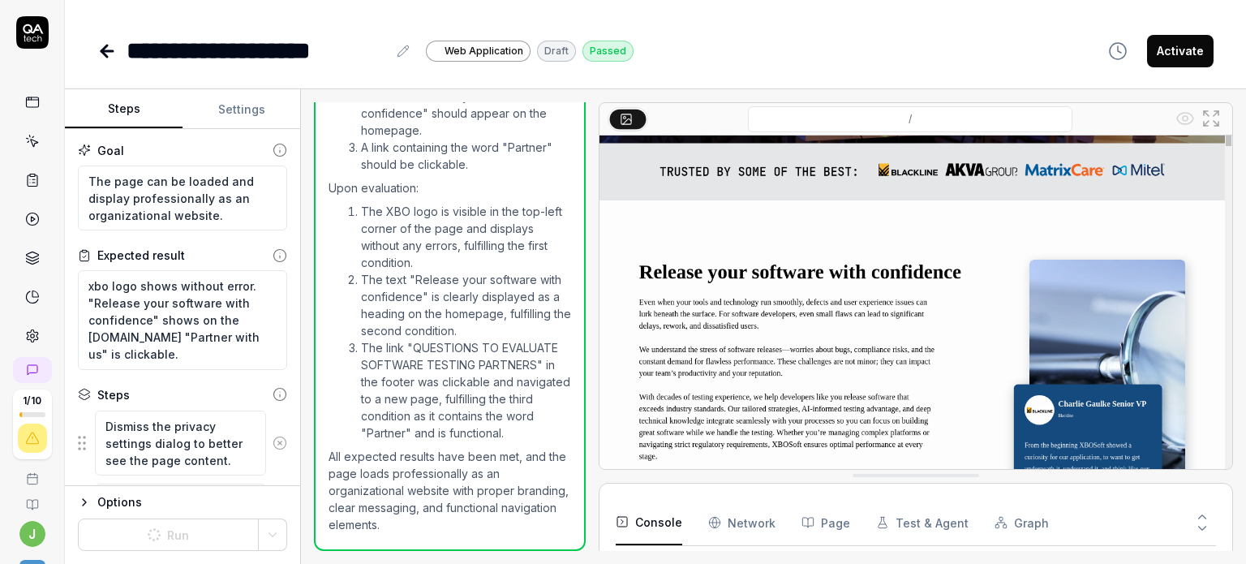
click at [349, 392] on ol "The XBO logo is visible in the top-left corner of the page and displays without…" at bounding box center [450, 322] width 243 height 245
click at [906, 524] on button "Test & Agent" at bounding box center [922, 522] width 93 height 45
click at [1204, 529] on icon at bounding box center [1202, 528] width 15 height 15
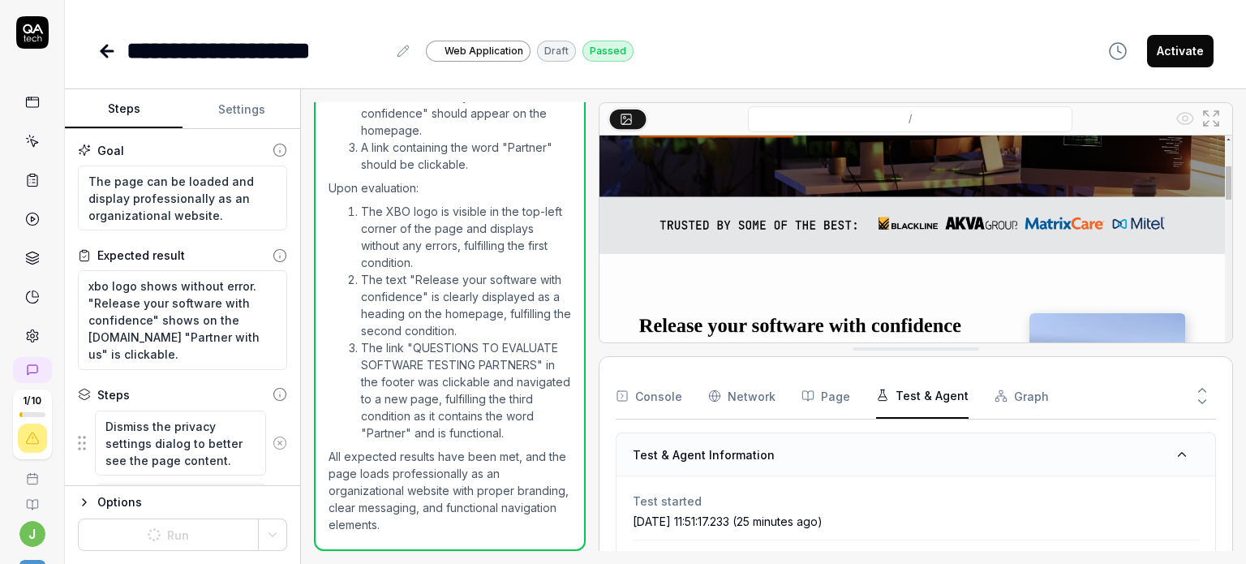
drag, startPoint x: 925, startPoint y: 472, endPoint x: 948, endPoint y: 346, distance: 128.6
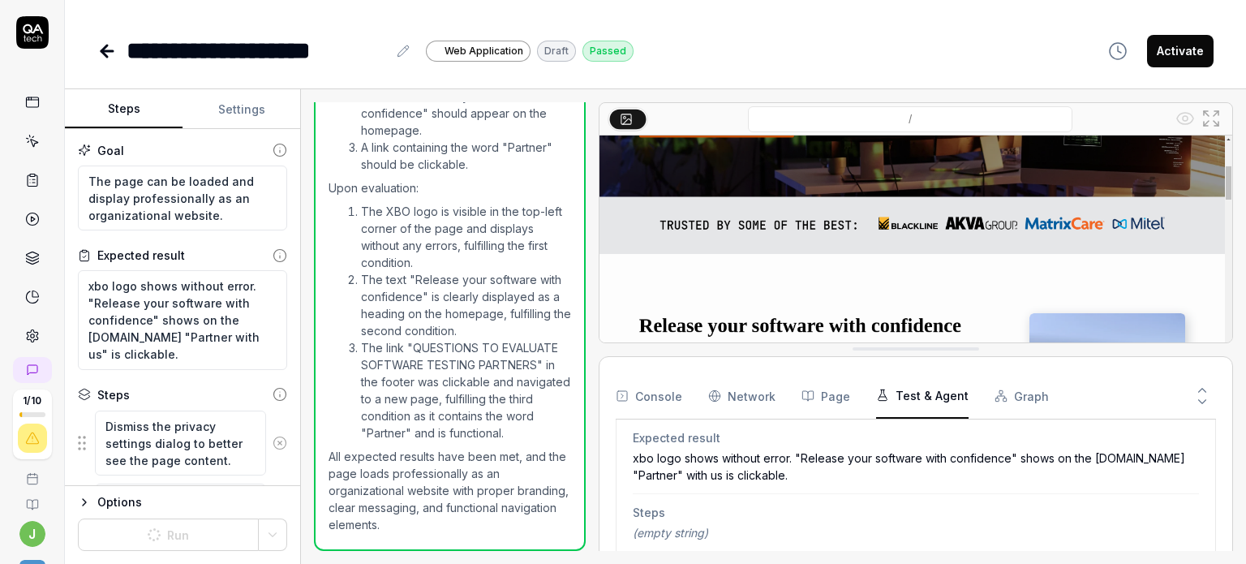
scroll to position [382, 0]
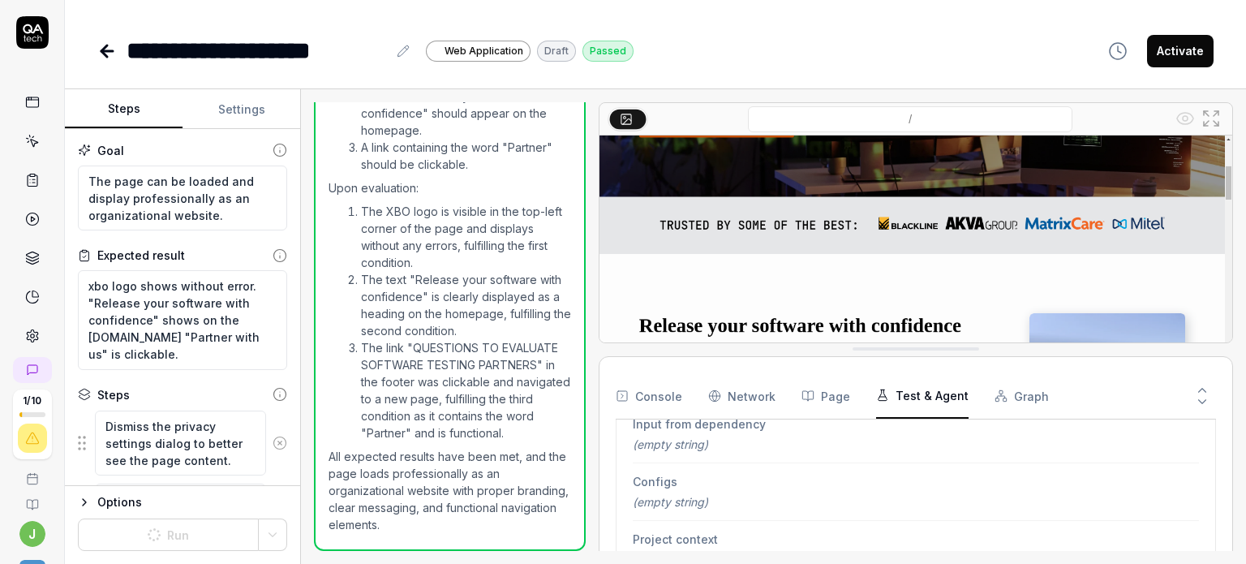
click at [26, 90] on link at bounding box center [32, 102] width 29 height 29
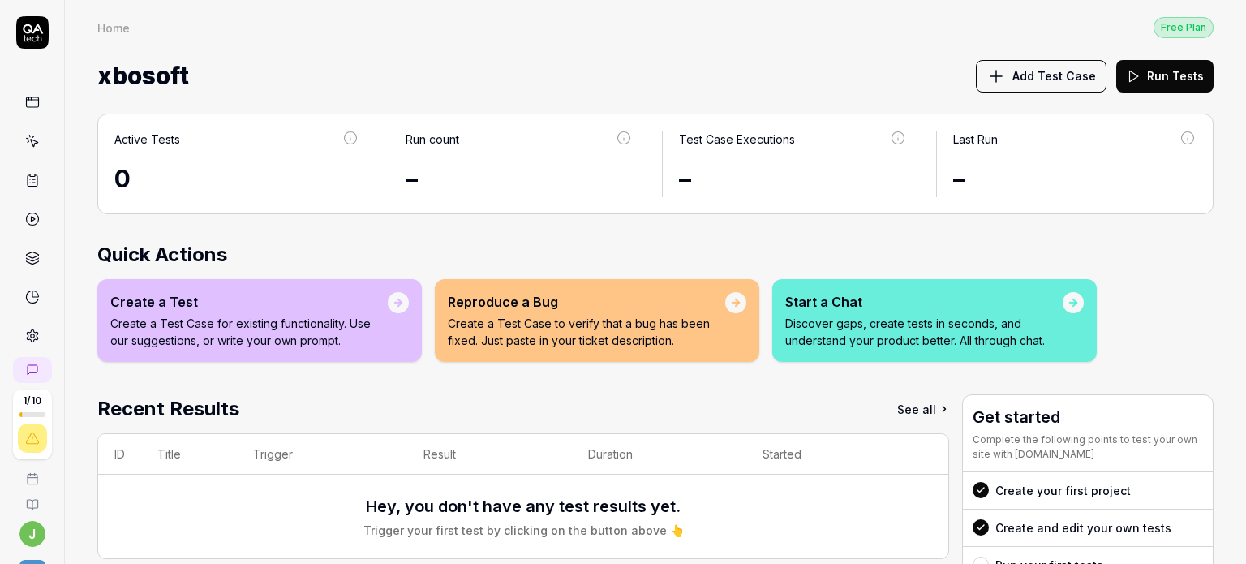
click at [1030, 75] on span "Add Test Case" at bounding box center [1055, 75] width 84 height 17
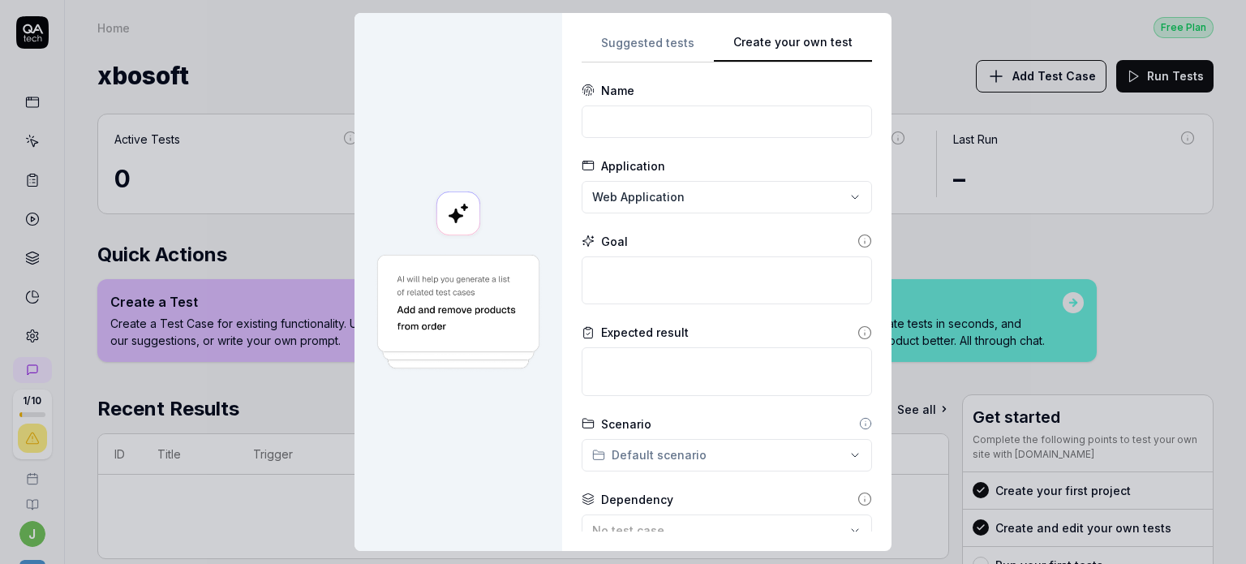
click at [850, 116] on div "**********" at bounding box center [727, 281] width 290 height 499
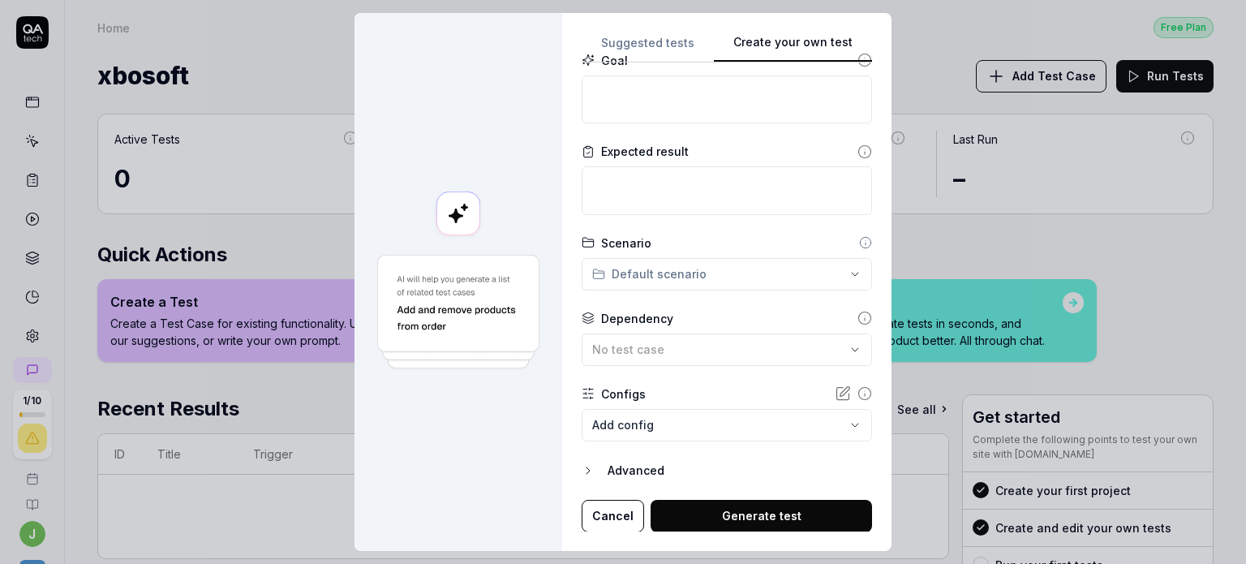
click at [610, 474] on div "Advanced" at bounding box center [740, 470] width 265 height 19
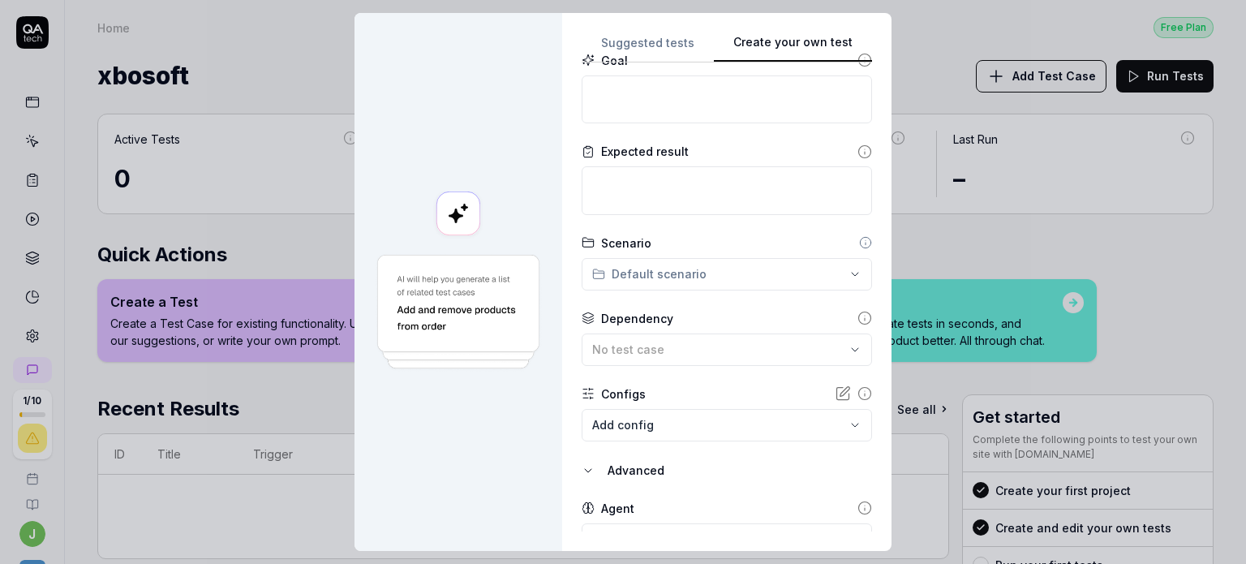
scroll to position [256, 0]
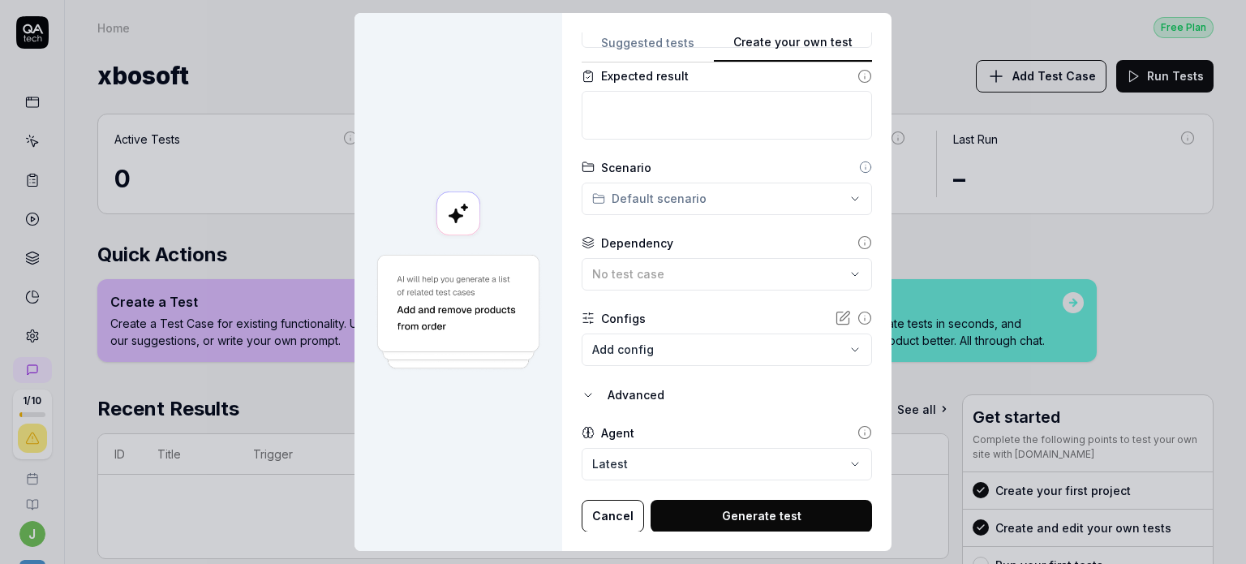
click at [646, 468] on body "1 / 10 j X Home Free Plan Home Free Plan xbosoft Add Test Case Run Tests Active…" at bounding box center [623, 282] width 1246 height 564
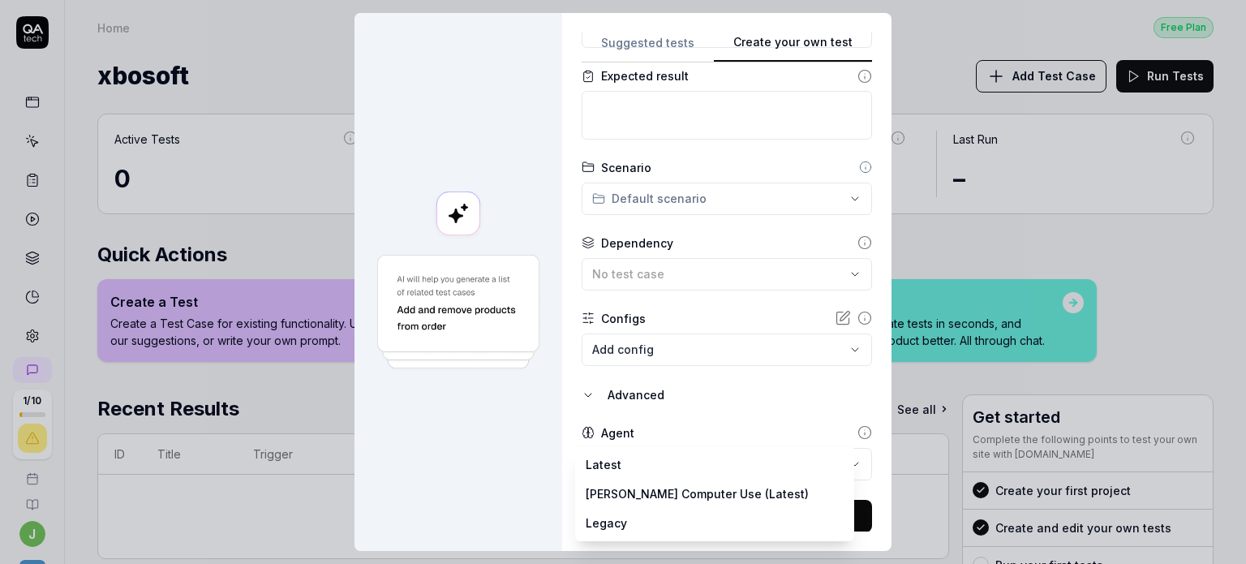
click at [837, 458] on body "1 / 10 j X Home Free Plan Home Free Plan xbosoft Add Test Case Run Tests Active…" at bounding box center [623, 282] width 1246 height 564
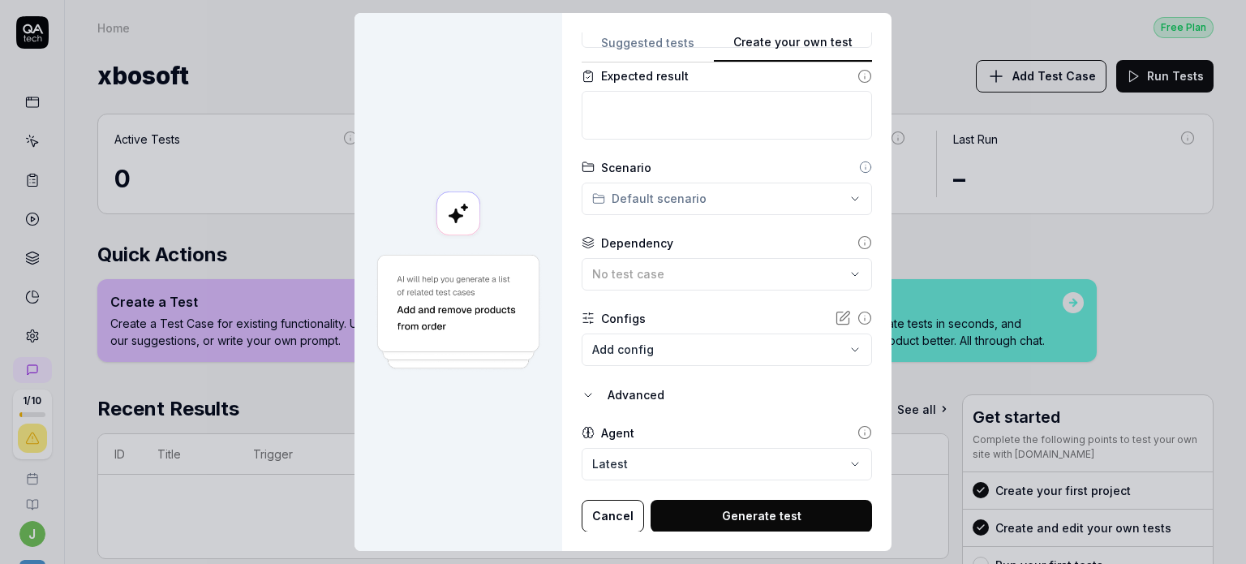
click at [610, 518] on button "Cancel" at bounding box center [613, 516] width 62 height 32
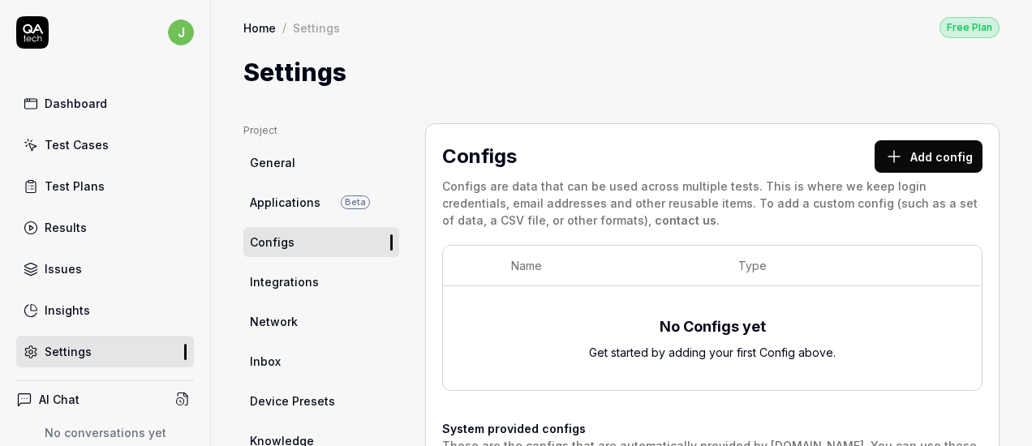
drag, startPoint x: 0, startPoint y: 0, endPoint x: 936, endPoint y: 162, distance: 950.3
click at [936, 162] on button "Add config" at bounding box center [929, 156] width 108 height 32
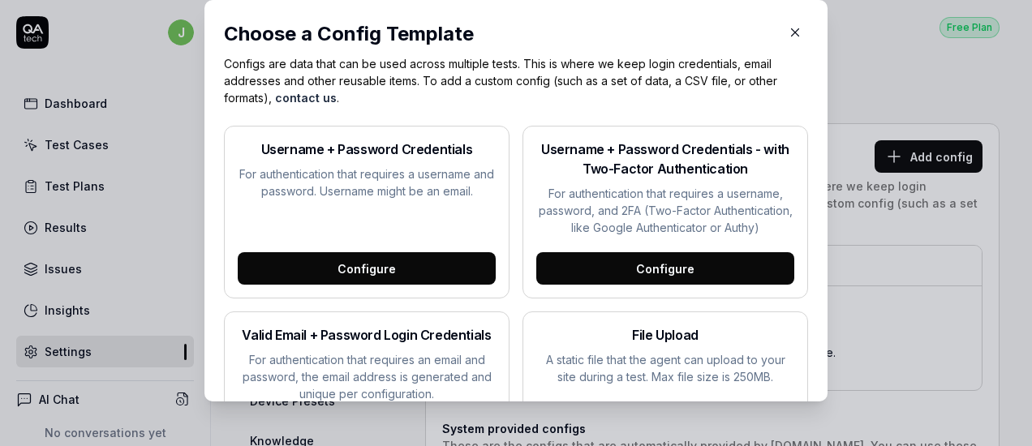
click at [788, 34] on icon "button" at bounding box center [795, 32] width 15 height 15
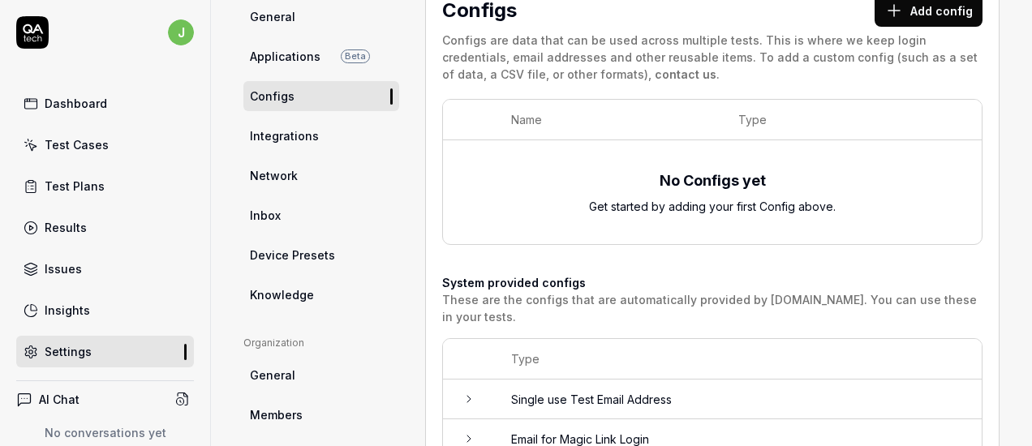
scroll to position [146, 0]
click at [316, 148] on link "Integrations" at bounding box center [321, 136] width 156 height 30
click at [315, 175] on link "Network" at bounding box center [321, 176] width 156 height 30
click at [289, 207] on link "Inbox" at bounding box center [321, 215] width 156 height 30
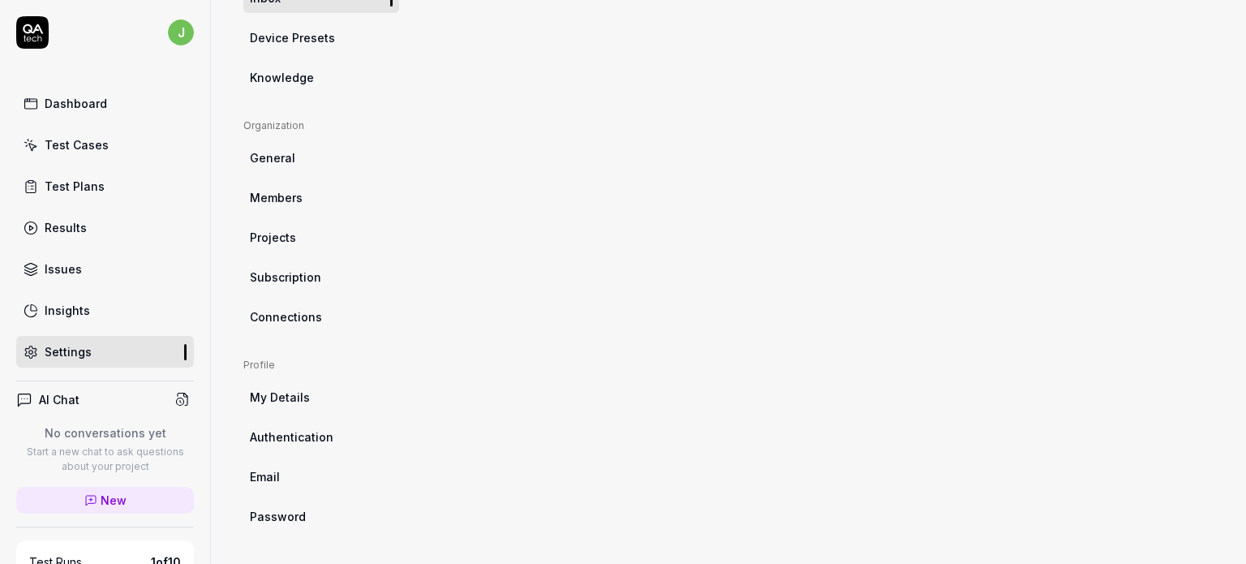
scroll to position [363, 0]
click at [31, 26] on icon at bounding box center [33, 29] width 20 height 10
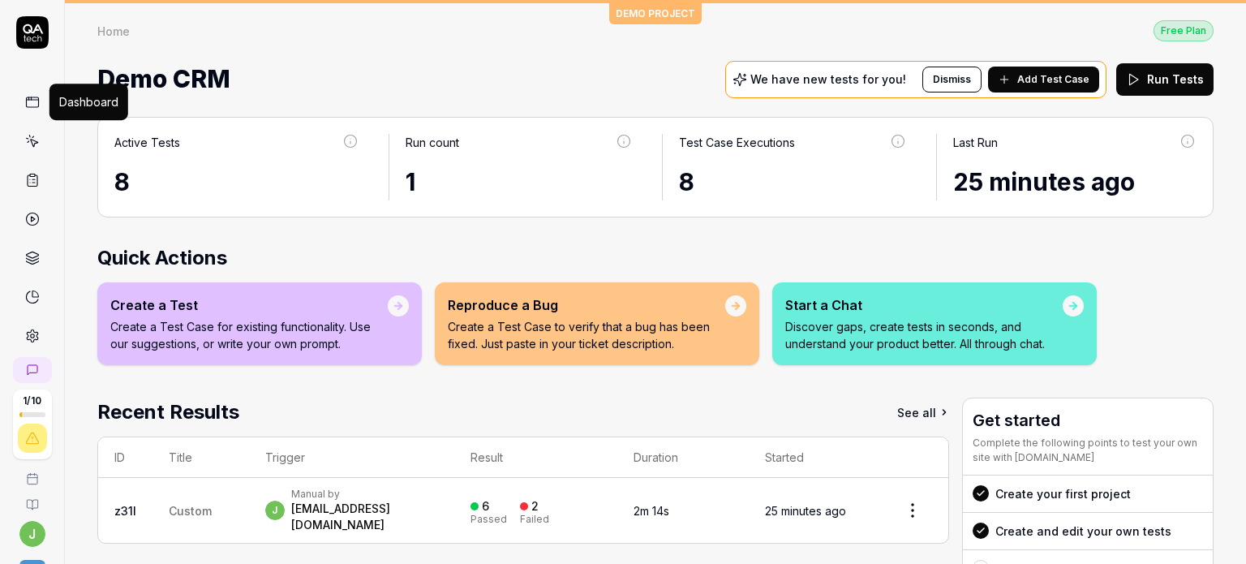
click at [31, 106] on rect at bounding box center [32, 102] width 12 height 10
click at [28, 142] on icon at bounding box center [32, 141] width 15 height 15
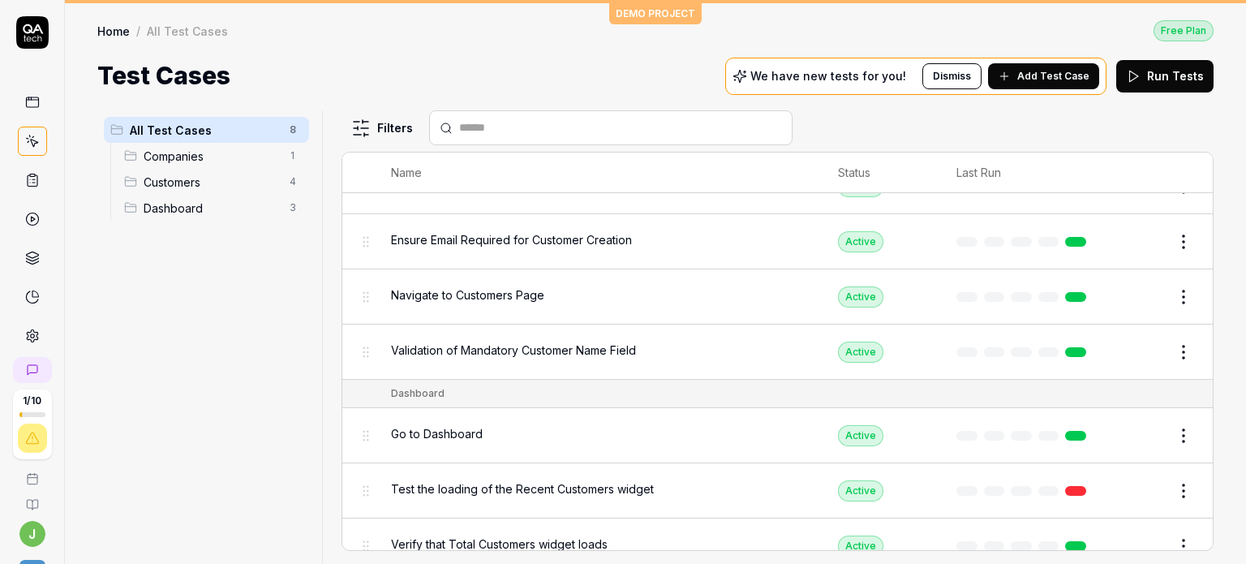
scroll to position [166, 0]
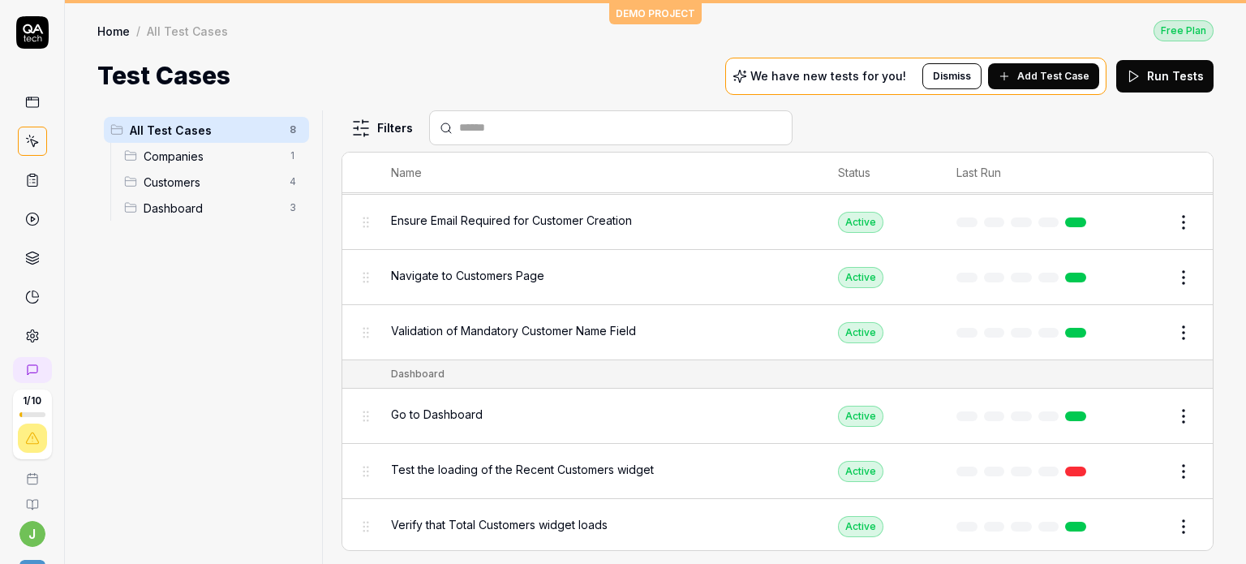
click at [28, 181] on icon at bounding box center [33, 180] width 10 height 11
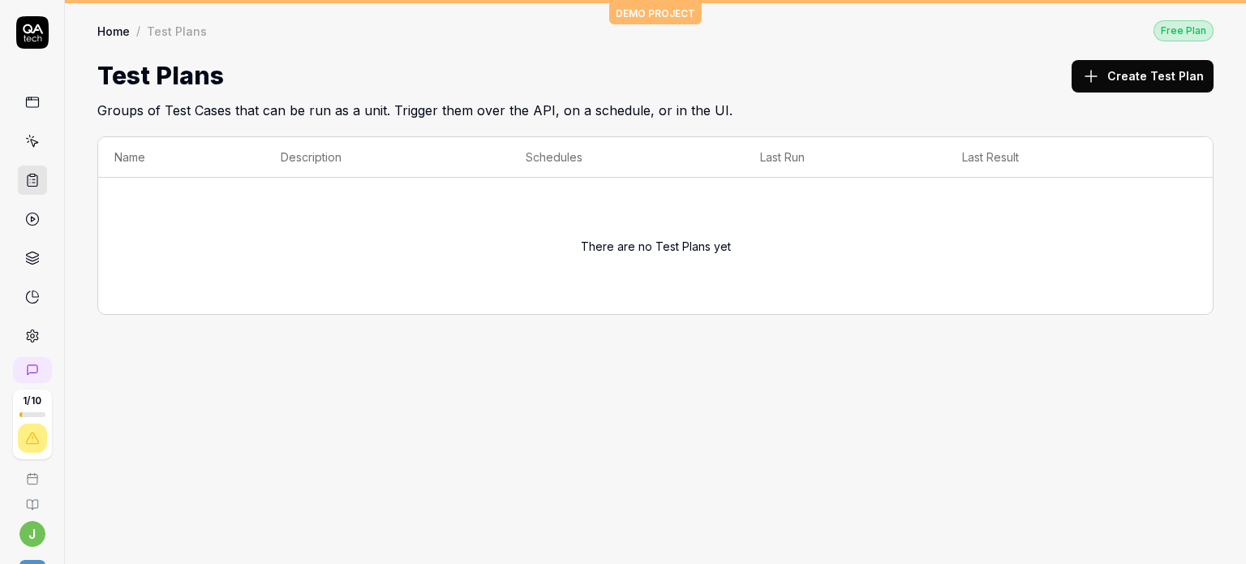
click at [26, 224] on circle at bounding box center [32, 219] width 12 height 12
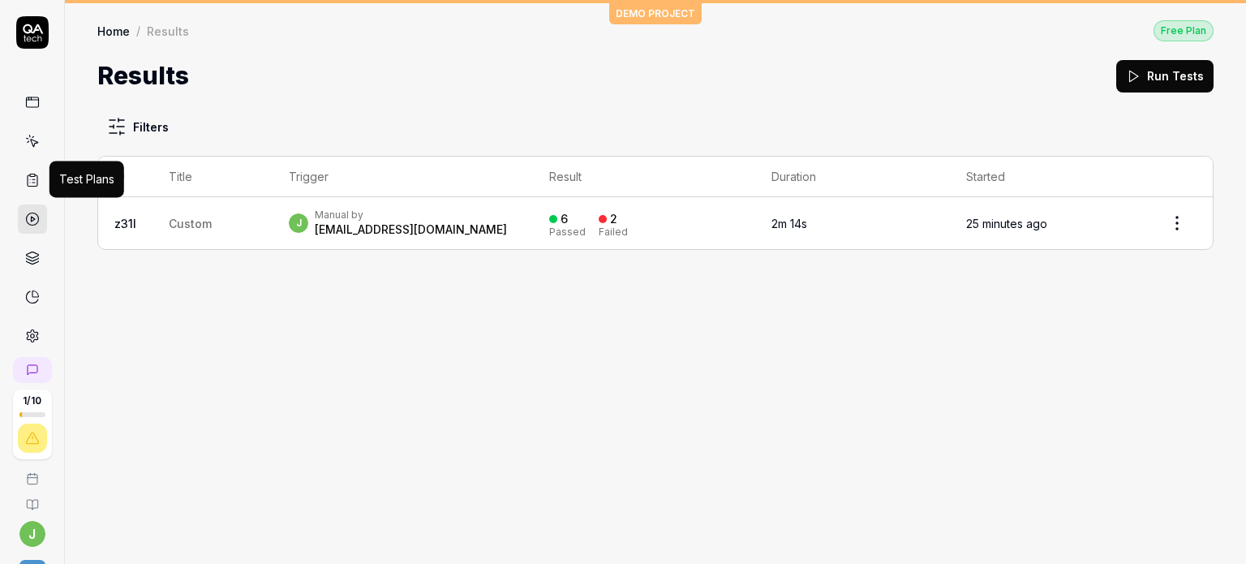
click at [29, 178] on icon at bounding box center [32, 180] width 15 height 15
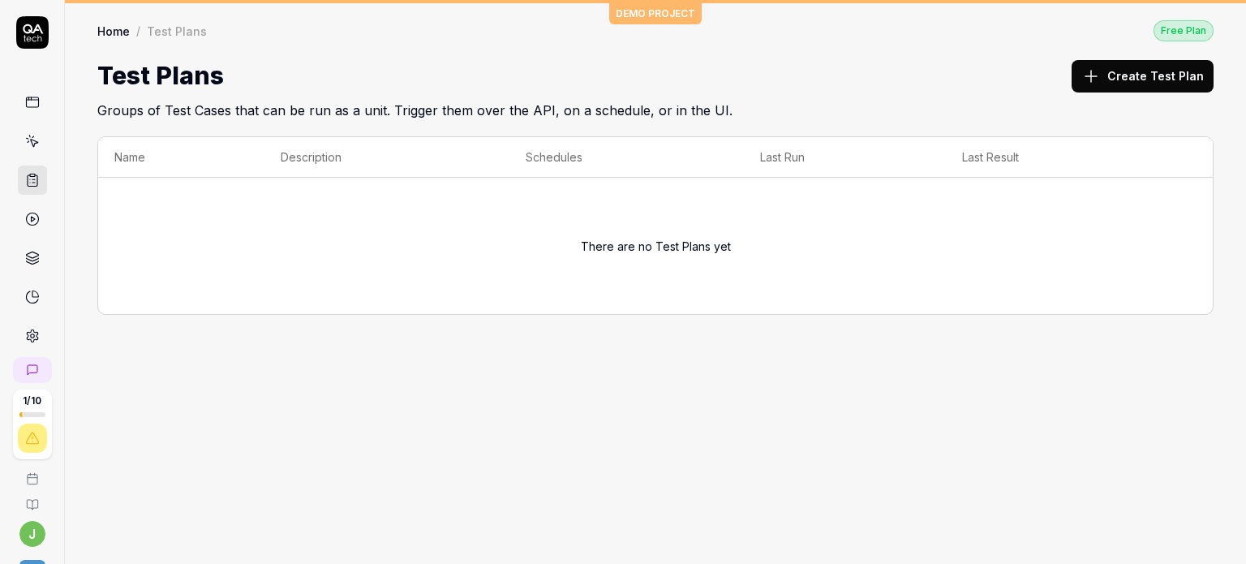
click at [25, 251] on icon at bounding box center [32, 258] width 15 height 15
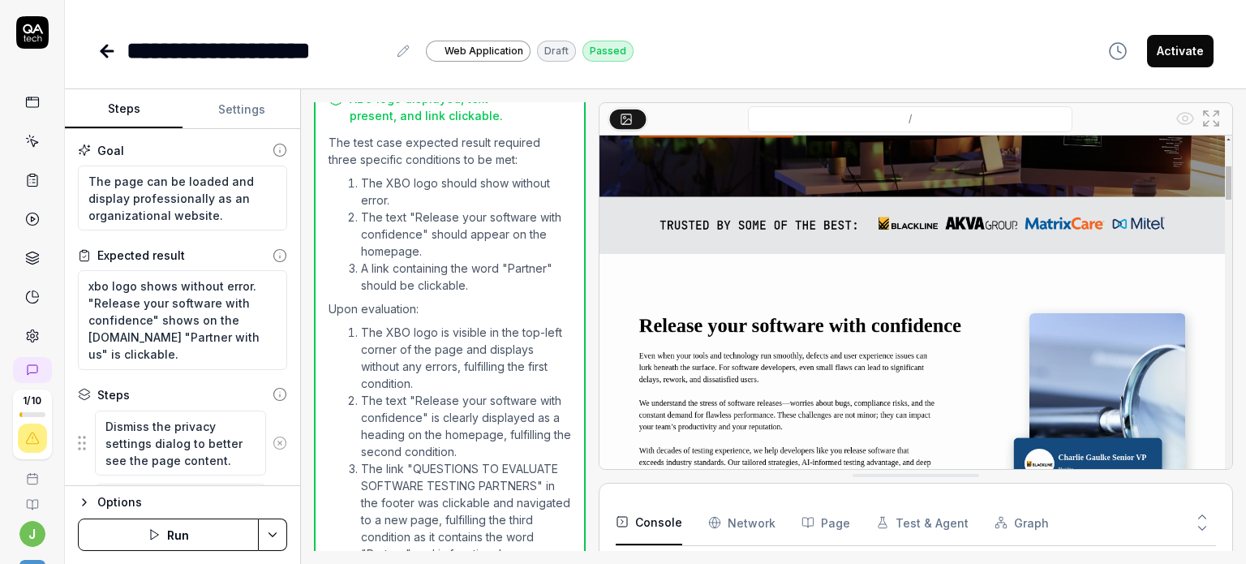
scroll to position [964, 0]
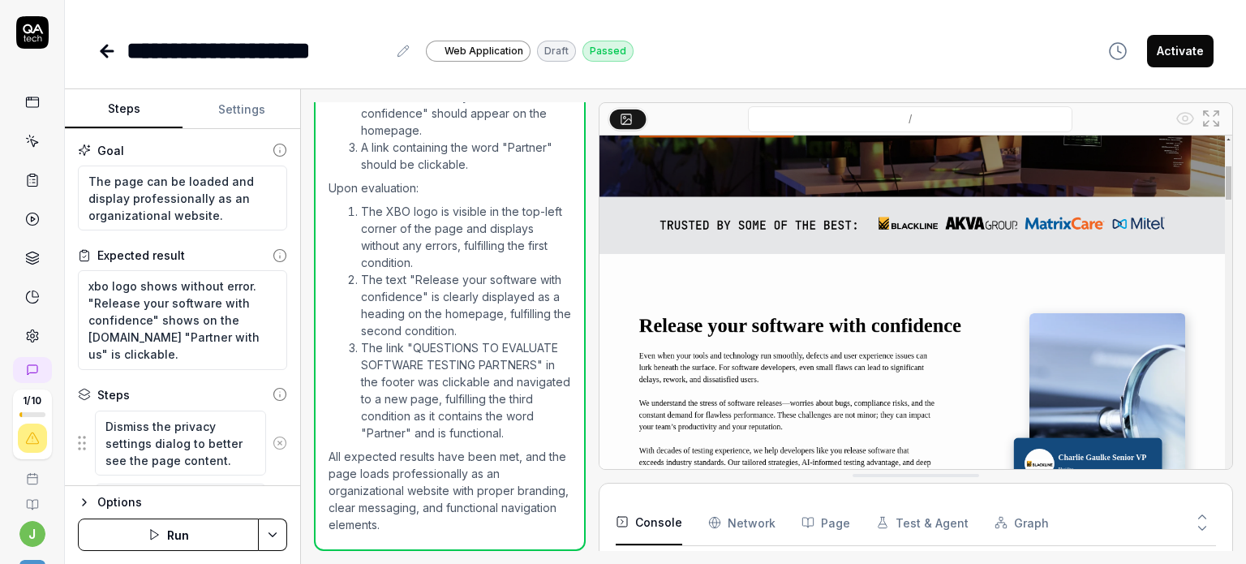
click at [174, 533] on button "Run" at bounding box center [168, 534] width 181 height 32
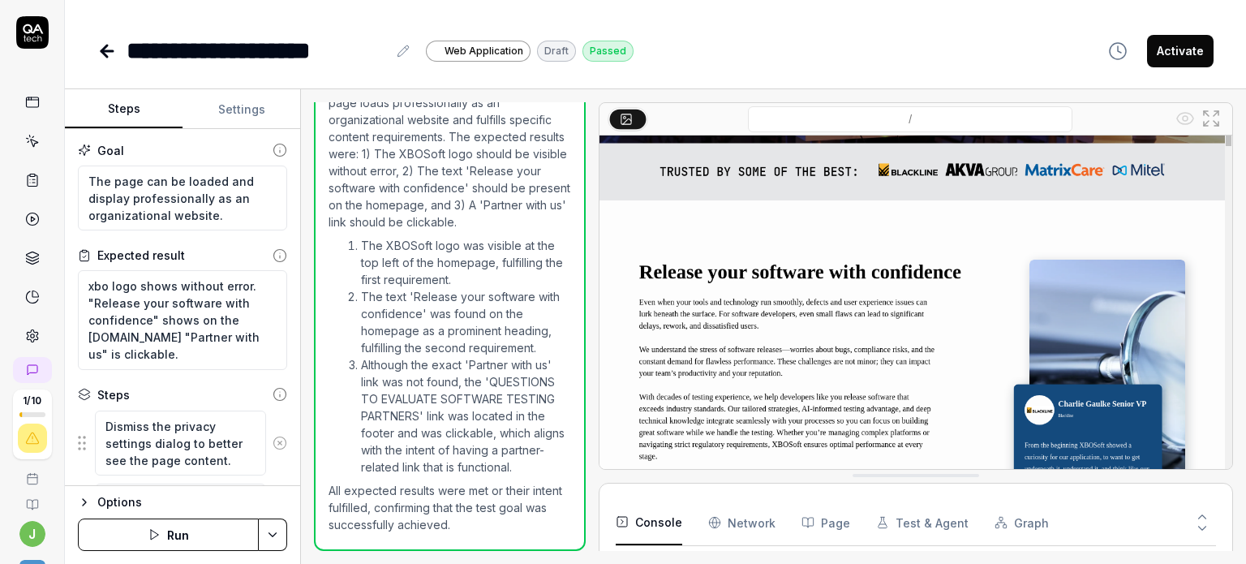
scroll to position [699, 0]
drag, startPoint x: 177, startPoint y: 334, endPoint x: 258, endPoint y: 337, distance: 81.2
click at [258, 337] on textarea "xbo logo shows without error. "Release your software with confidence" shows on …" at bounding box center [182, 320] width 209 height 100
type textarea "*"
type textarea "xbo logo shows without error. "Release your software with confidence" shows on …"
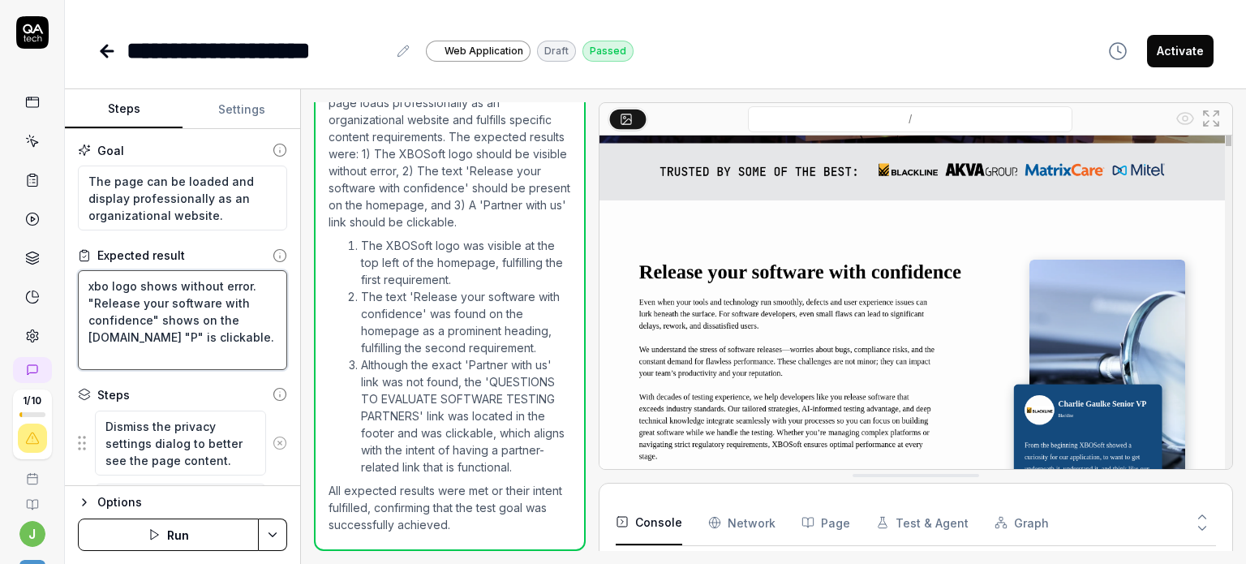
click at [258, 337] on textarea "xbo logo shows without error. "Release your software with confidence" shows on …" at bounding box center [182, 320] width 209 height 100
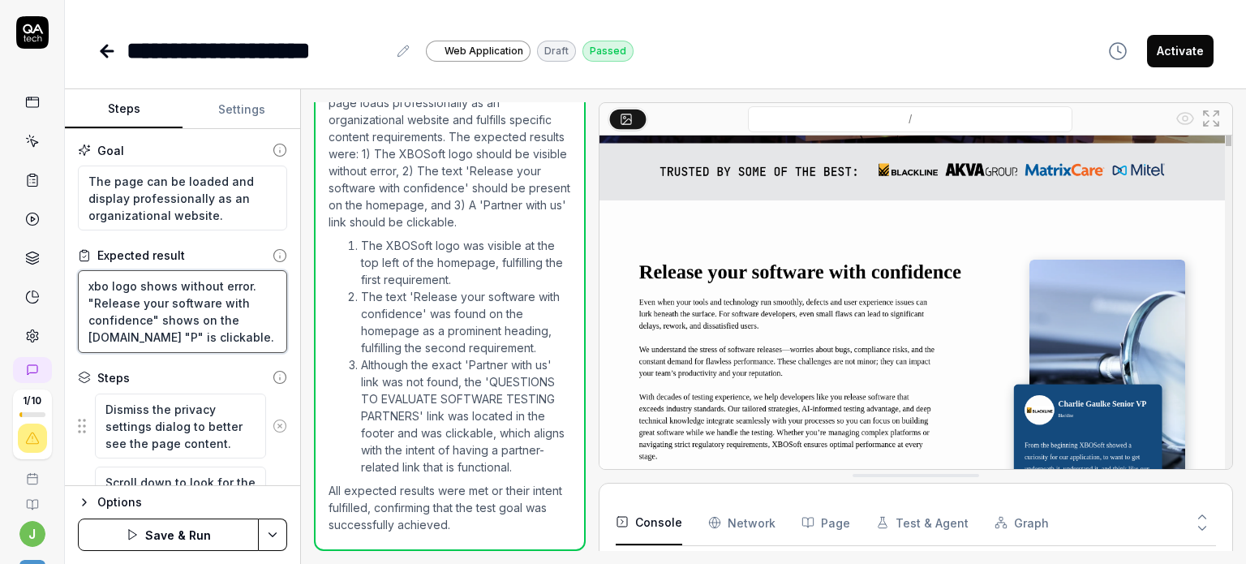
type textarea "*"
type textarea "xbo logo shows without error. "Release your software with confidence" shows on …"
type textarea "*"
type textarea "xbo logo shows without error. "Release your software with confidence" shows on …"
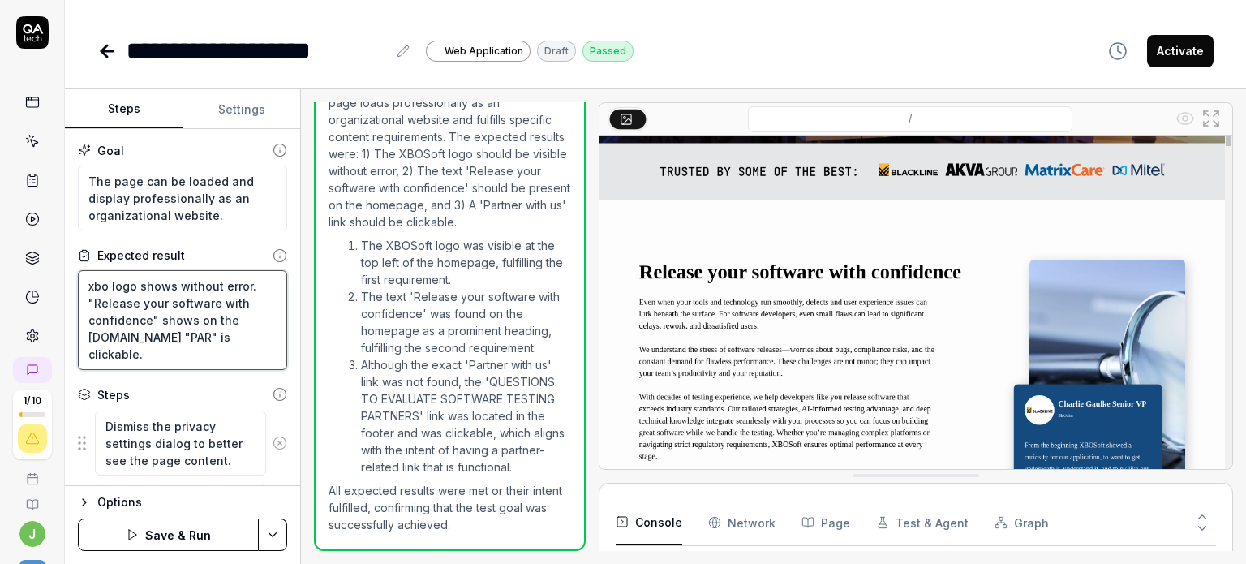
type textarea "*"
type textarea "xbo logo shows without error. "Release your software with confidence" shows on …"
type textarea "*"
type textarea "xbo logo shows without error. "Release your software with confidence" shows on …"
type textarea "*"
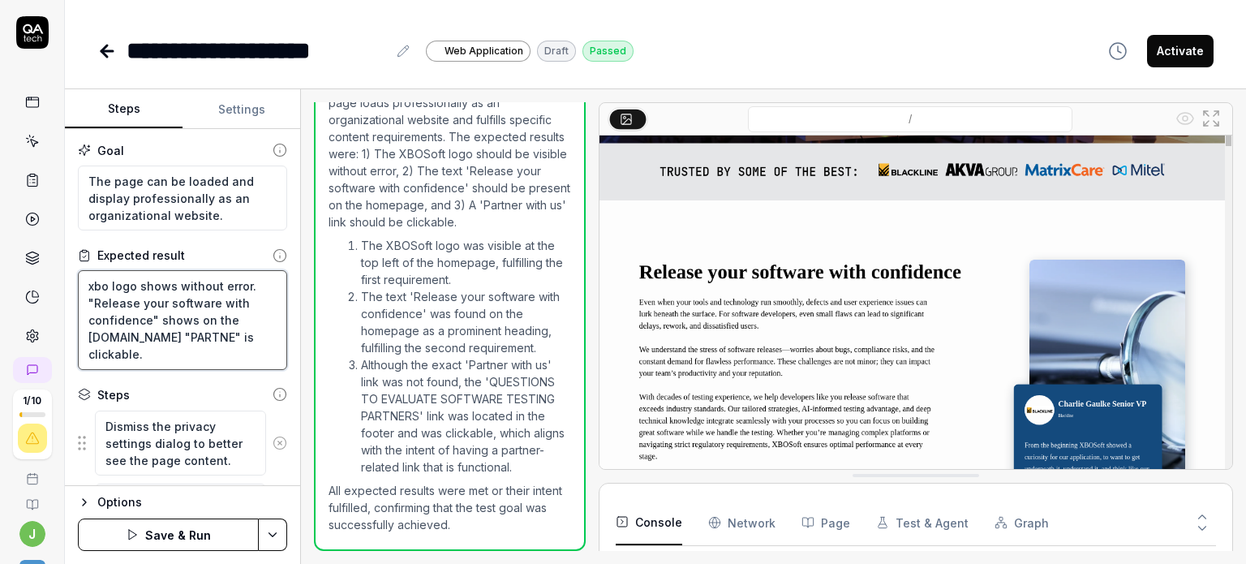
type textarea "xbo logo shows without error. "Release your software with confidence" shows on …"
type textarea "*"
type textarea "xbo logo shows without error. "Release your software with confidence" shows on …"
type textarea "*"
type textarea "xbo logo shows without error. "Release your software with confidence" shows on …"
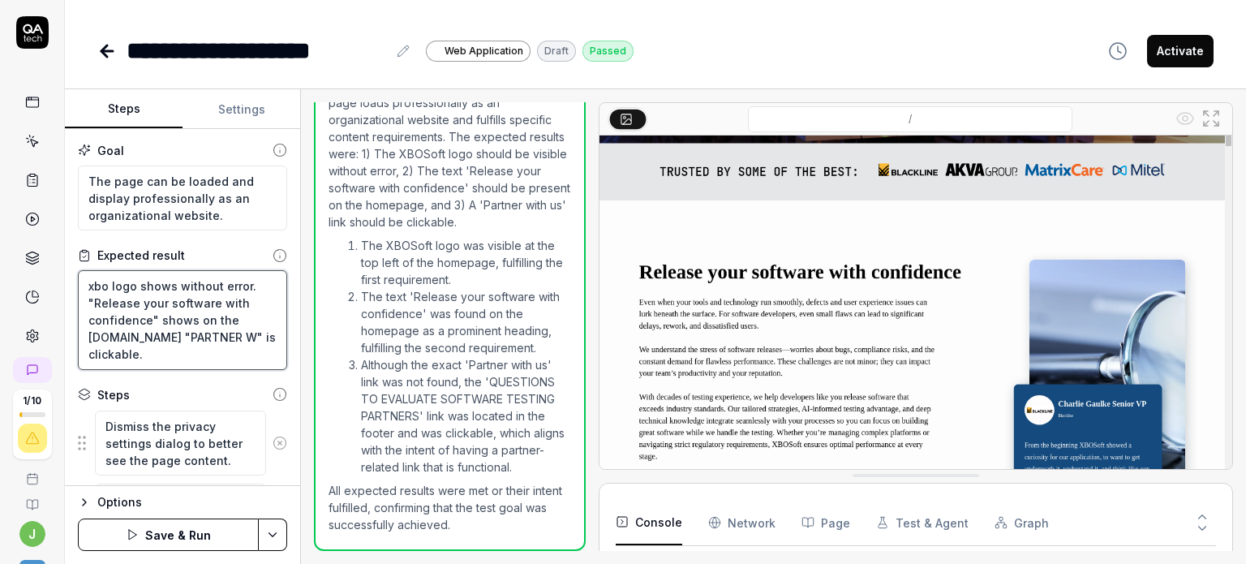
type textarea "*"
type textarea "xbo logo shows without error. "Release your software with confidence" shows on …"
type textarea "*"
type textarea "xbo logo shows without error. "Release your software with confidence" shows on …"
type textarea "*"
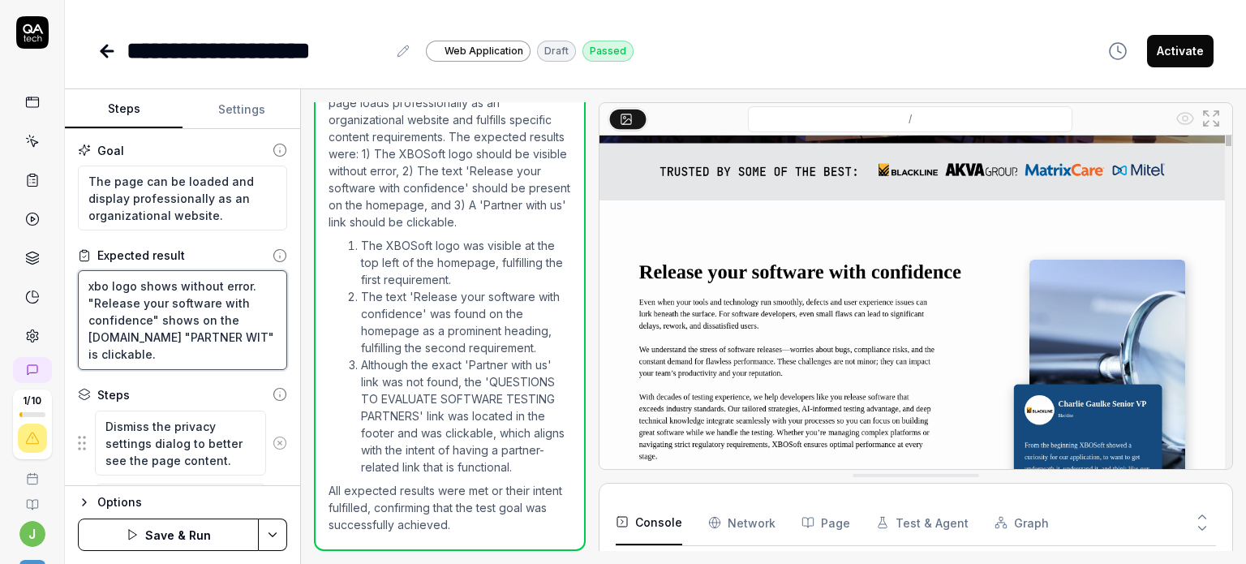
type textarea "xbo logo shows without error. "Release your software with confidence" shows on …"
type textarea "*"
type textarea "xbo logo shows without error. "Release your software with confidence" shows on …"
type textarea "*"
type textarea "xbo logo shows without error. "Release your software with confidence" shows on …"
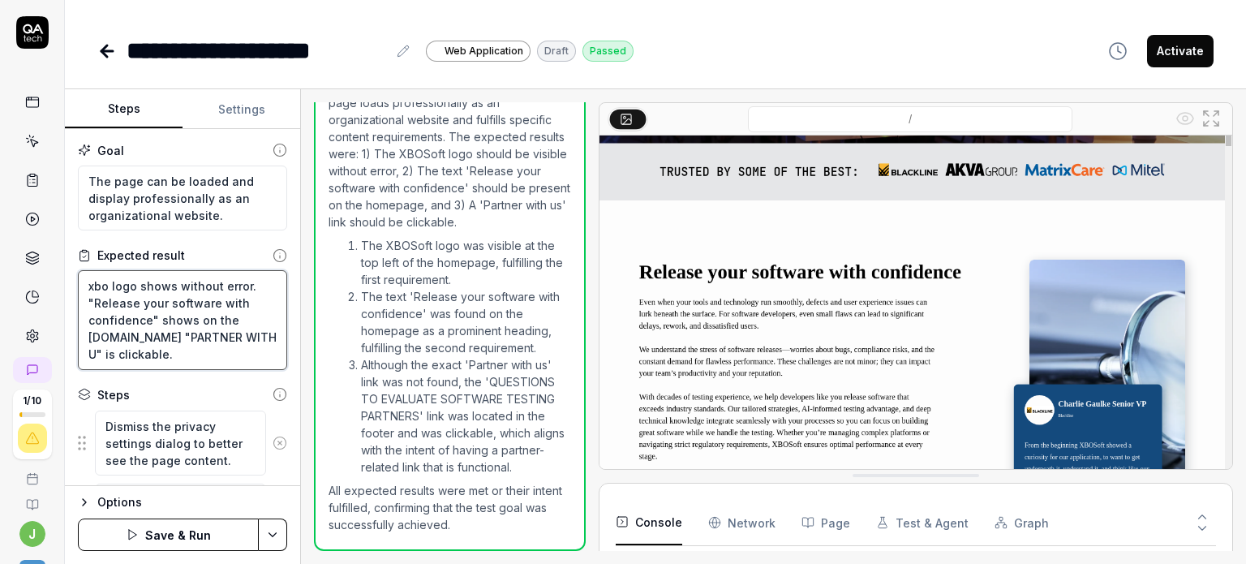
type textarea "*"
type textarea "xbo logo shows without error. "Release your software with confidence" shows on …"
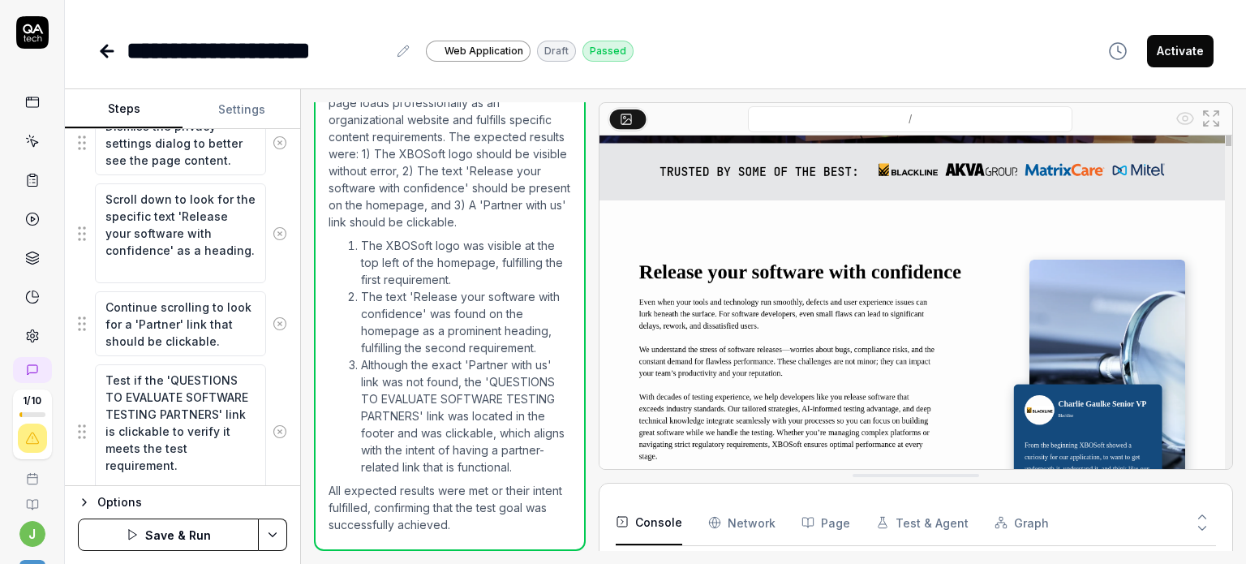
scroll to position [299, 0]
click at [273, 431] on icon at bounding box center [280, 432] width 15 height 15
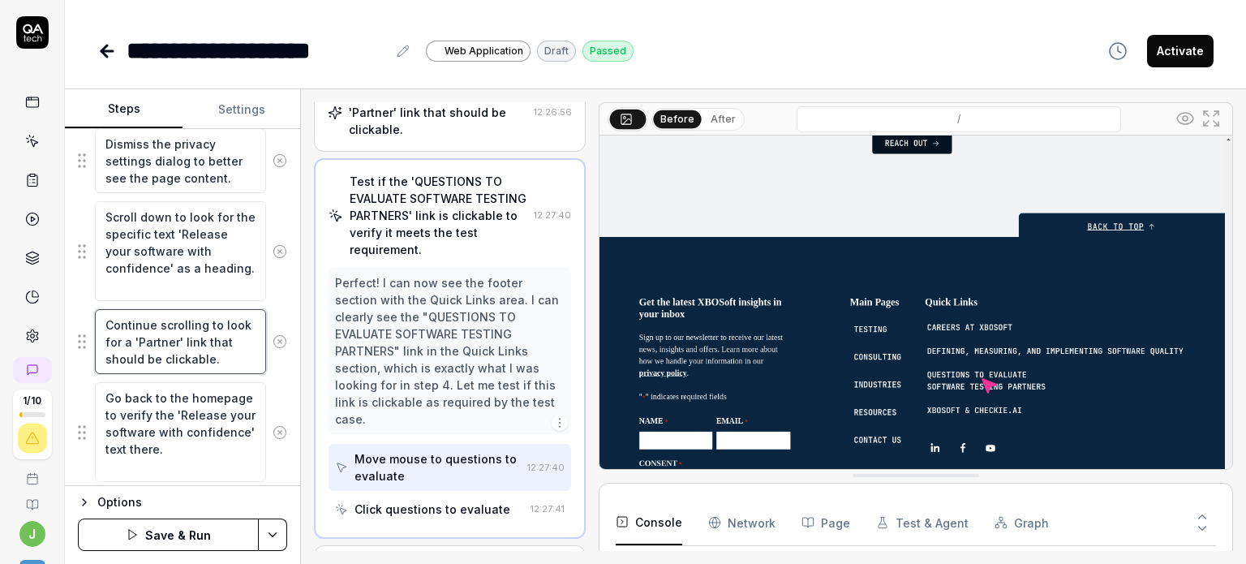
scroll to position [1667, 0]
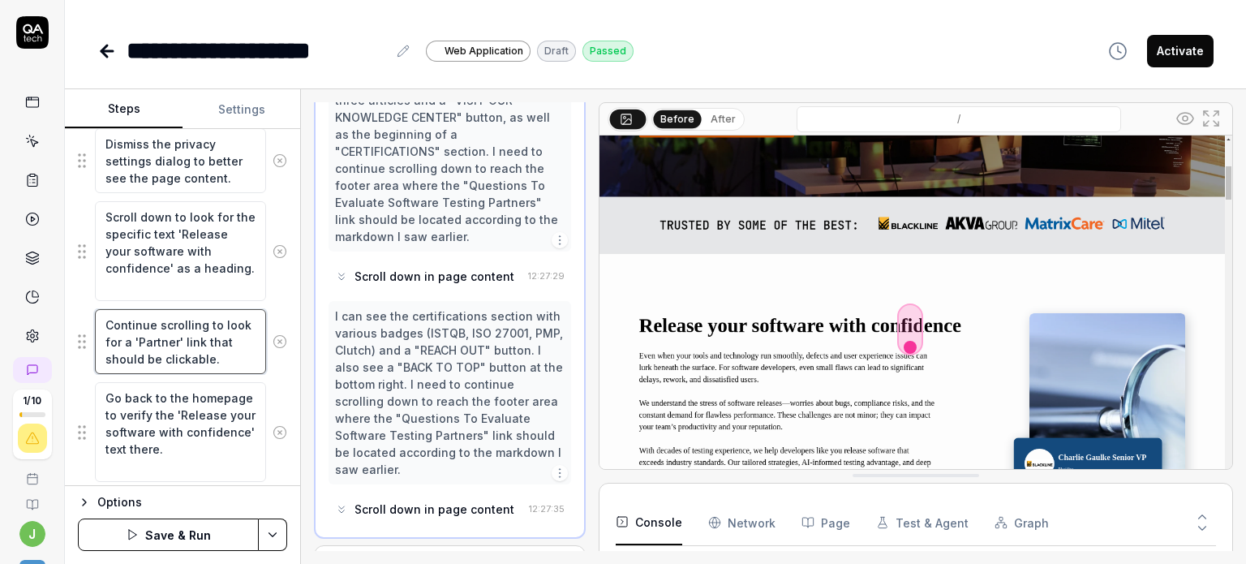
drag, startPoint x: 163, startPoint y: 337, endPoint x: 199, endPoint y: 334, distance: 35.8
click at [199, 334] on textarea "Continue scrolling to look for a 'Partner' link that should be clickable." at bounding box center [180, 342] width 171 height 66
type textarea "*"
type textarea "Continue scrolling to look for a 'r' link that should be clickable."
type textarea "*"
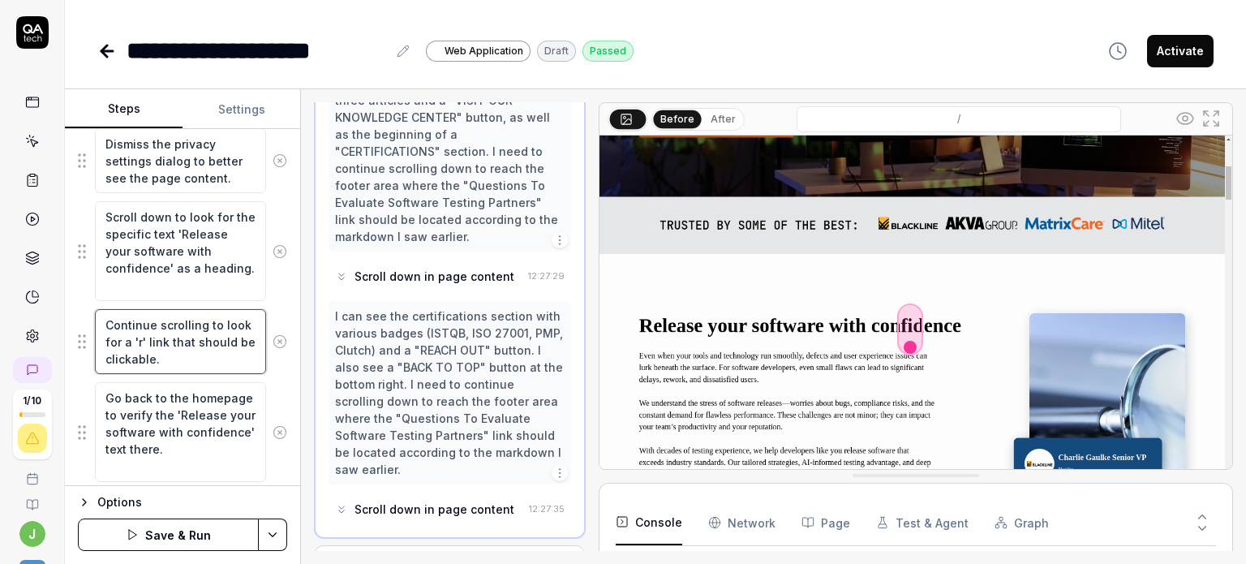
type textarea "Continue scrolling to look for a '' link that should be clickable."
type textarea "*"
type textarea "Continue scrolling to look for a 'P' link that should be clickable."
type textarea "*"
type textarea "Continue scrolling to look for a 'PA' link that should be clickable."
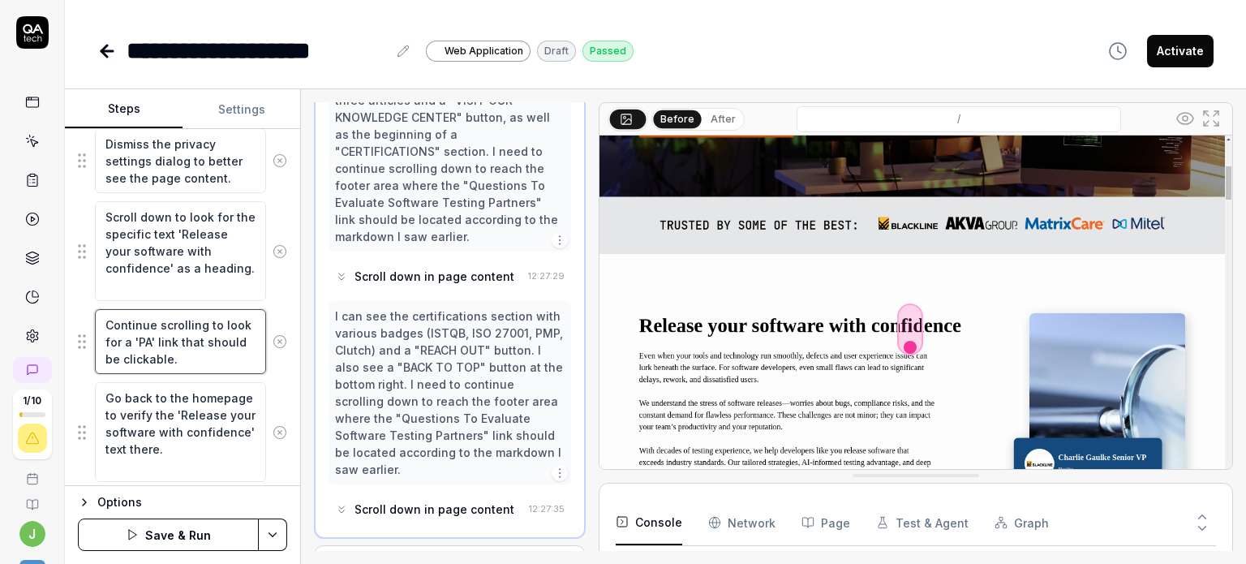
type textarea "*"
type textarea "Continue scrolling to look for a 'PAR' link that should be clickable."
type textarea "*"
type textarea "Continue scrolling to look for a 'PART' link that should be clickable."
type textarea "*"
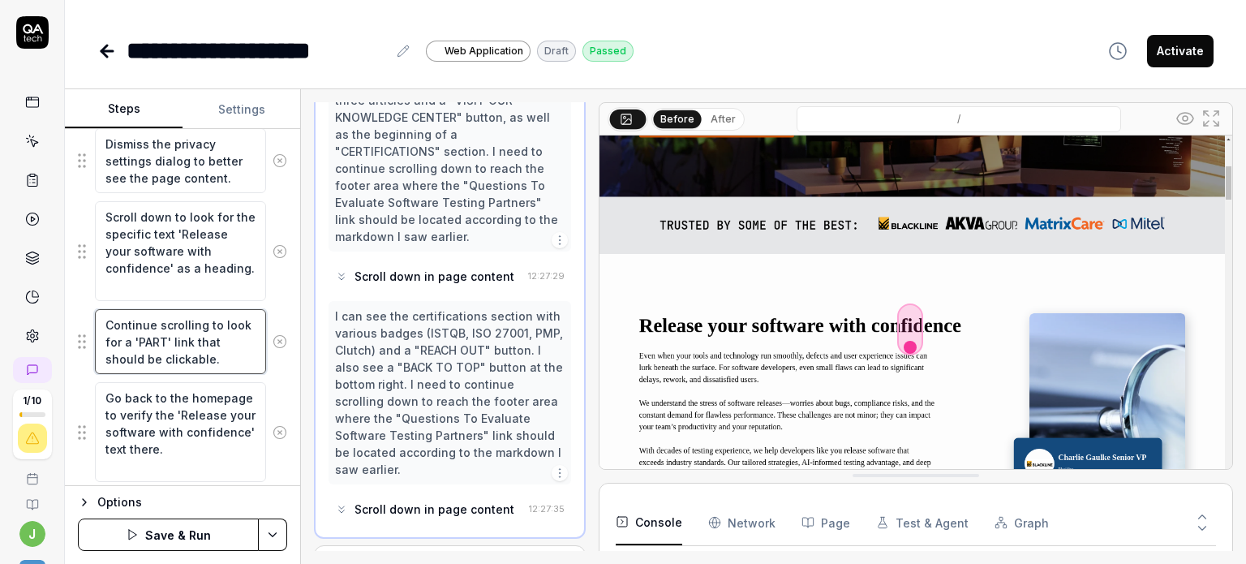
type textarea "Continue scrolling to look for a 'PARTN' link that should be clickable."
type textarea "*"
type textarea "Continue scrolling to look for a 'PARTNE' link that should be clickable."
type textarea "*"
type textarea "Continue scrolling to look for a 'PARTNER' link that should be clickable."
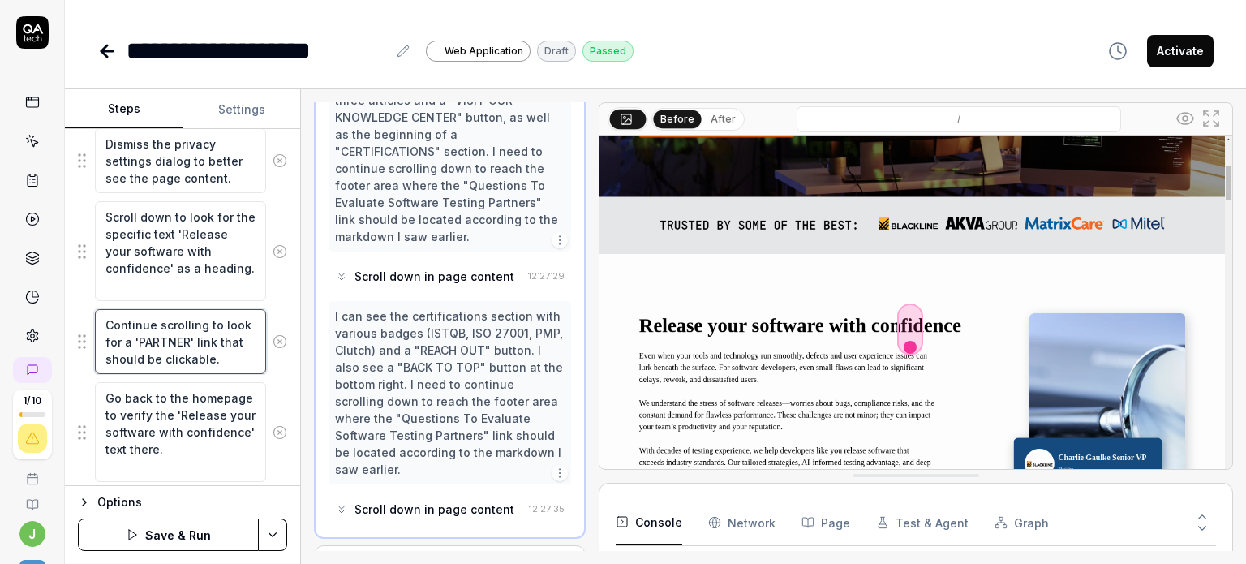
type textarea "*"
type textarea "Continue scrolling to look for a 'PARTNER ' link that should be clickable."
type textarea "*"
type textarea "Continue scrolling to look for a 'PARTNER I' link that should be clickable."
type textarea "*"
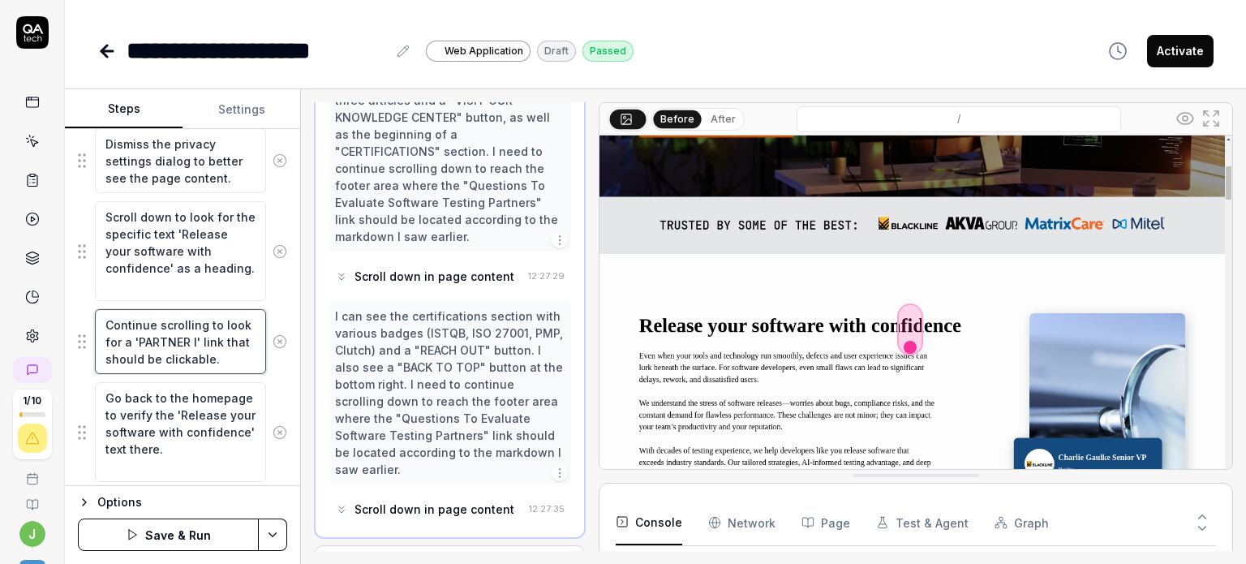
type textarea "Continue scrolling to look for a 'PARTNER IW' link that should be clickable."
type textarea "*"
type textarea "Continue scrolling to look for a 'PARTNER I' link that should be clickable."
type textarea "*"
type textarea "Continue scrolling to look for a 'PARTNER ' link that should be clickable."
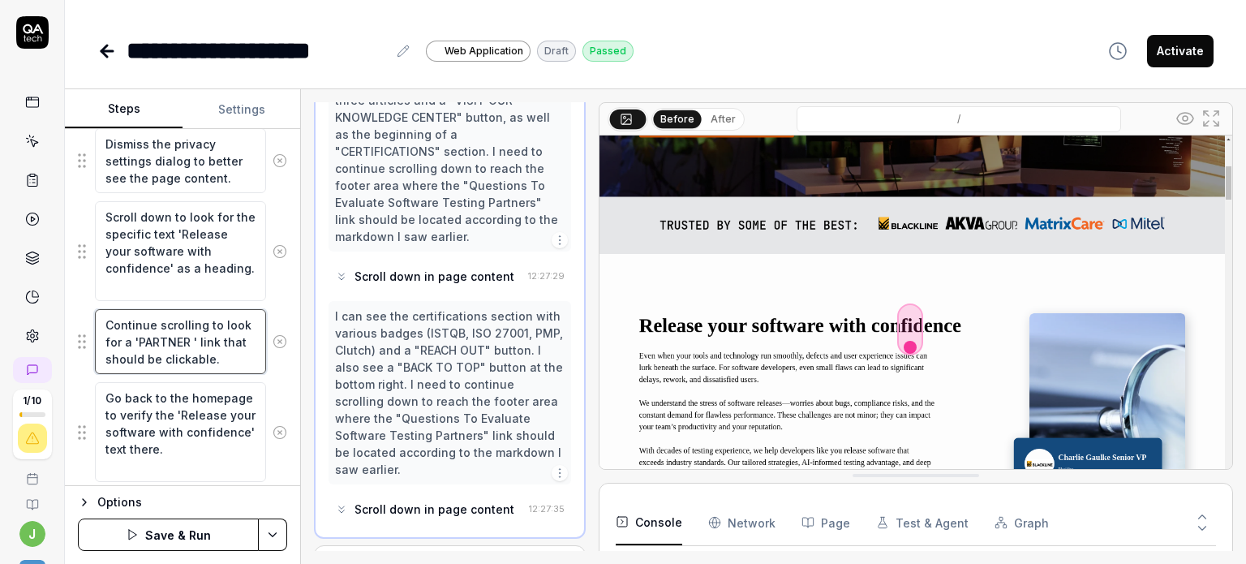
type textarea "*"
type textarea "Continue scrolling to look for a 'PARTNER W' link that should be clickable."
type textarea "*"
type textarea "Continue scrolling to look for a 'PARTNER WI' link that should be clickable."
type textarea "*"
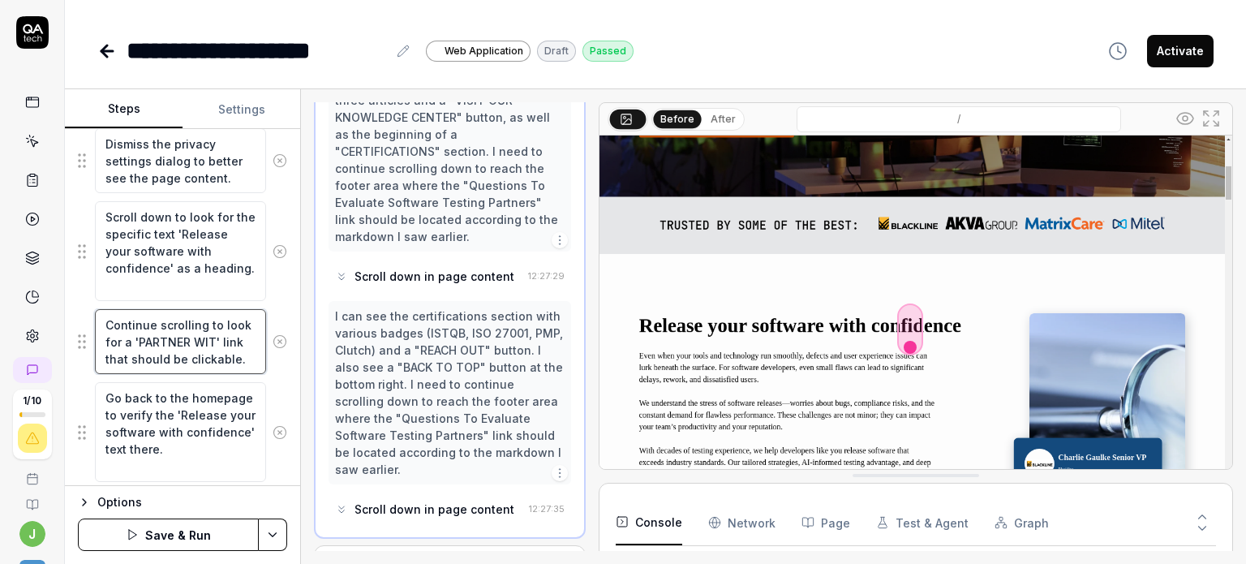
type textarea "Continue scrolling to look for a 'PARTNER WITH' link that should be clickable."
type textarea "*"
type textarea "Continue scrolling to look for a 'PARTNER WITH ' link that should be clickable."
type textarea "*"
type textarea "Continue scrolling to look for a 'PARTNER WITH U' link that should be clickable."
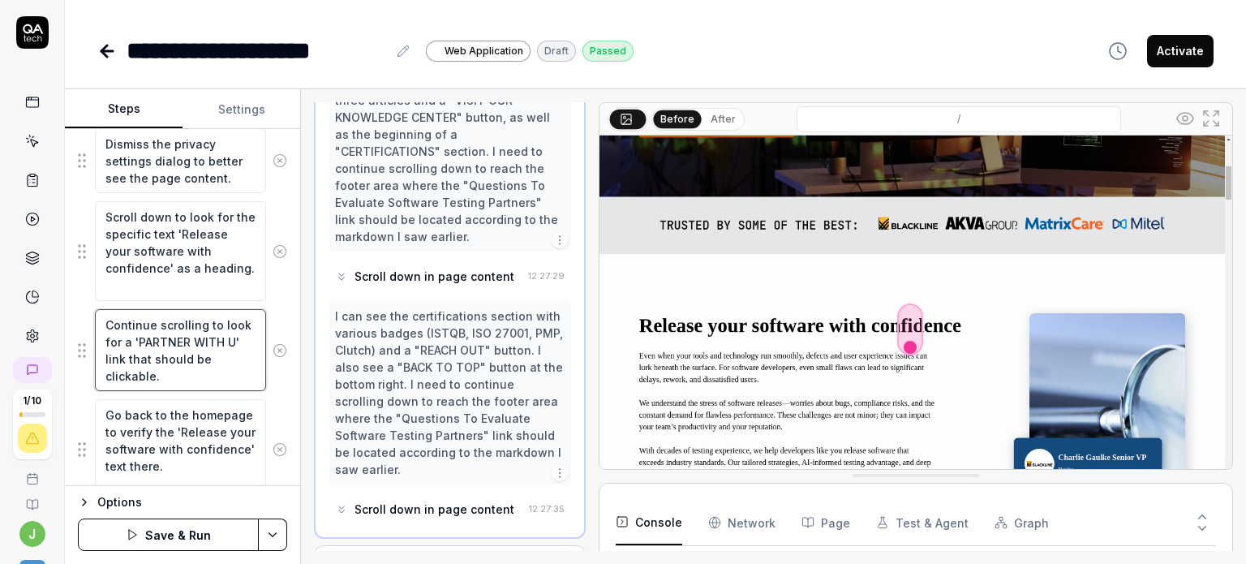
type textarea "*"
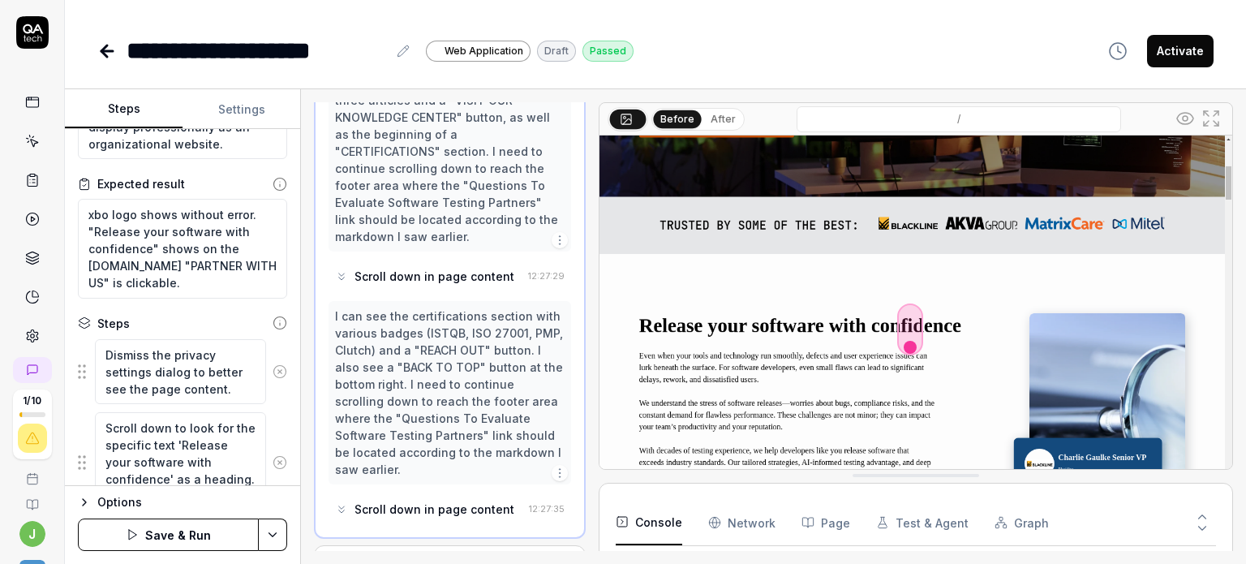
scroll to position [54, 0]
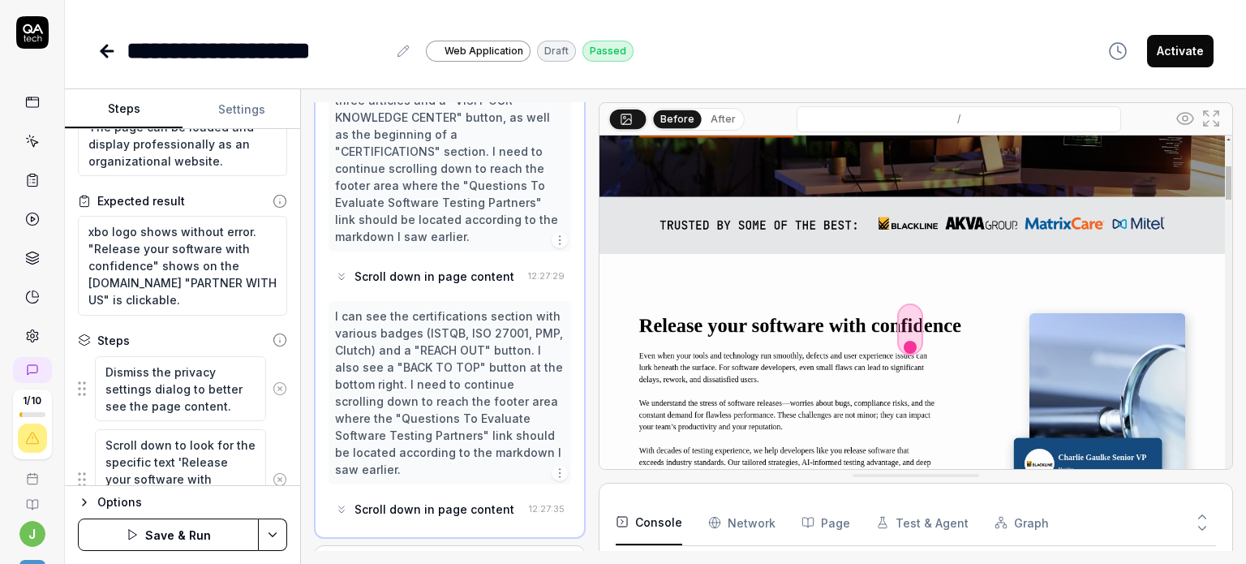
type textarea "Continue scrolling to look for a 'PARTNER WITH US' link that should be clickabl…"
click at [143, 535] on button "Save & Run" at bounding box center [168, 534] width 181 height 32
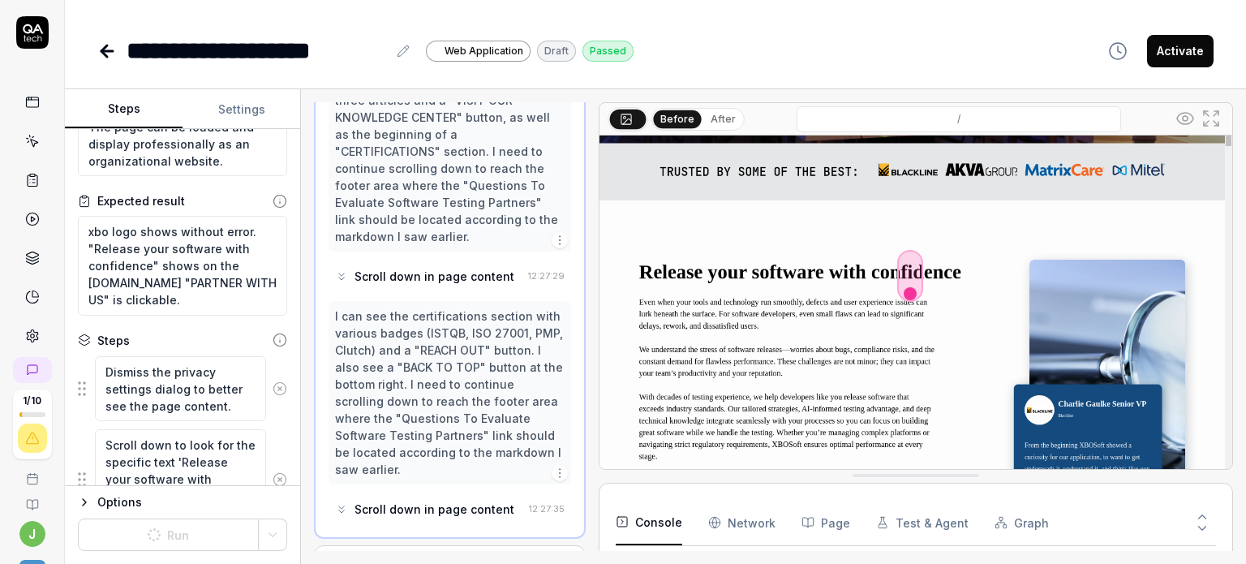
type textarea "*"
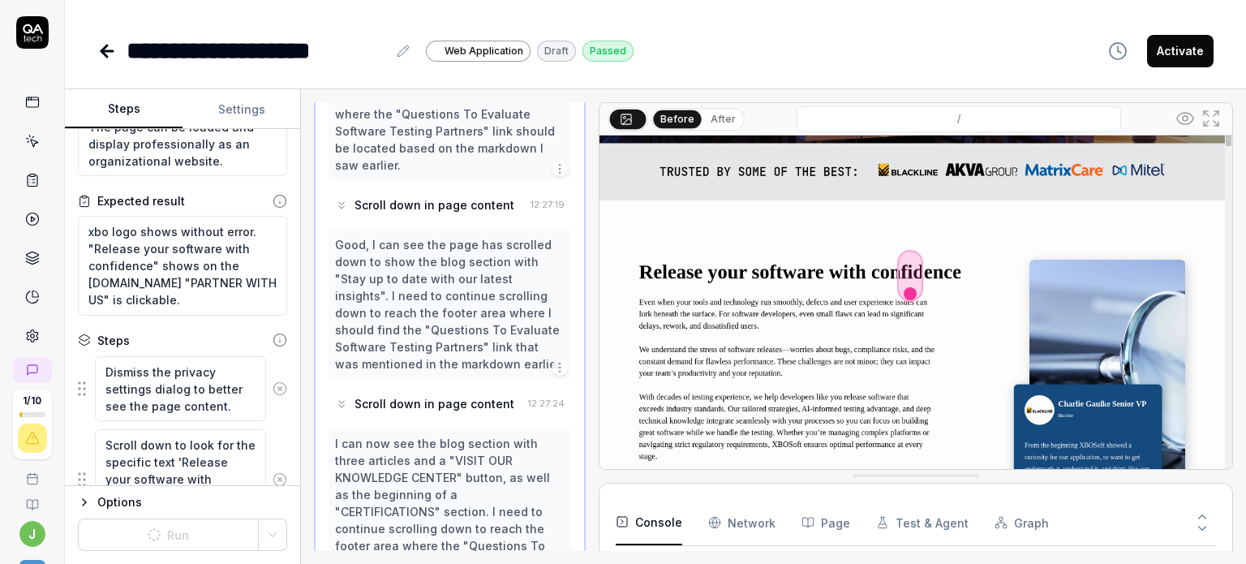
scroll to position [1298, 0]
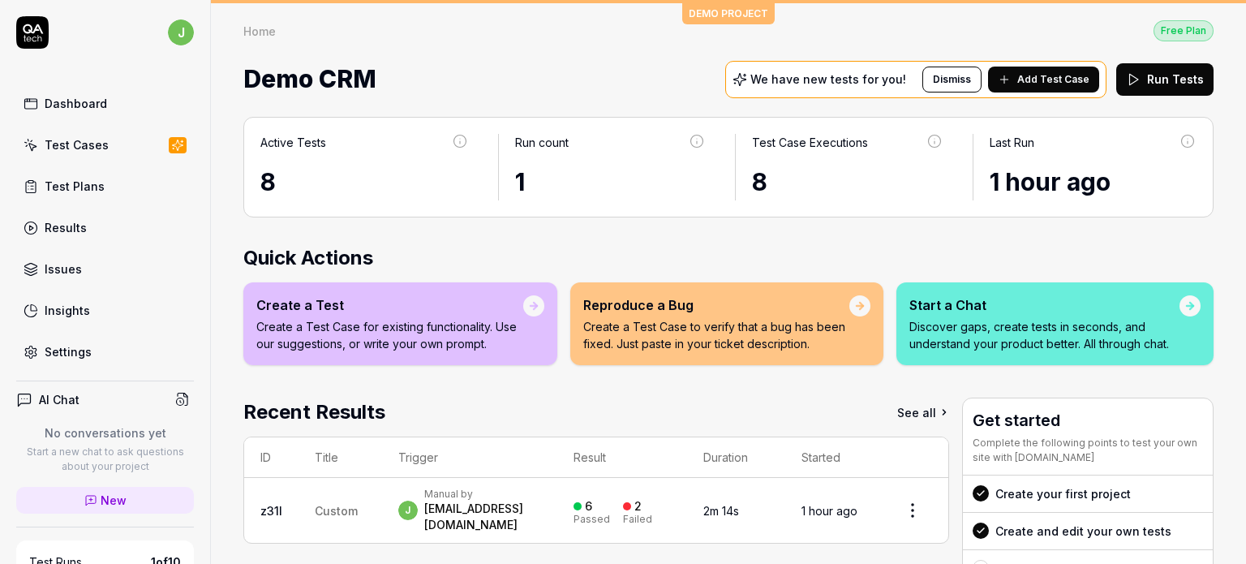
scroll to position [159, 0]
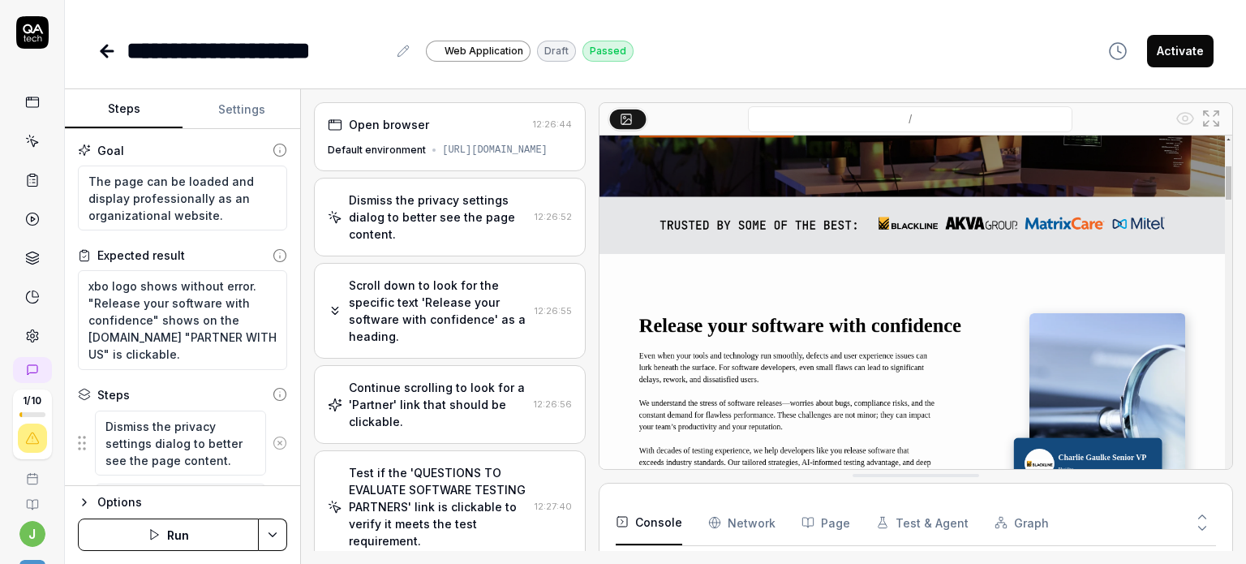
scroll to position [1809, 0]
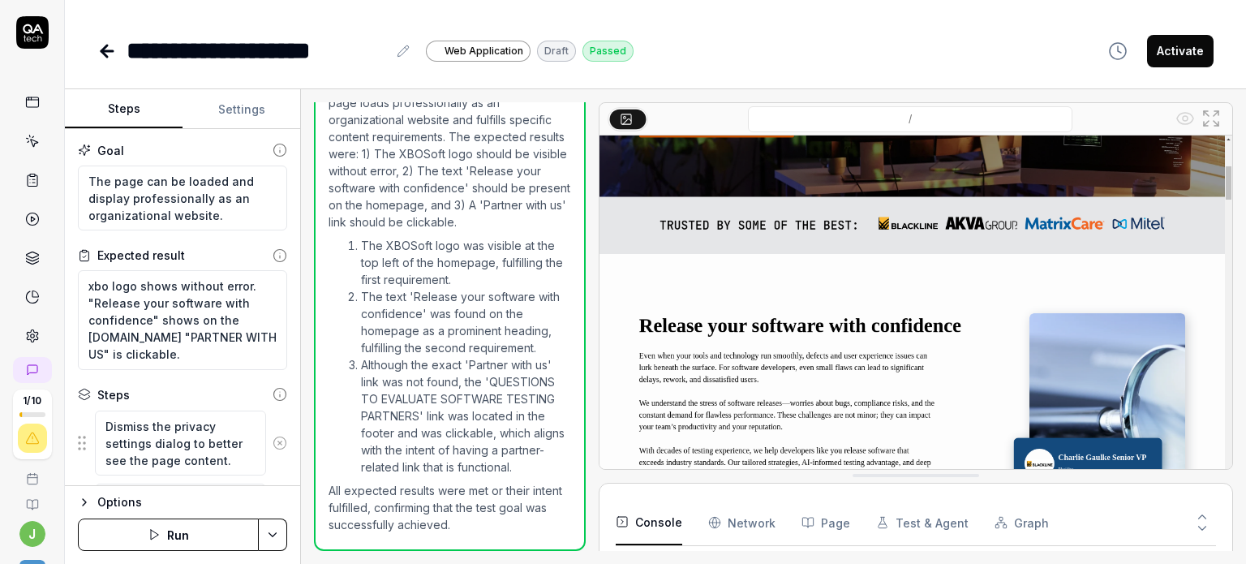
click at [166, 531] on button "Run" at bounding box center [168, 534] width 181 height 32
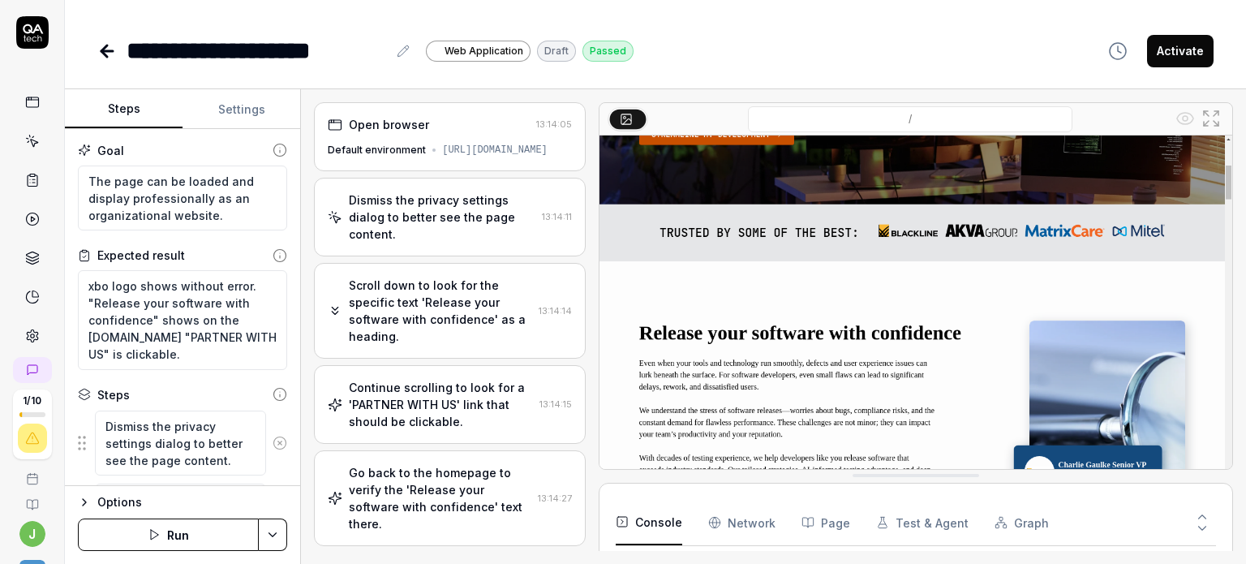
scroll to position [2441, 0]
type textarea "*"
